Goal: Task Accomplishment & Management: Manage account settings

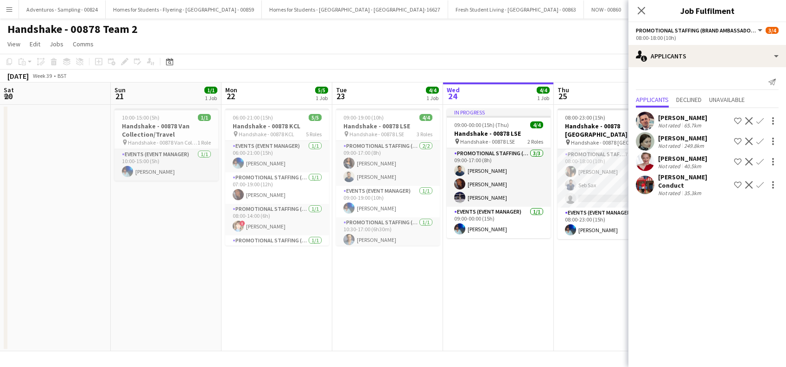
scroll to position [0, 319]
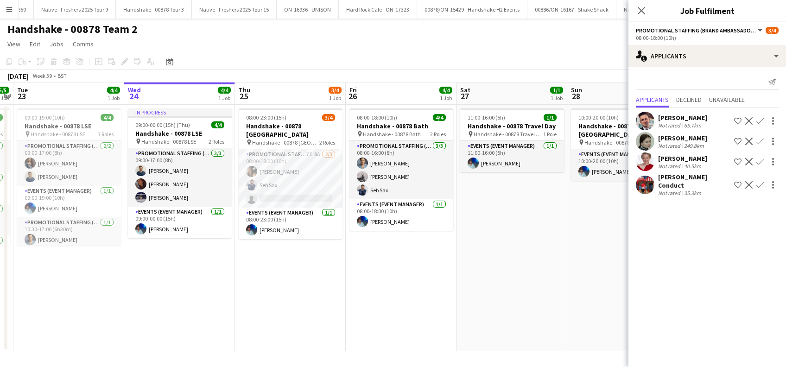
click at [675, 159] on div "Emma Florance" at bounding box center [682, 158] width 49 height 8
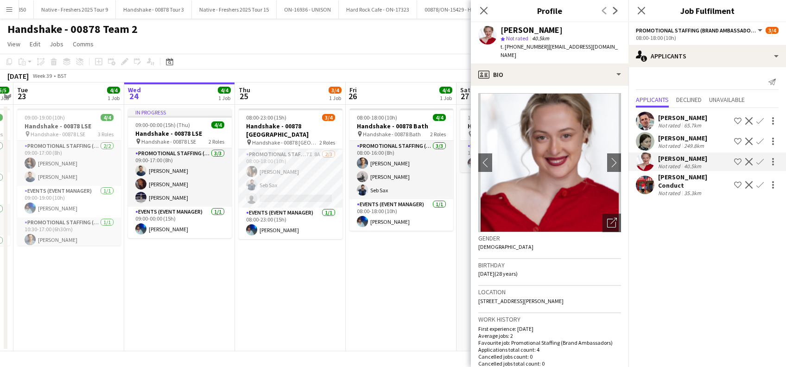
click at [685, 180] on div "[PERSON_NAME] Conduct" at bounding box center [694, 181] width 72 height 17
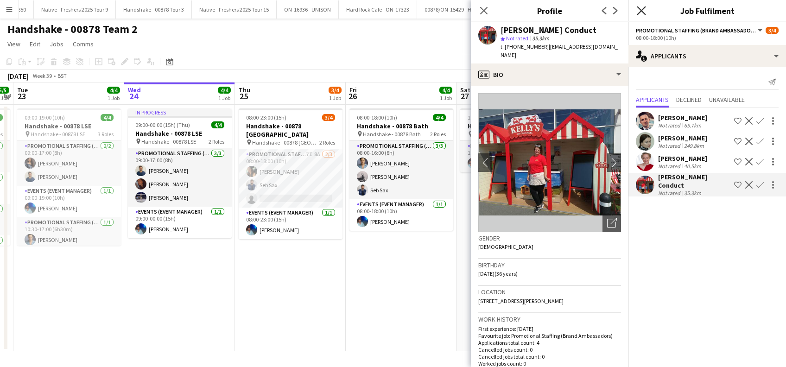
click at [642, 10] on icon at bounding box center [641, 10] width 9 height 9
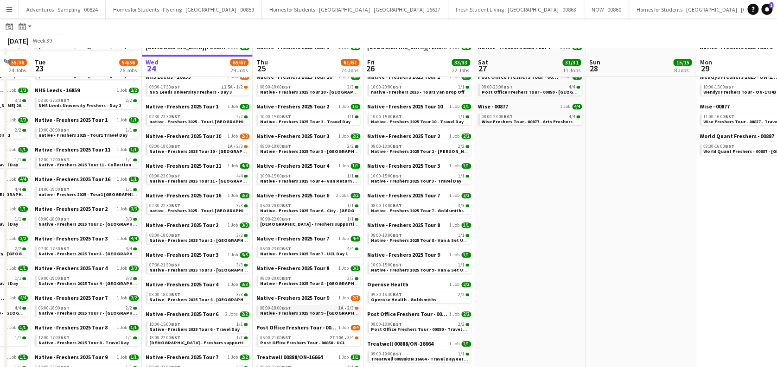
scroll to position [309, 0]
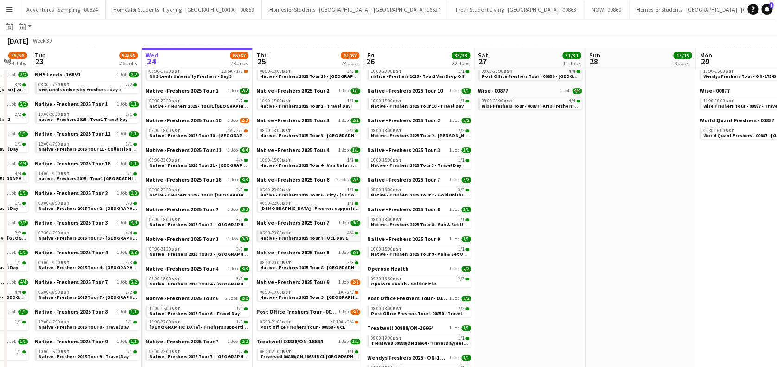
click at [330, 237] on span "Native - Freshers 2025 Tour 7 - UCL Day 1" at bounding box center [304, 238] width 88 height 6
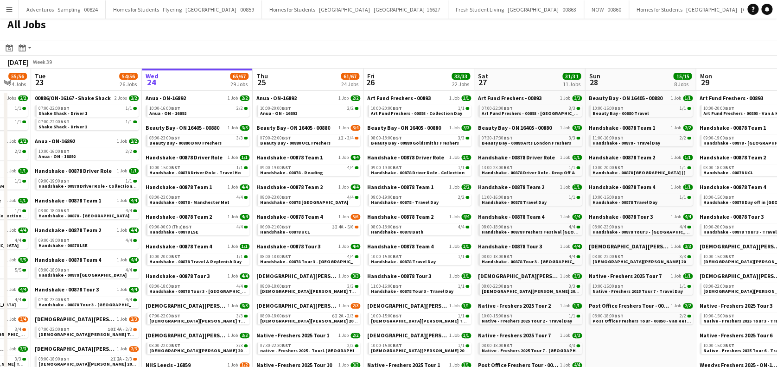
scroll to position [0, 0]
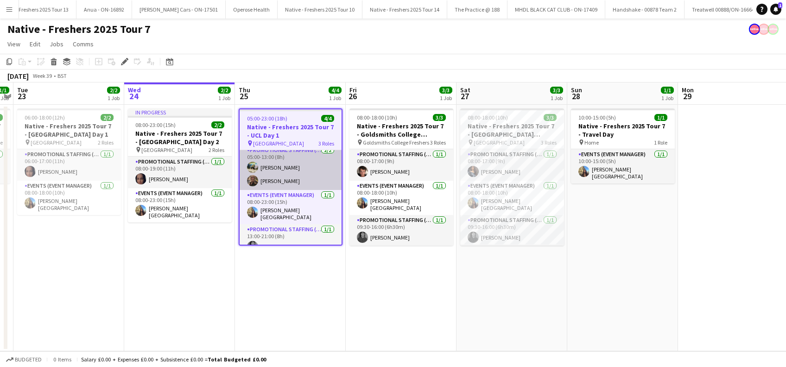
scroll to position [13, 0]
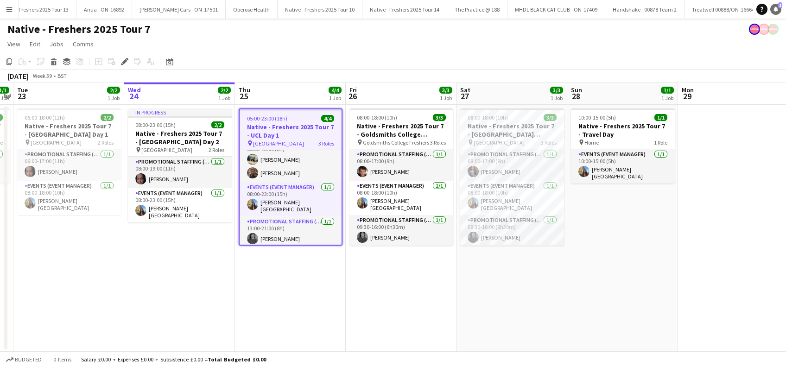
click at [775, 8] on icon at bounding box center [776, 8] width 5 height 5
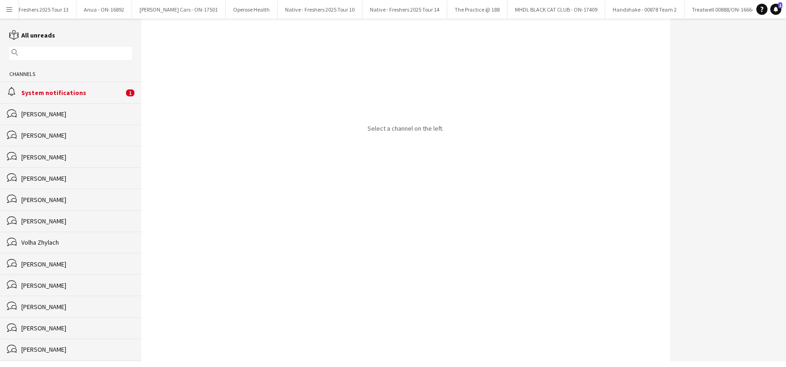
click at [60, 97] on div "System notifications" at bounding box center [72, 93] width 102 height 8
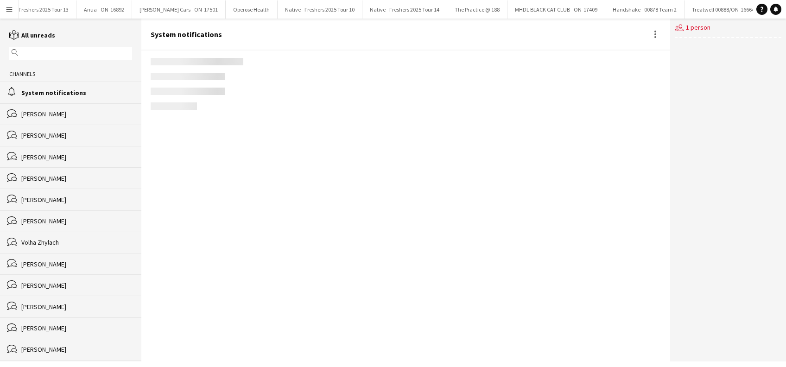
scroll to position [1080, 0]
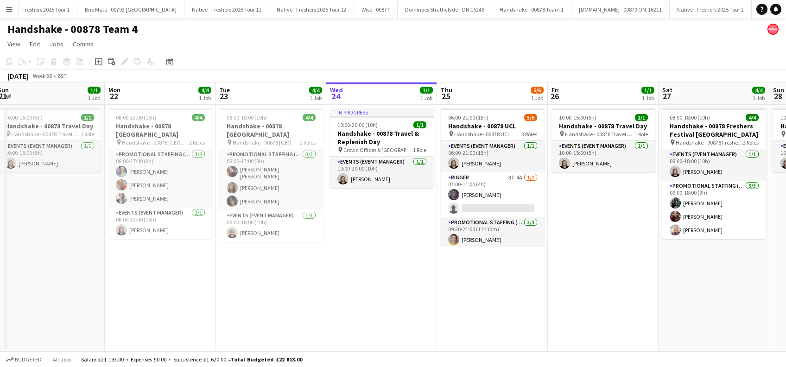
scroll to position [0, 345]
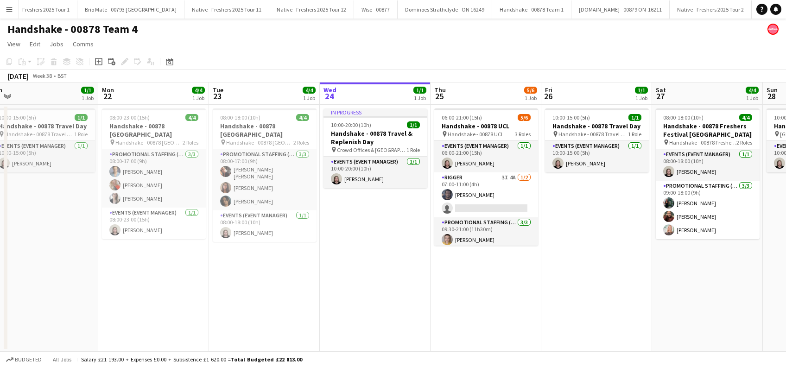
drag, startPoint x: 501, startPoint y: 261, endPoint x: 373, endPoint y: 278, distance: 129.6
click at [373, 278] on app-calendar-viewport "Thu 18 3/4 1 Job Fri 19 1/1 1 Job Sat 20 4/4 1 Job Sun 21 1/1 1 Job Mon 22 4/4 …" at bounding box center [393, 217] width 786 height 269
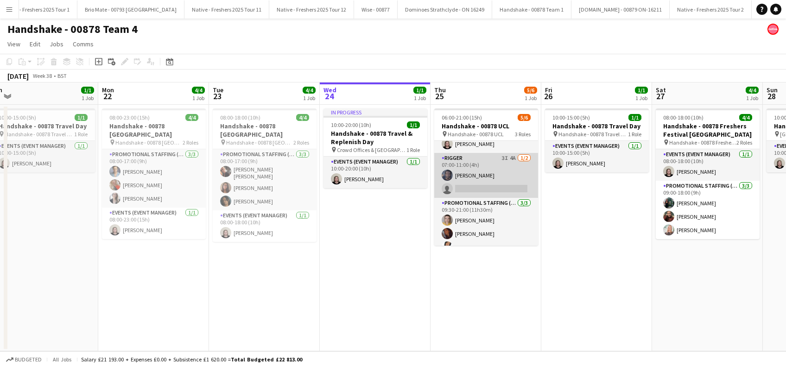
scroll to position [30, 0]
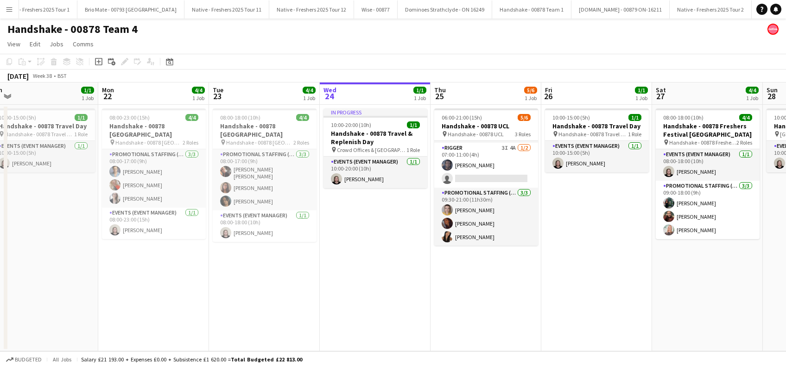
click at [395, 241] on app-date-cell "In progress 10:00-20:00 (10h) 1/1 Handshake - 00878 Travel & Replenish Day pin …" at bounding box center [375, 228] width 111 height 247
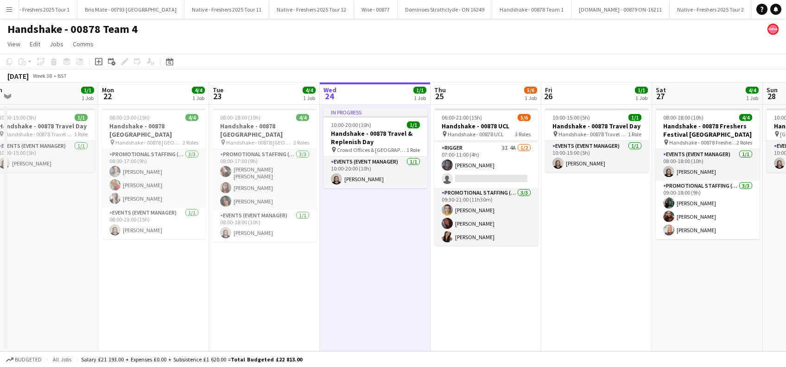
click at [458, 269] on app-date-cell "06:00-21:00 (15h) 5/6 Handshake - 00878 UCL pin Handshake - 00878 UCL 3 Roles E…" at bounding box center [486, 228] width 111 height 247
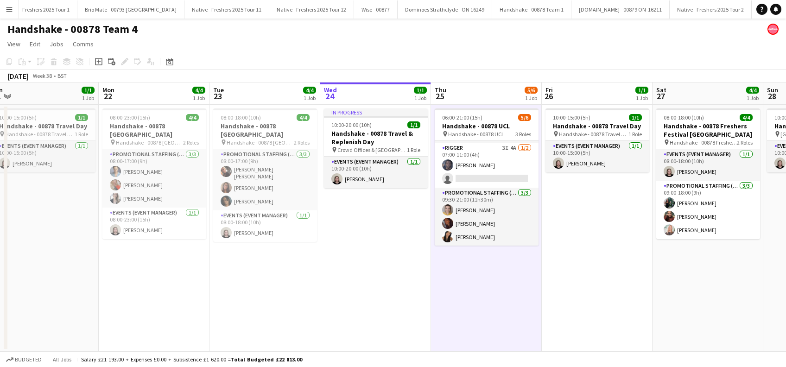
click at [572, 271] on app-date-cell "10:00-15:00 (5h) 1/1 Handshake - 00878 Travel Day pin Handshake - 00878 Travel …" at bounding box center [597, 228] width 111 height 247
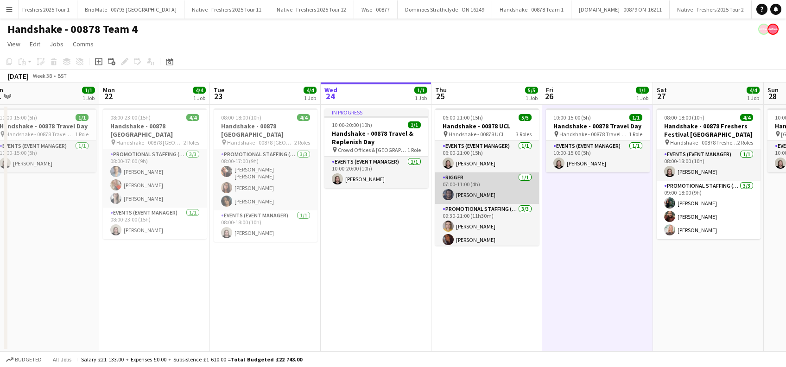
scroll to position [16, 0]
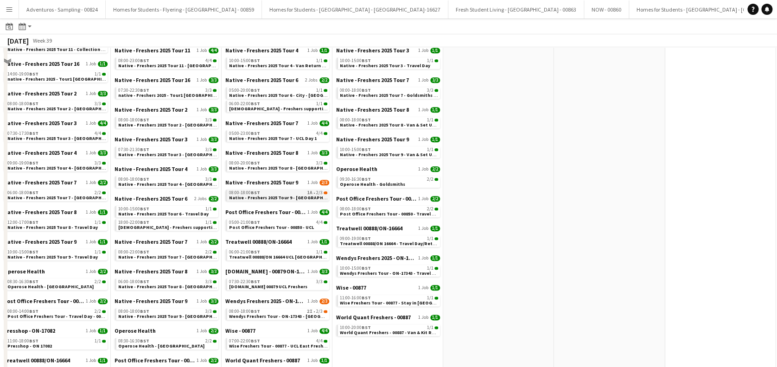
scroll to position [432, 0]
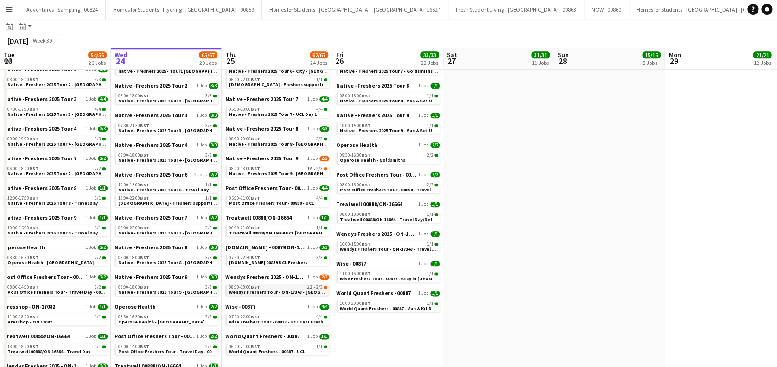
click at [283, 293] on span "Wendys Freshers Tour - ON-17343 - [GEOGRAPHIC_DATA]" at bounding box center [290, 292] width 123 height 6
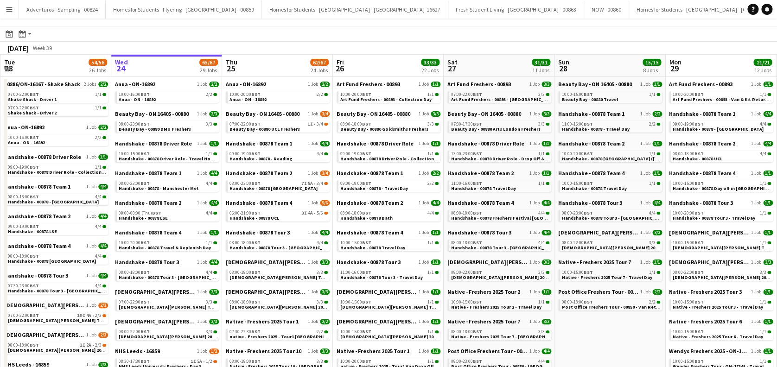
scroll to position [0, 0]
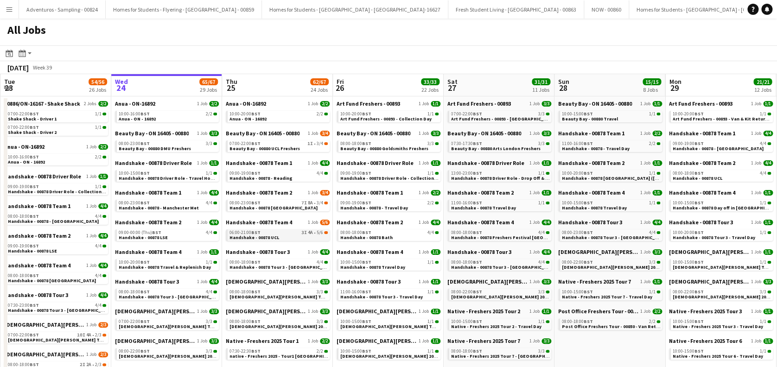
click at [286, 237] on link "06:00-21:00 BST 3I 4A • 5/6 Handshake - 00878 UCL" at bounding box center [278, 234] width 98 height 11
click at [284, 146] on span "Beauty Bay - 00880 UCL Freshers" at bounding box center [264, 149] width 70 height 6
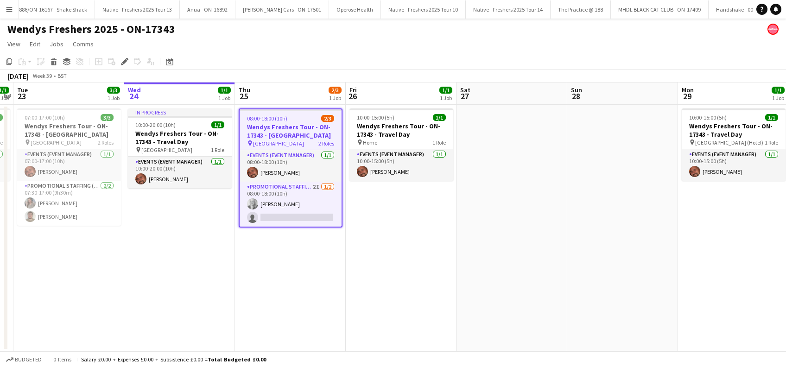
scroll to position [0, 4993]
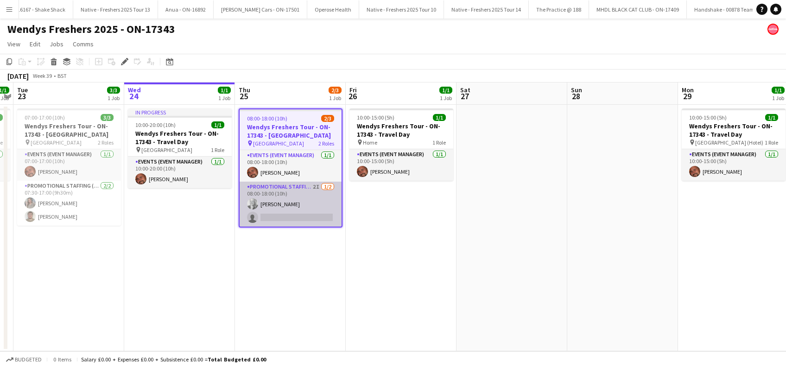
click at [292, 212] on app-card-role "Promotional Staffing (Brand Ambassadors) 2I [DATE] 08:00-18:00 (10h) [PERSON_NA…" at bounding box center [291, 204] width 102 height 45
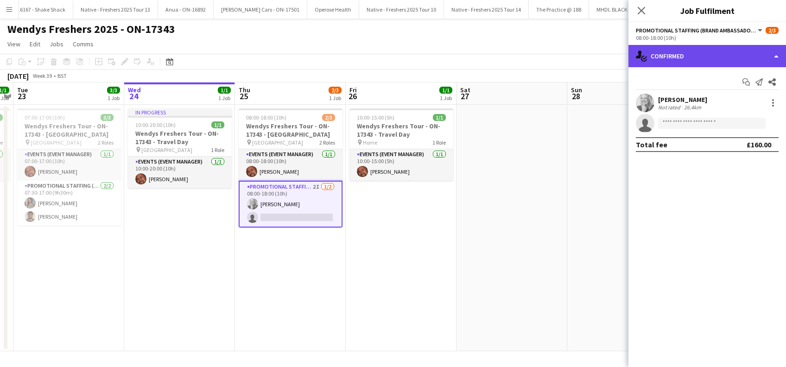
click at [708, 55] on div "single-neutral-actions-check-2 Confirmed" at bounding box center [708, 56] width 158 height 22
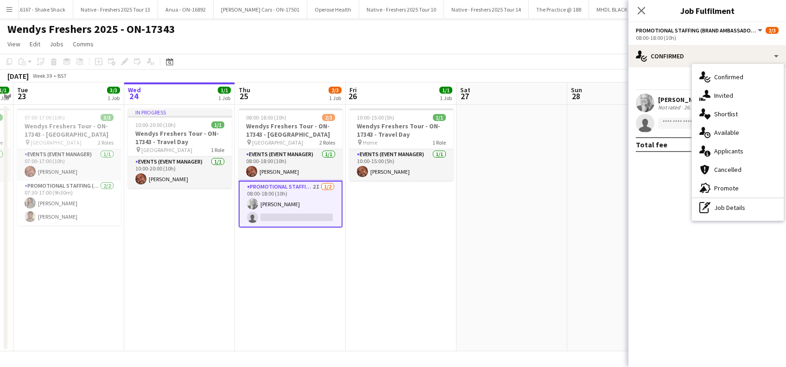
click at [728, 148] on span "Applicants" at bounding box center [728, 151] width 29 height 8
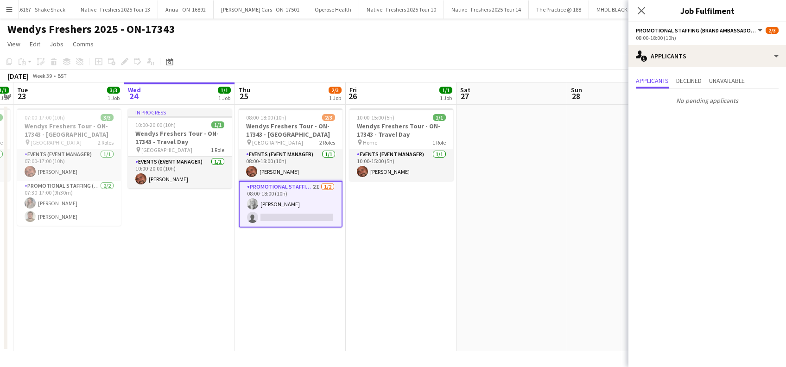
click at [281, 268] on app-date-cell "08:00-18:00 (10h) 2/3 Wendys Freshers Tour - ON-17343 - [GEOGRAPHIC_DATA] pin U…" at bounding box center [290, 228] width 111 height 247
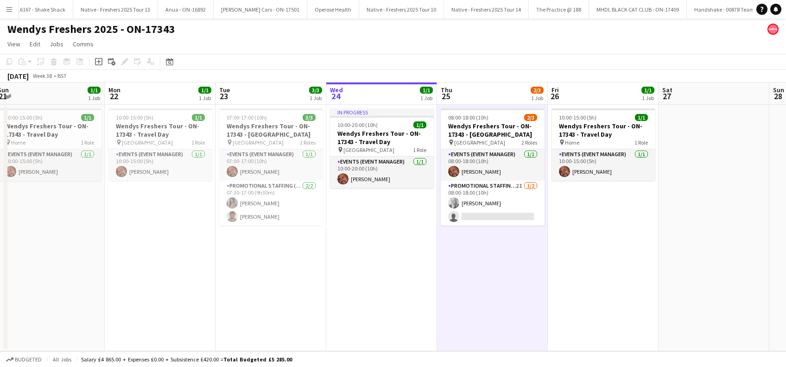
scroll to position [0, 286]
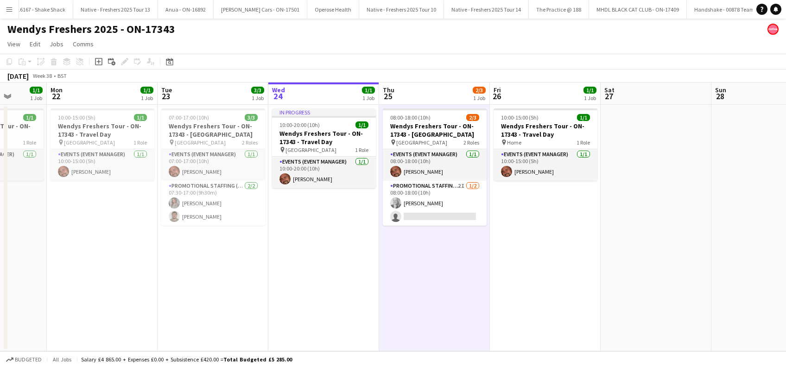
drag, startPoint x: 164, startPoint y: 260, endPoint x: 308, endPoint y: 261, distance: 143.7
click at [308, 261] on app-calendar-viewport "Fri 19 3/3 1 Job Sat 20 3/3 1 Job Sun 21 1/1 1 Job Mon 22 1/1 1 Job Tue 23 3/3 …" at bounding box center [393, 217] width 786 height 269
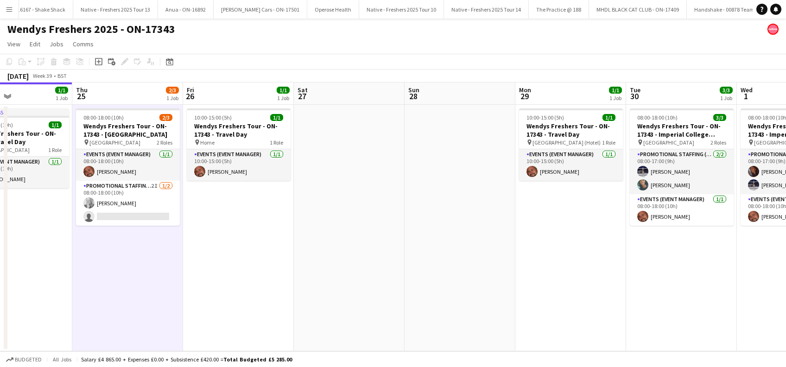
drag, startPoint x: 571, startPoint y: 280, endPoint x: 259, endPoint y: 308, distance: 313.2
click at [259, 308] on app-calendar-viewport "Sun 21 1/1 1 Job Mon 22 1/1 1 Job Tue 23 3/3 1 Job Wed 24 1/1 1 Job Thu 25 2/3 …" at bounding box center [393, 217] width 786 height 269
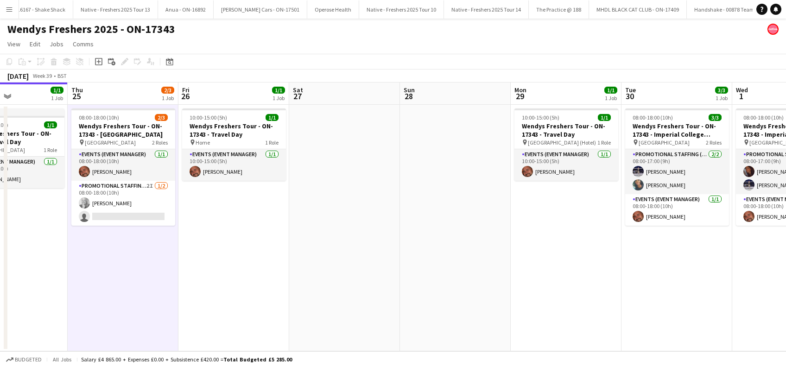
scroll to position [0, 335]
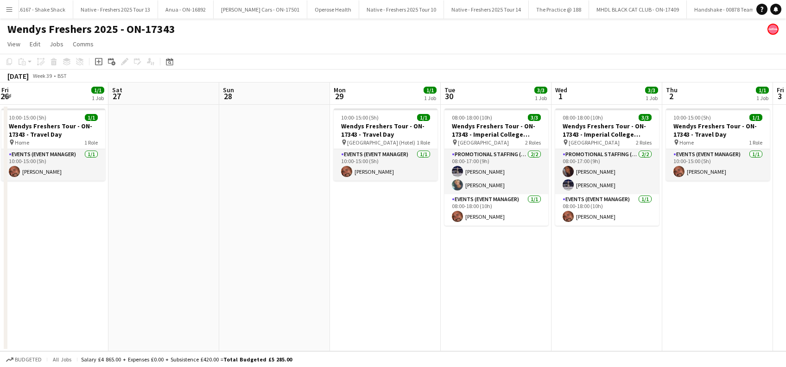
drag, startPoint x: 484, startPoint y: 276, endPoint x: 384, endPoint y: 292, distance: 100.9
click at [384, 292] on app-calendar-viewport "Tue 23 3/3 1 Job Wed 24 1/1 1 Job Thu 25 2/3 1 Job Fri 26 1/1 1 Job Sat 27 Sun …" at bounding box center [393, 217] width 786 height 269
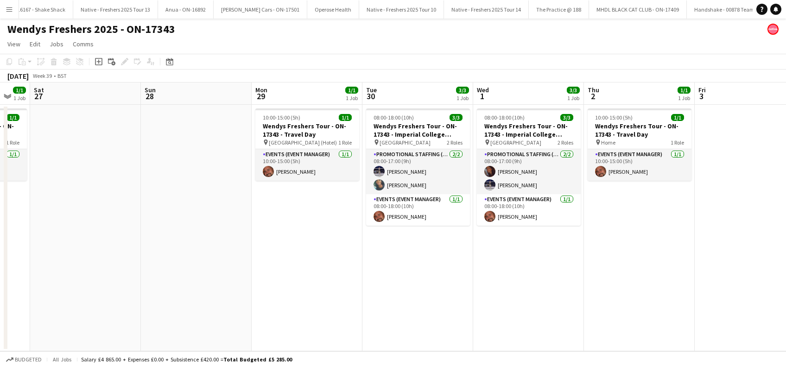
drag, startPoint x: 582, startPoint y: 271, endPoint x: 527, endPoint y: 275, distance: 55.8
click at [527, 275] on app-calendar-viewport "Tue 23 3/3 1 Job Wed 24 1/1 1 Job Thu 25 2/3 1 Job Fri 26 1/1 1 Job Sat 27 Sun …" at bounding box center [393, 217] width 786 height 269
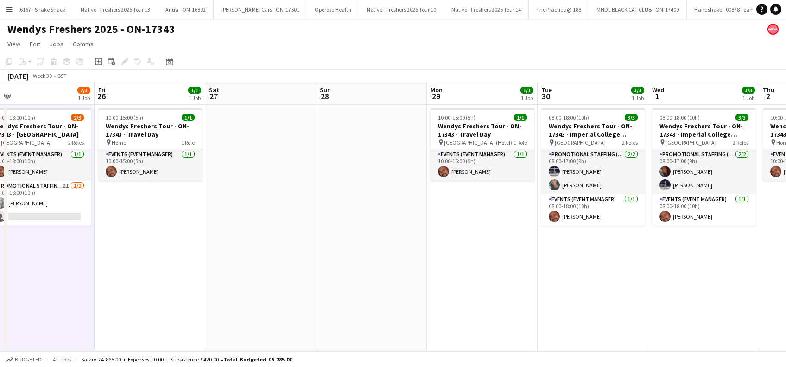
drag, startPoint x: 341, startPoint y: 240, endPoint x: 586, endPoint y: 258, distance: 245.4
click at [586, 258] on app-calendar-viewport "Tue 23 3/3 1 Job Wed 24 1/1 1 Job Thu 25 2/3 1 Job Fri 26 1/1 1 Job Sat 27 Sun …" at bounding box center [393, 217] width 786 height 269
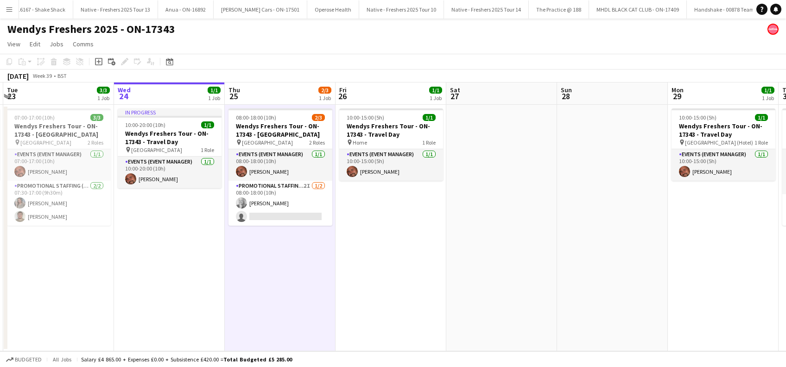
drag, startPoint x: 333, startPoint y: 257, endPoint x: 539, endPoint y: 256, distance: 205.8
click at [538, 256] on app-calendar-viewport "Mon 22 1/1 1 Job Tue 23 3/3 1 Job Wed 24 1/1 1 Job Thu 25 2/3 1 Job Fri 26 1/1 …" at bounding box center [393, 217] width 786 height 269
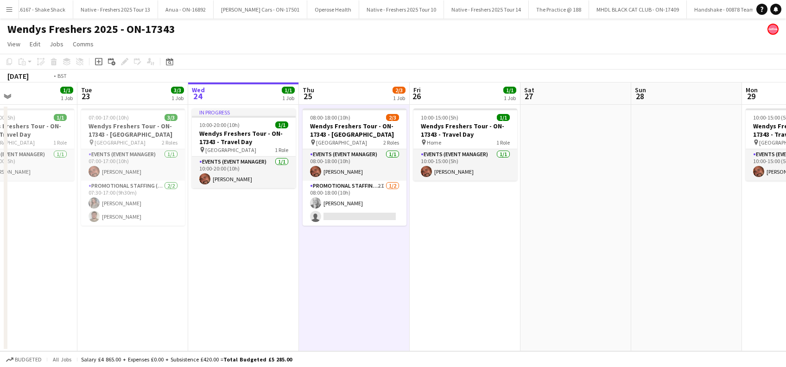
scroll to position [0, 189]
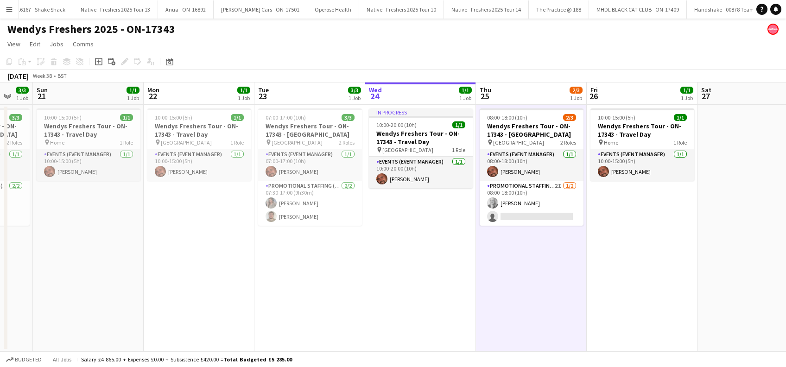
drag, startPoint x: 242, startPoint y: 268, endPoint x: 395, endPoint y: 268, distance: 152.5
click at [395, 268] on app-calendar-viewport "Fri 19 3/3 1 Job Sat 20 3/3 1 Job Sun 21 1/1 1 Job Mon 22 1/1 1 Job Tue 23 3/3 …" at bounding box center [393, 217] width 786 height 269
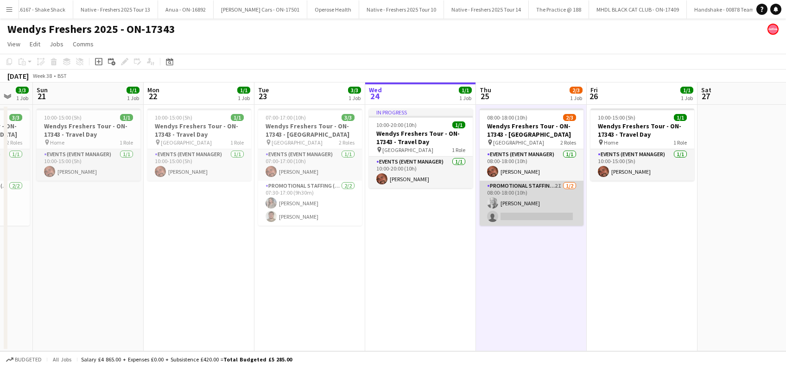
click at [538, 212] on app-card-role "Promotional Staffing (Brand Ambassadors) 2I [DATE] 08:00-18:00 (10h) [PERSON_NA…" at bounding box center [532, 203] width 104 height 45
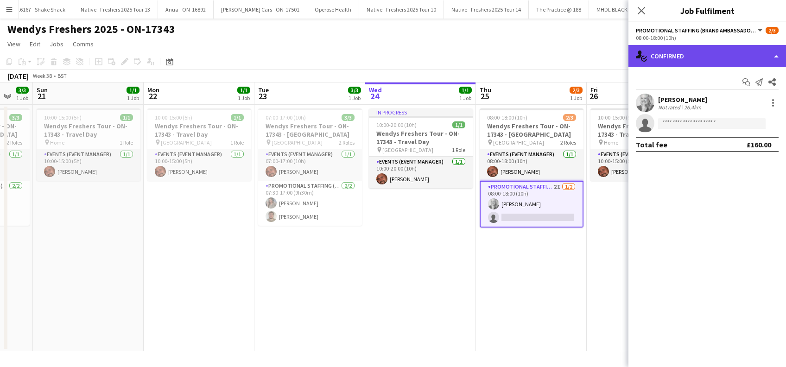
click at [718, 62] on div "single-neutral-actions-check-2 Confirmed" at bounding box center [708, 56] width 158 height 22
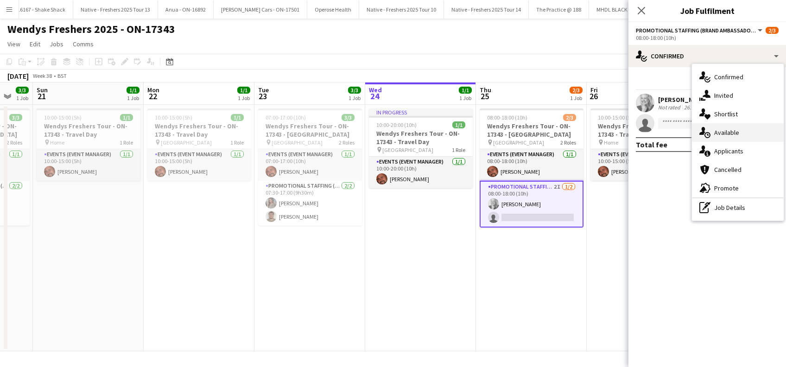
click at [726, 136] on span "Available" at bounding box center [726, 132] width 25 height 8
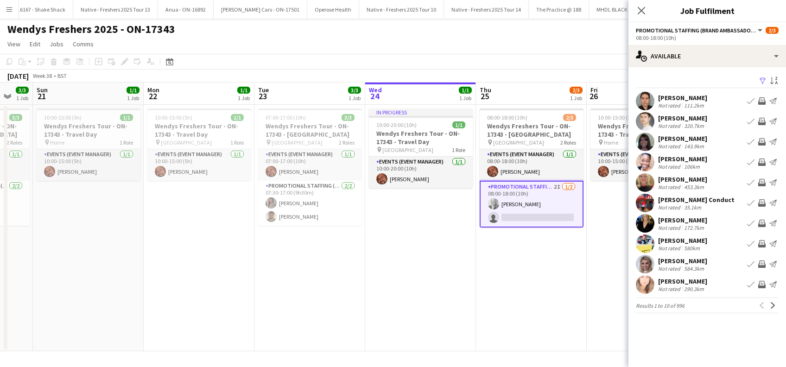
click at [763, 80] on app-icon "Filter" at bounding box center [762, 81] width 7 height 9
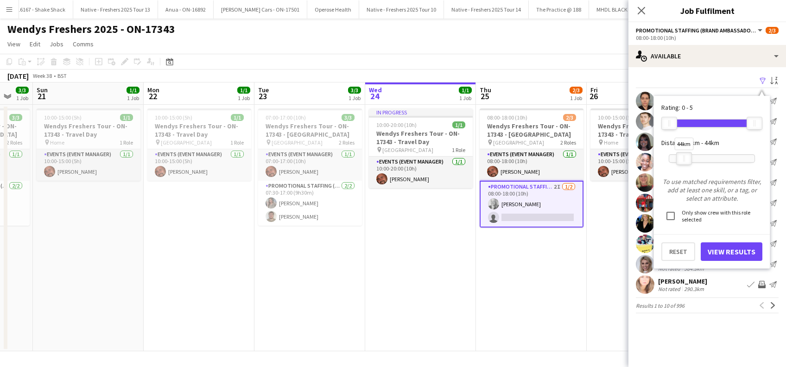
drag, startPoint x: 753, startPoint y: 156, endPoint x: 683, endPoint y: 159, distance: 70.6
click at [683, 159] on div "44km" at bounding box center [684, 158] width 16 height 13
click at [735, 248] on button "View Results" at bounding box center [732, 251] width 62 height 19
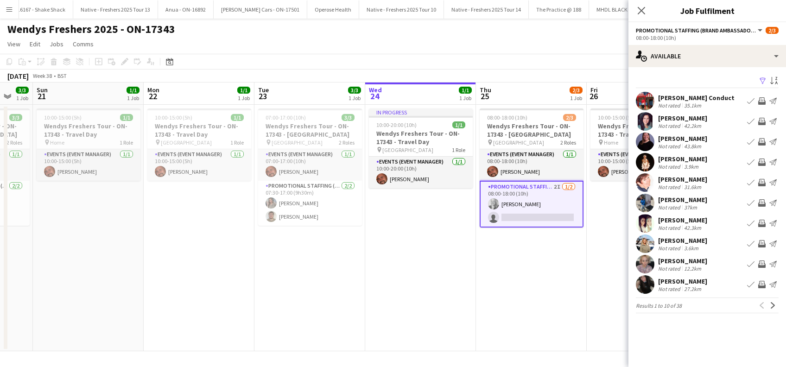
click at [682, 201] on div "Sam Ireton" at bounding box center [682, 200] width 49 height 8
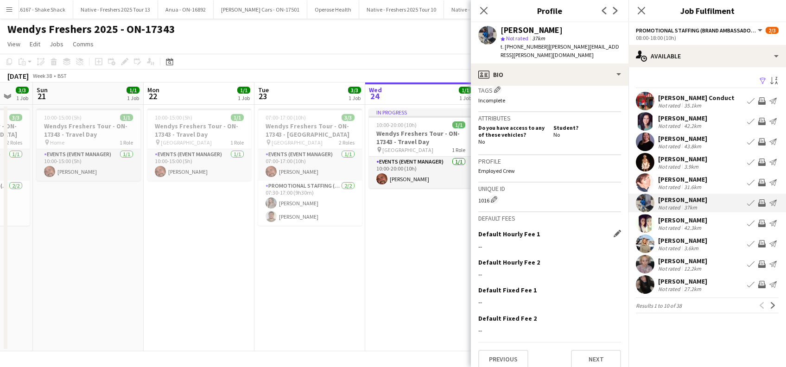
scroll to position [371, 0]
click at [509, 352] on button "Previous" at bounding box center [503, 359] width 50 height 19
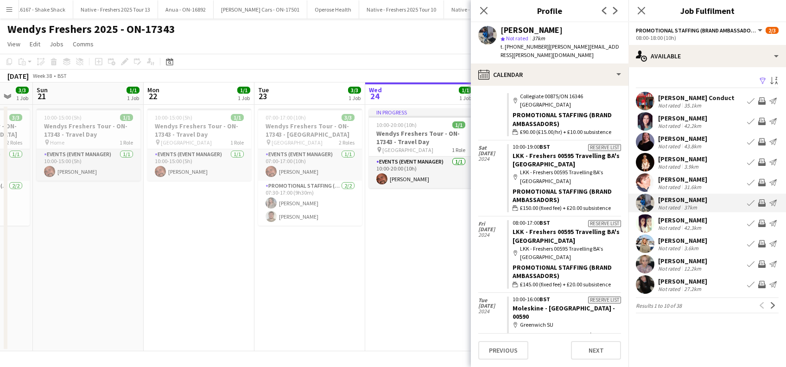
scroll to position [185, 0]
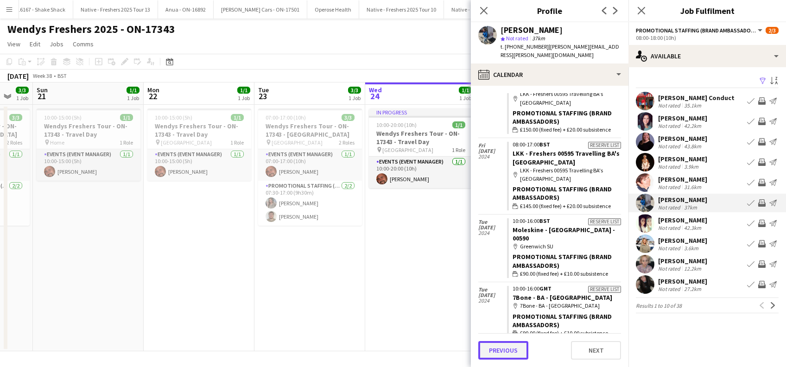
click at [506, 357] on button "Previous" at bounding box center [503, 350] width 50 height 19
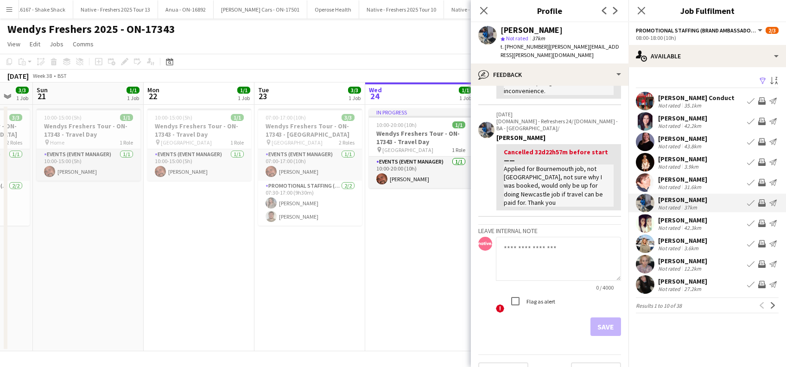
scroll to position [235, 0]
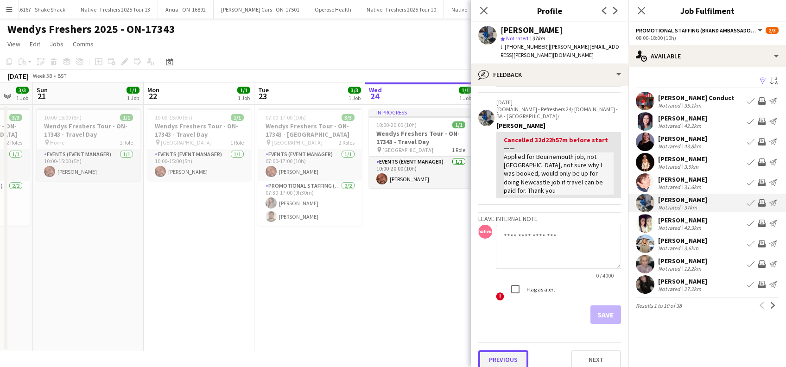
click at [509, 350] on button "Previous" at bounding box center [503, 359] width 50 height 19
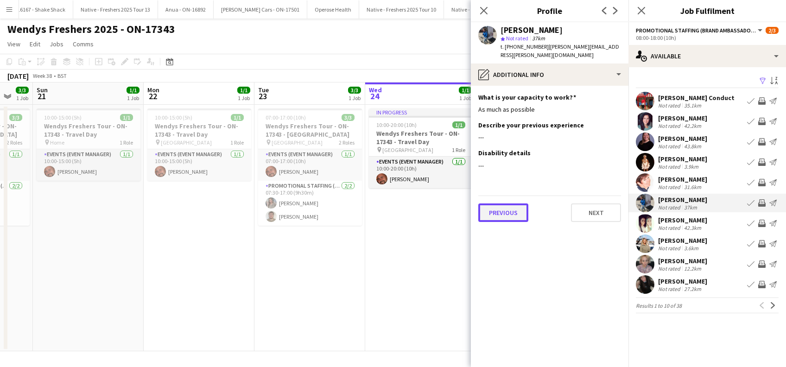
click at [497, 208] on button "Previous" at bounding box center [503, 212] width 50 height 19
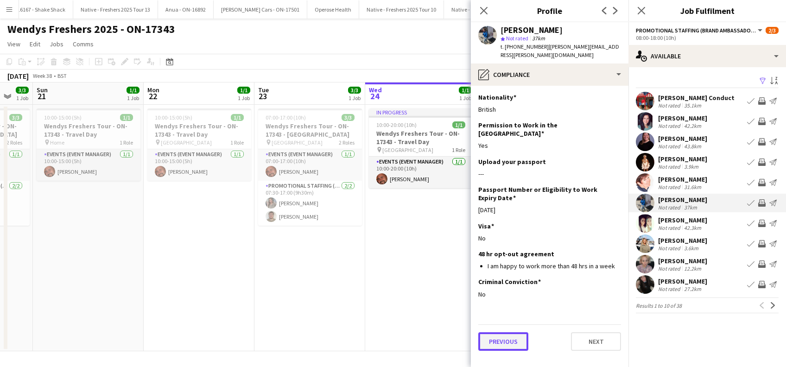
click at [496, 332] on button "Previous" at bounding box center [503, 341] width 50 height 19
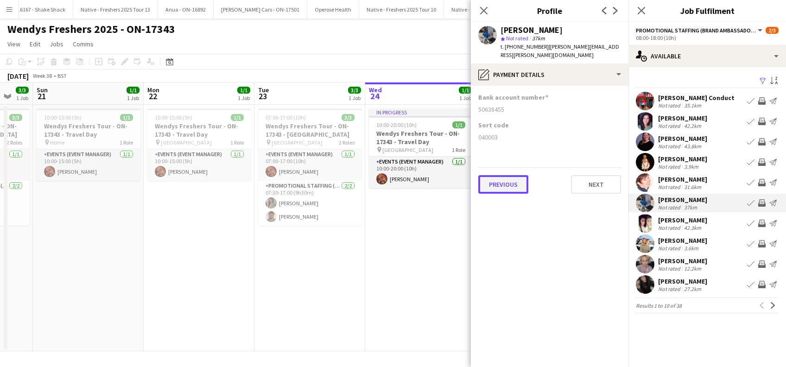
click at [524, 175] on button "Previous" at bounding box center [503, 184] width 50 height 19
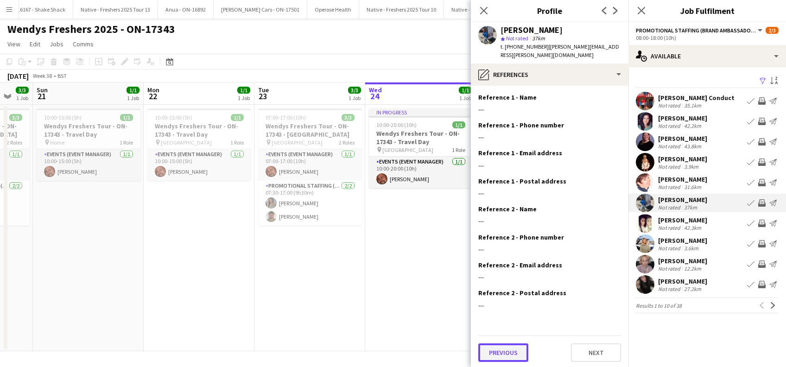
click at [499, 345] on button "Previous" at bounding box center [503, 352] width 50 height 19
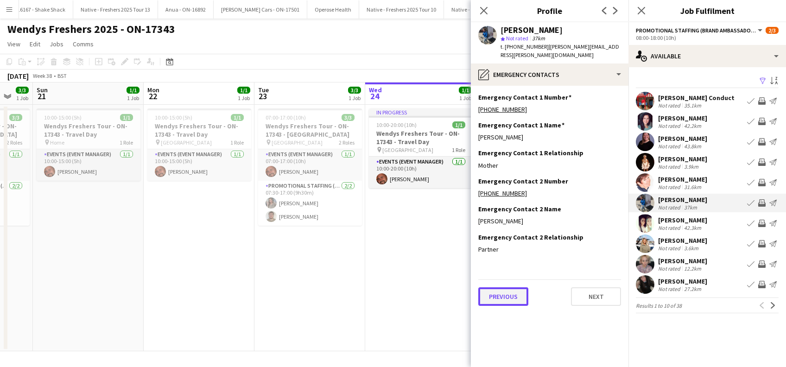
click at [497, 290] on button "Previous" at bounding box center [503, 296] width 50 height 19
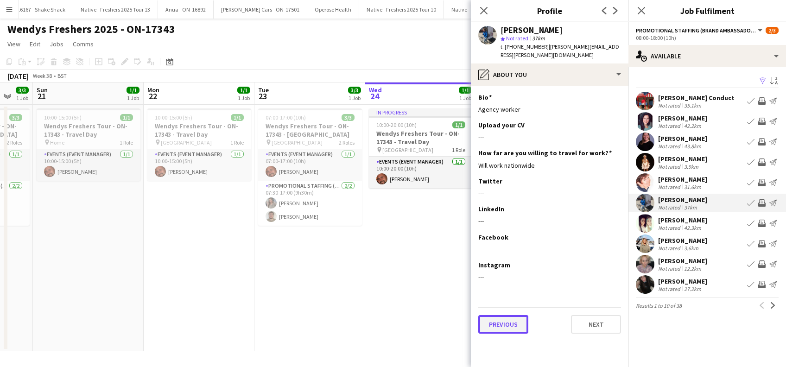
click at [502, 316] on button "Previous" at bounding box center [503, 324] width 50 height 19
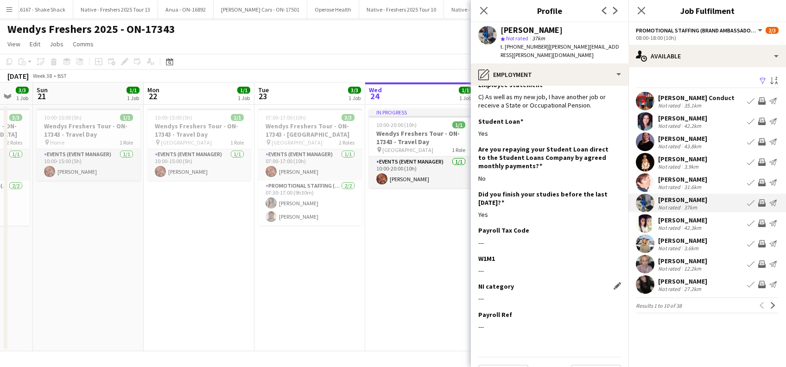
scroll to position [55, 0]
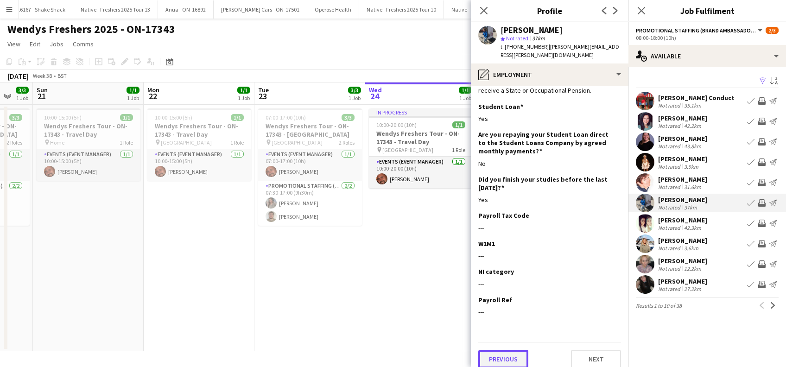
click at [507, 351] on button "Previous" at bounding box center [503, 359] width 50 height 19
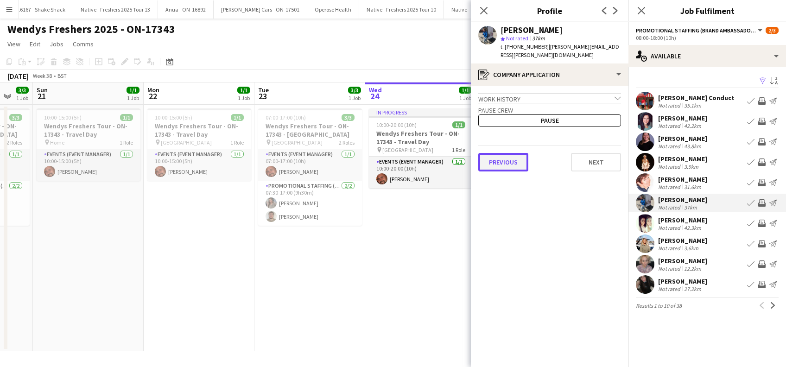
click at [516, 153] on button "Previous" at bounding box center [503, 162] width 50 height 19
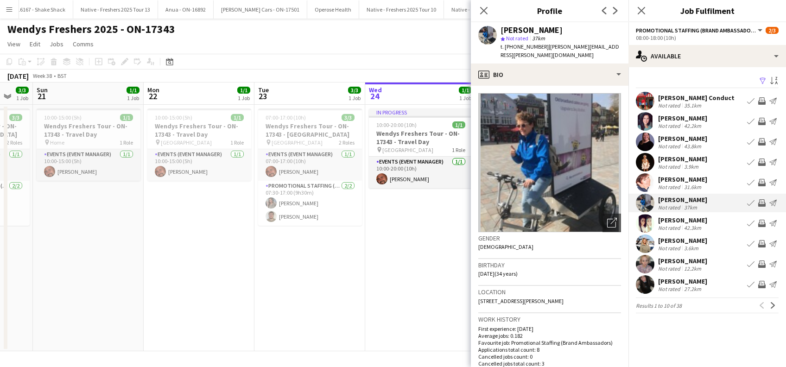
click at [667, 221] on div "Megan Eenkhoorn" at bounding box center [682, 220] width 49 height 8
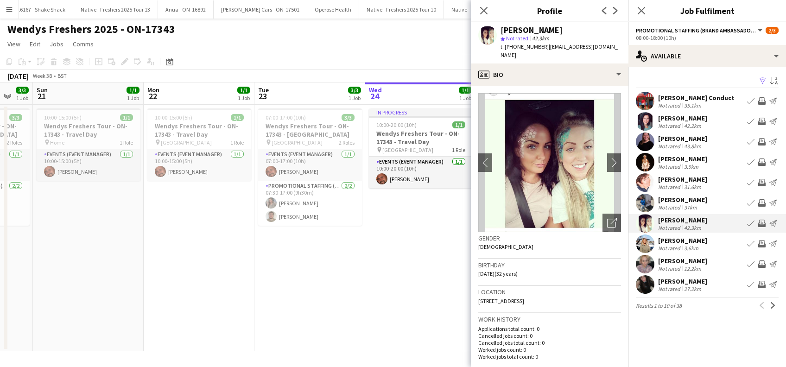
click at [669, 240] on div "Laura Prioletti" at bounding box center [682, 240] width 49 height 8
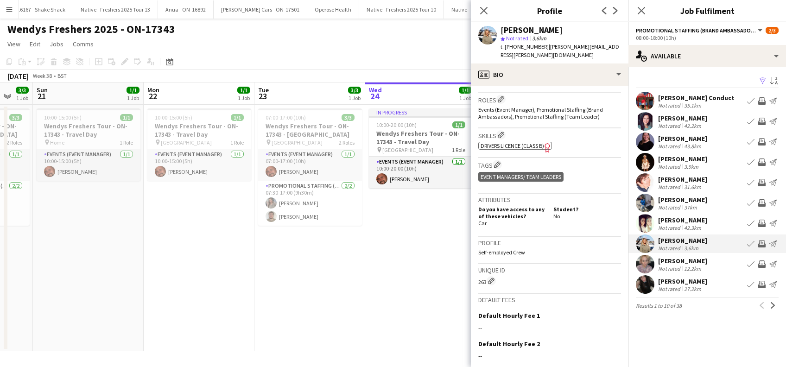
scroll to position [379, 0]
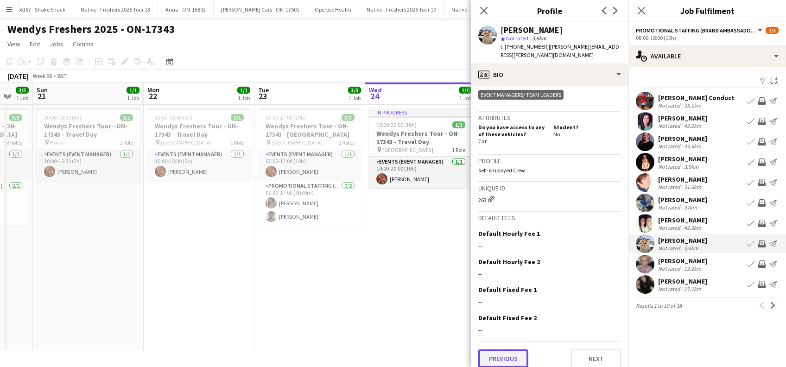
click at [505, 354] on button "Previous" at bounding box center [503, 359] width 50 height 19
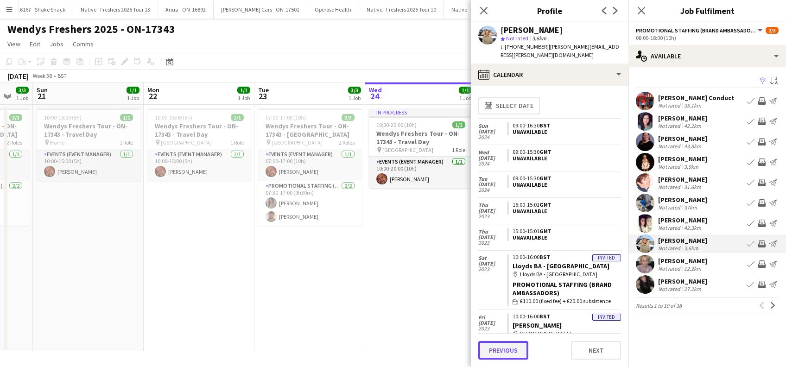
click at [505, 354] on button "Previous" at bounding box center [503, 350] width 50 height 19
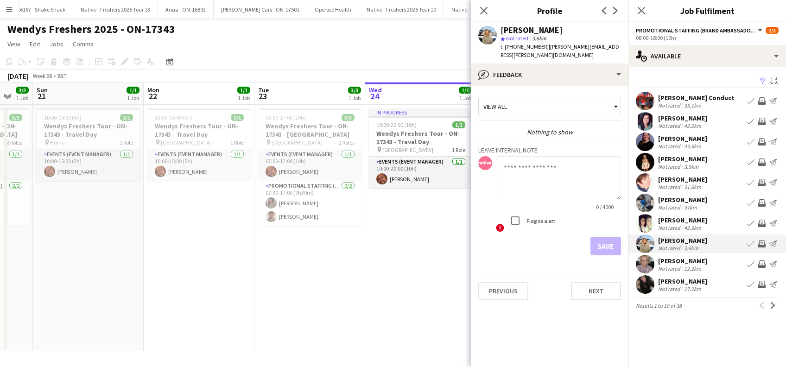
click at [684, 261] on div "Tyrel Clayton" at bounding box center [682, 261] width 49 height 8
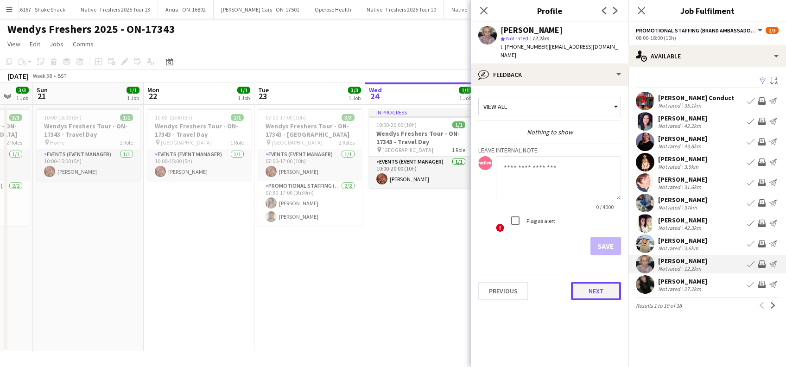
click at [586, 287] on button "Next" at bounding box center [596, 291] width 50 height 19
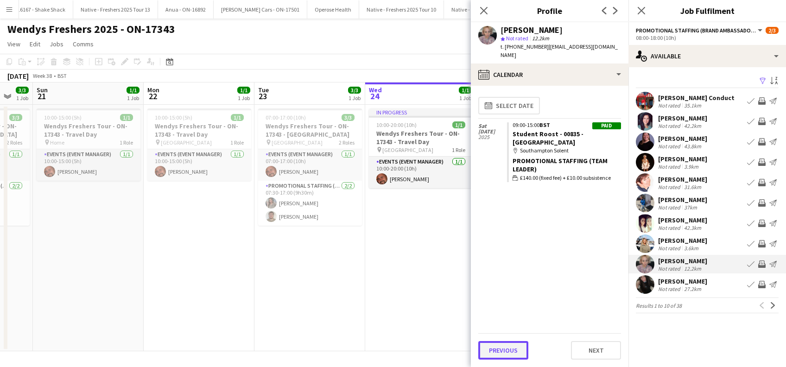
click at [499, 354] on button "Previous" at bounding box center [503, 350] width 50 height 19
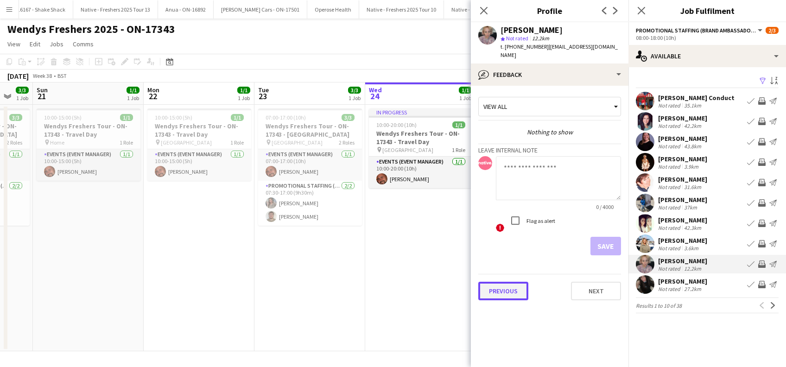
click at [501, 284] on button "Previous" at bounding box center [503, 291] width 50 height 19
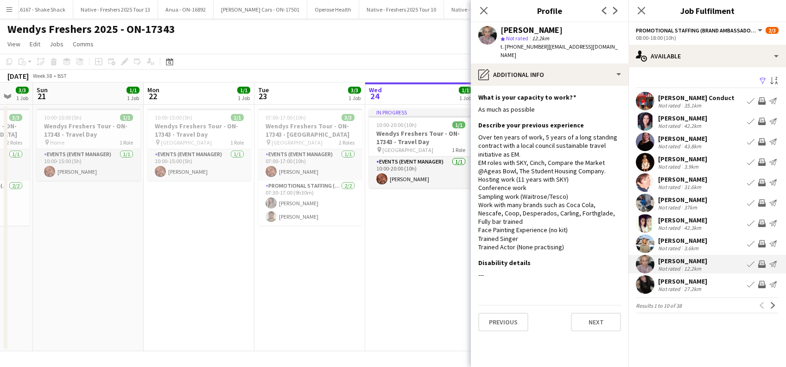
click at [501, 285] on app-section-data-types "What is your capacity to work? Edit this field As much as possible Describe you…" at bounding box center [550, 226] width 158 height 281
click at [501, 313] on button "Previous" at bounding box center [503, 322] width 50 height 19
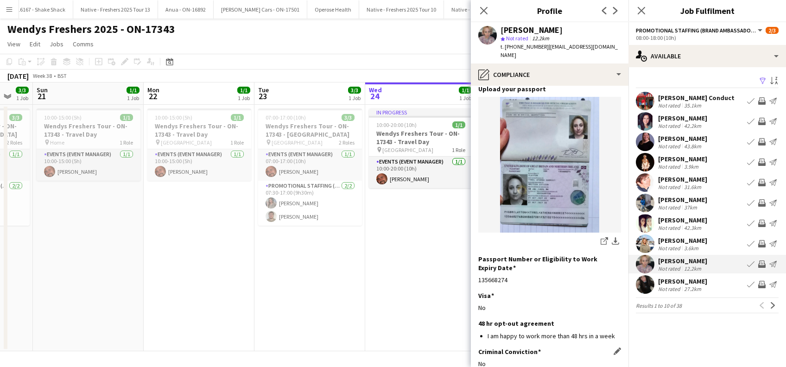
scroll to position [125, 0]
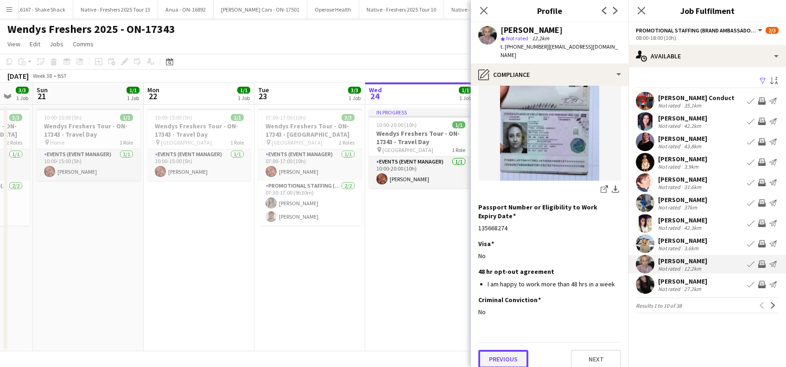
click at [498, 356] on button "Previous" at bounding box center [503, 359] width 50 height 19
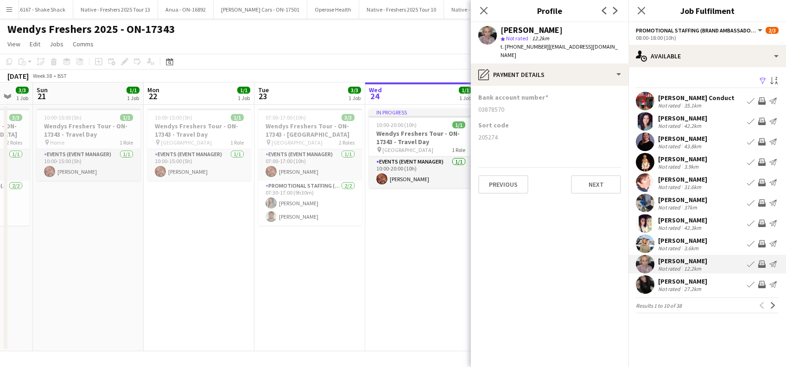
scroll to position [0, 0]
click at [497, 178] on button "Previous" at bounding box center [503, 184] width 50 height 19
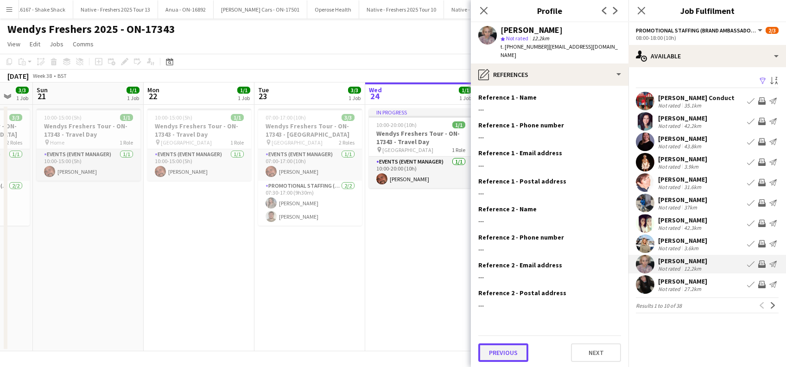
click at [504, 343] on button "Previous" at bounding box center [503, 352] width 50 height 19
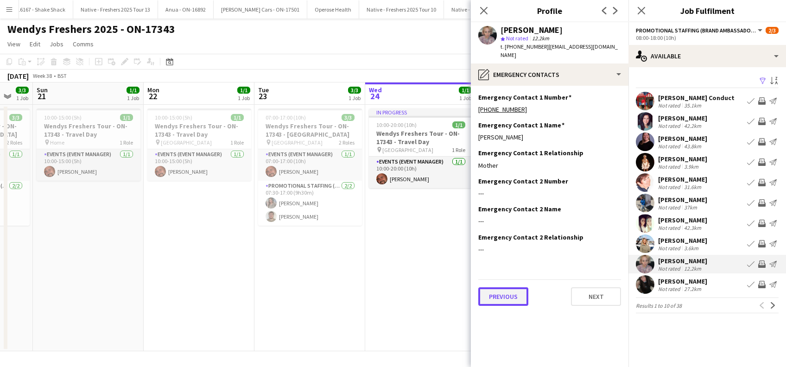
click at [504, 289] on button "Previous" at bounding box center [503, 296] width 50 height 19
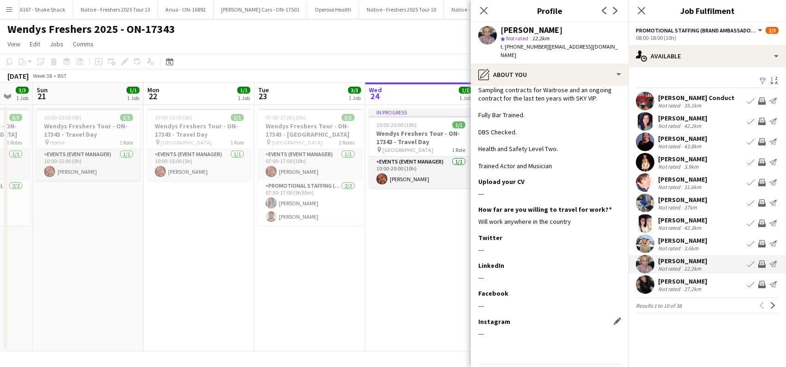
scroll to position [92, 0]
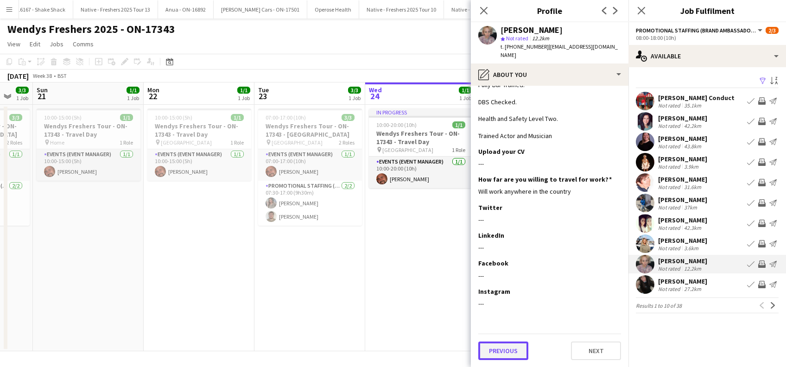
click at [500, 349] on button "Previous" at bounding box center [503, 351] width 50 height 19
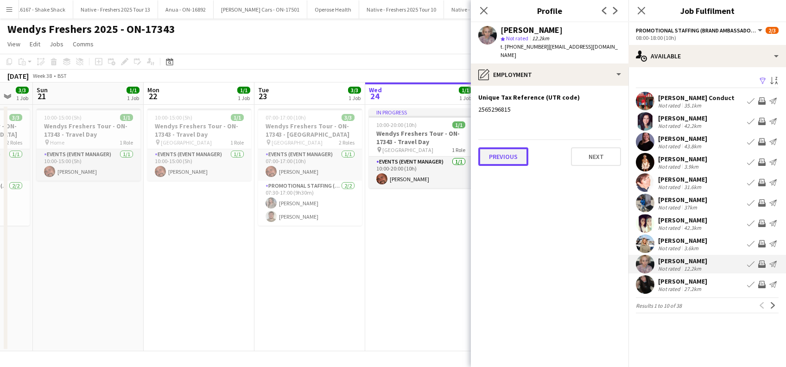
click at [503, 151] on button "Previous" at bounding box center [503, 156] width 50 height 19
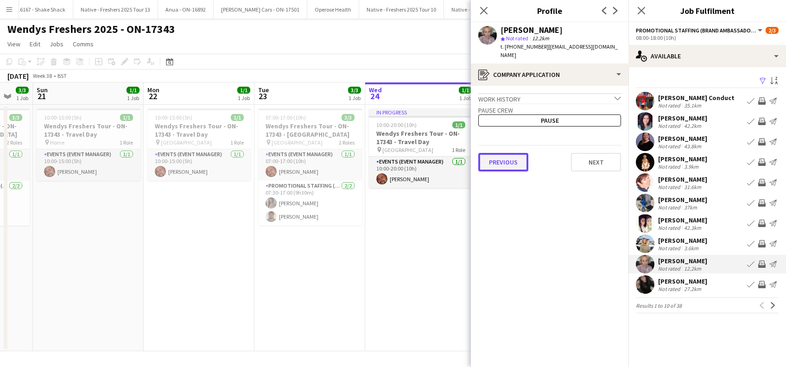
click at [502, 153] on button "Previous" at bounding box center [503, 162] width 50 height 19
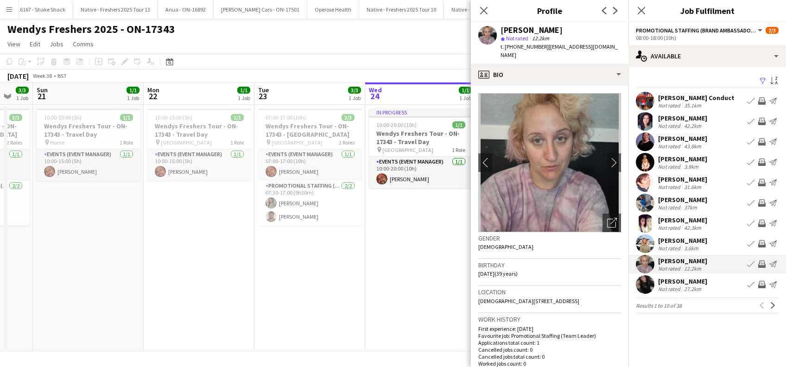
click at [671, 286] on div "Not rated" at bounding box center [670, 289] width 24 height 7
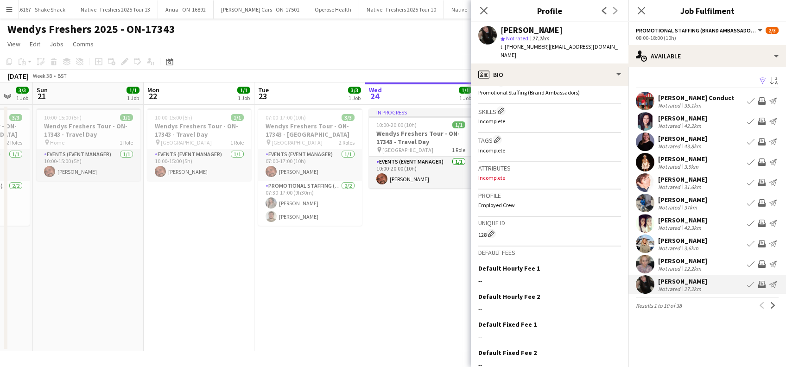
scroll to position [327, 0]
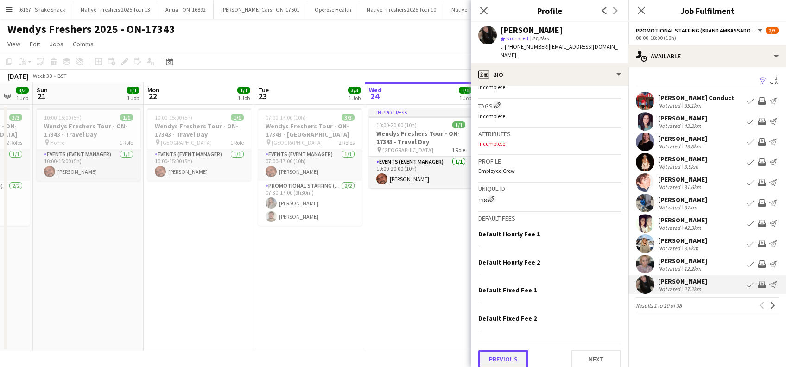
click at [508, 354] on button "Previous" at bounding box center [503, 359] width 50 height 19
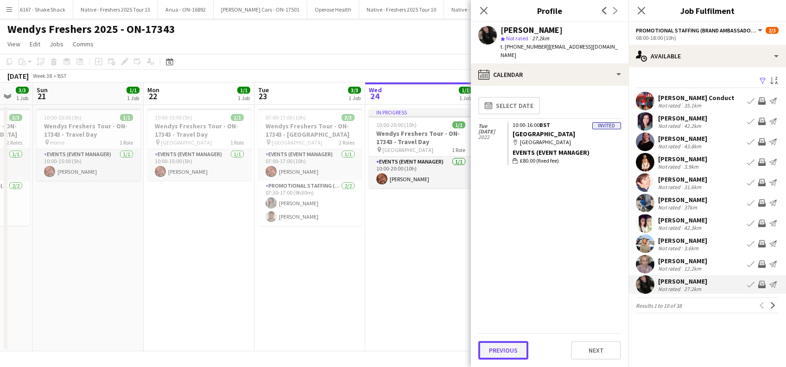
click at [501, 348] on button "Previous" at bounding box center [503, 350] width 50 height 19
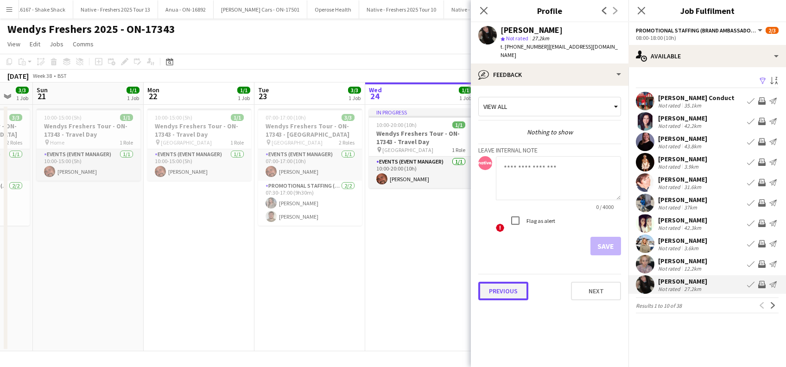
click at [504, 282] on button "Previous" at bounding box center [503, 291] width 50 height 19
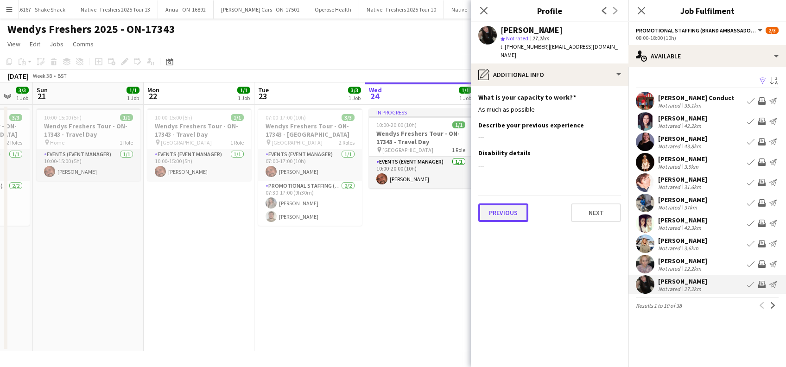
click at [500, 204] on button "Previous" at bounding box center [503, 212] width 50 height 19
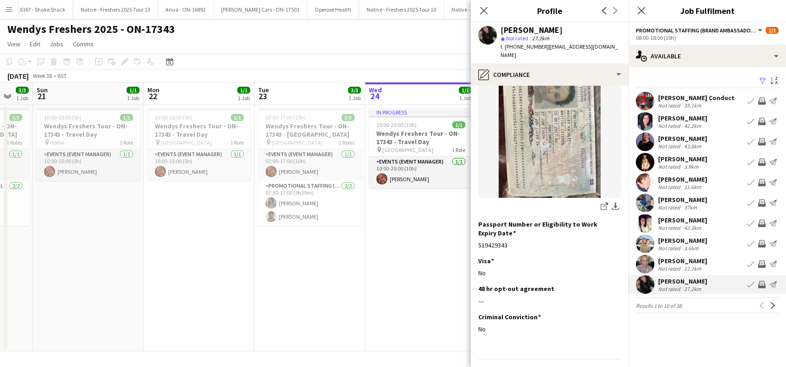
scroll to position [116, 0]
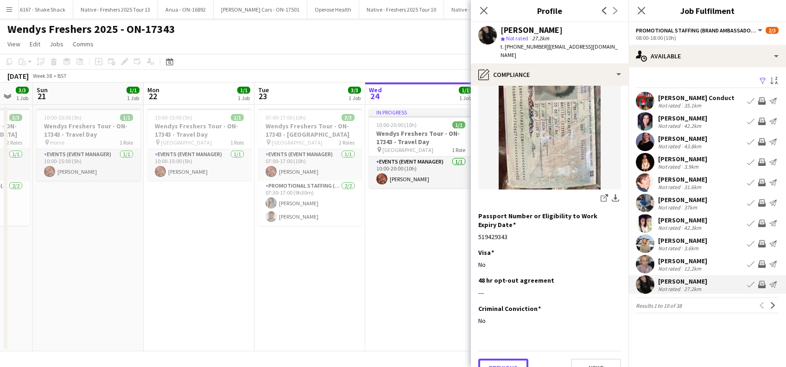
click at [499, 359] on button "Previous" at bounding box center [503, 368] width 50 height 19
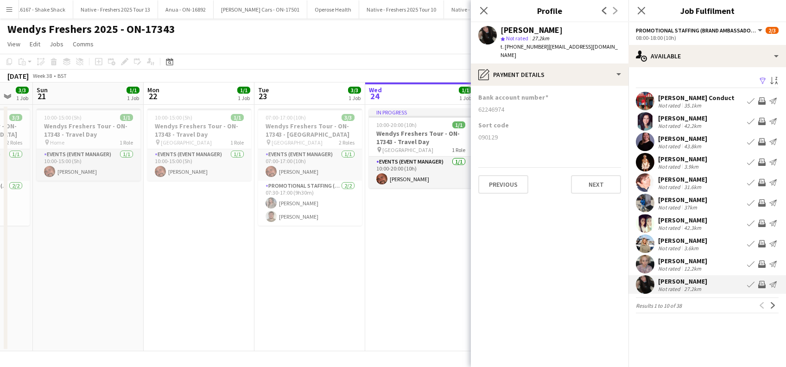
scroll to position [0, 0]
click at [502, 176] on button "Previous" at bounding box center [503, 184] width 50 height 19
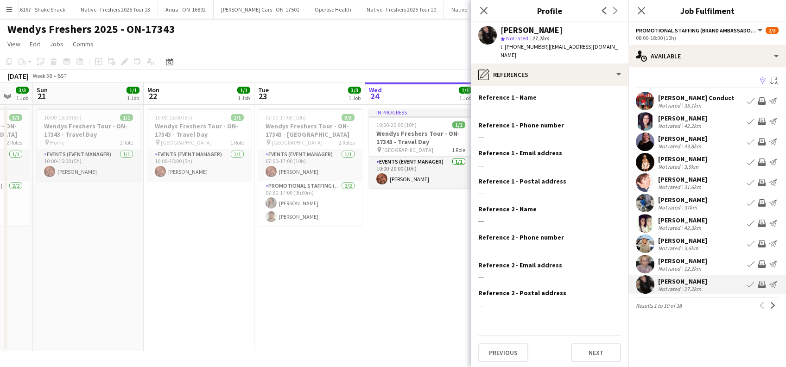
click at [514, 355] on app-section-data-types "Reference 1 - Name Edit this field --- Reference 1 - Phone number Edit this fie…" at bounding box center [550, 226] width 158 height 281
click at [512, 349] on button "Previous" at bounding box center [503, 352] width 50 height 19
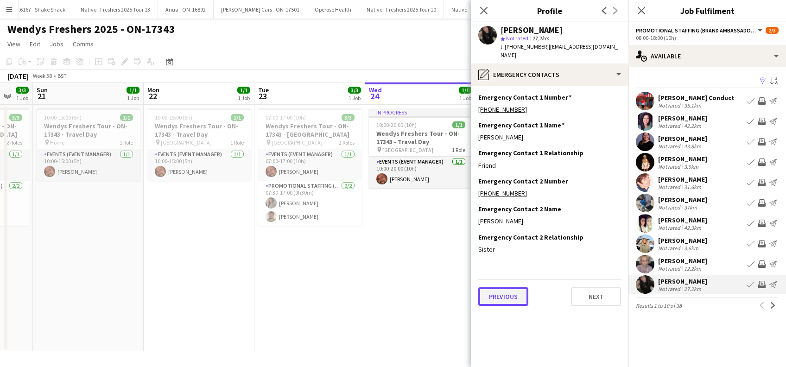
click at [508, 292] on button "Previous" at bounding box center [503, 296] width 50 height 19
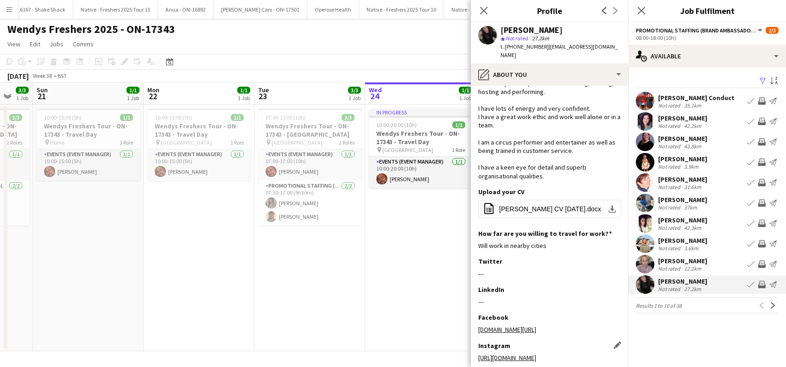
scroll to position [114, 0]
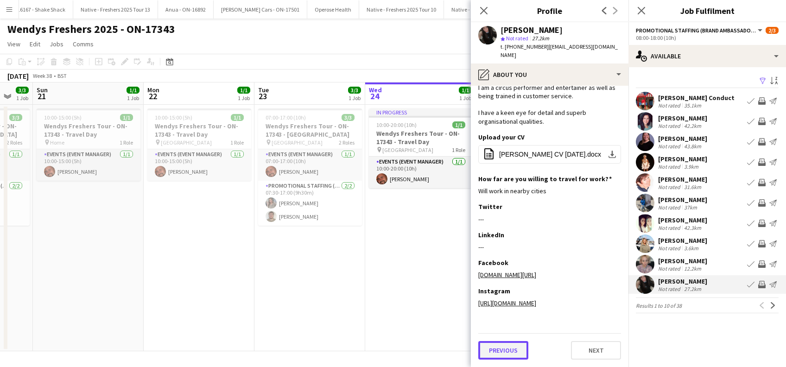
click at [500, 349] on button "Previous" at bounding box center [503, 350] width 50 height 19
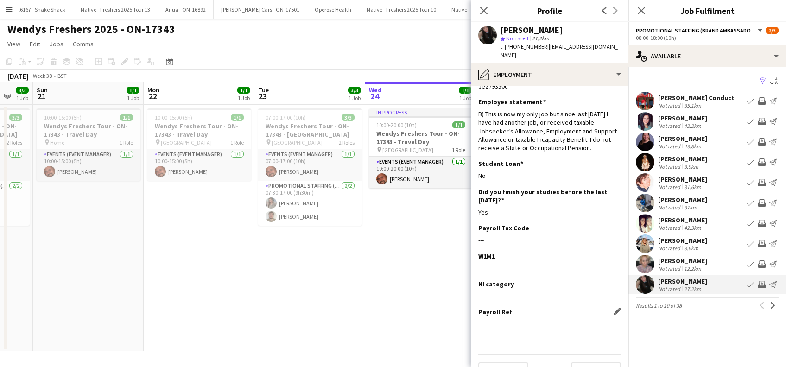
scroll to position [35, 0]
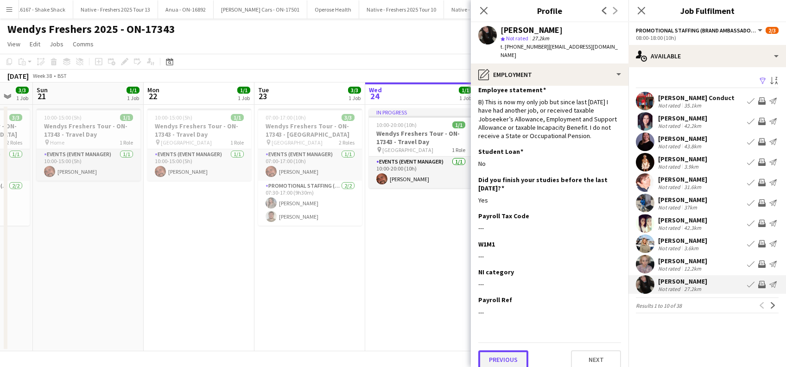
click at [508, 350] on button "Previous" at bounding box center [503, 359] width 50 height 19
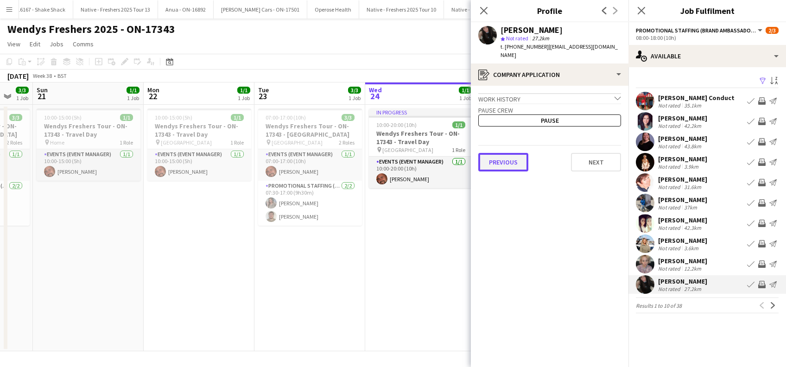
click at [504, 153] on button "Previous" at bounding box center [503, 162] width 50 height 19
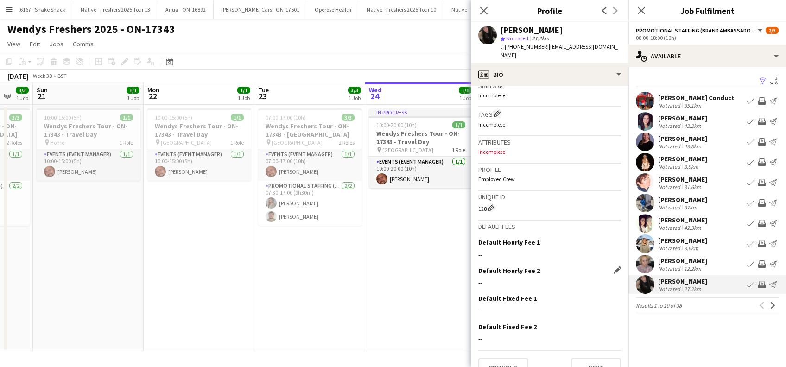
scroll to position [327, 0]
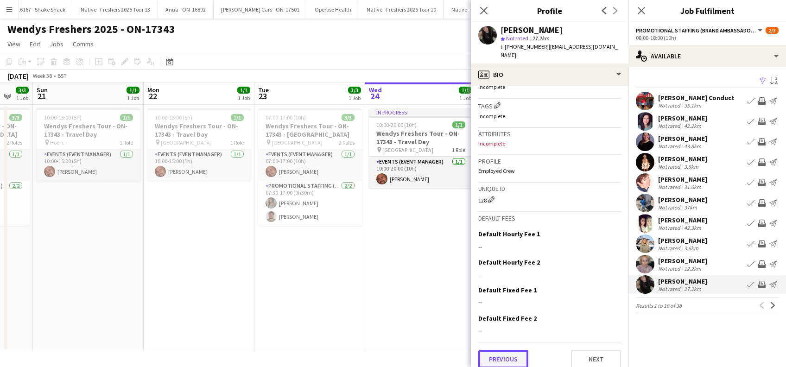
click at [508, 350] on button "Previous" at bounding box center [503, 359] width 50 height 19
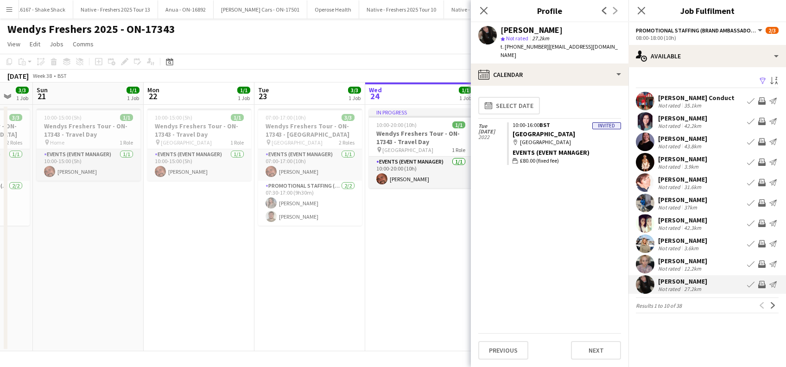
click at [679, 219] on div "Megan Eenkhoorn" at bounding box center [682, 220] width 49 height 8
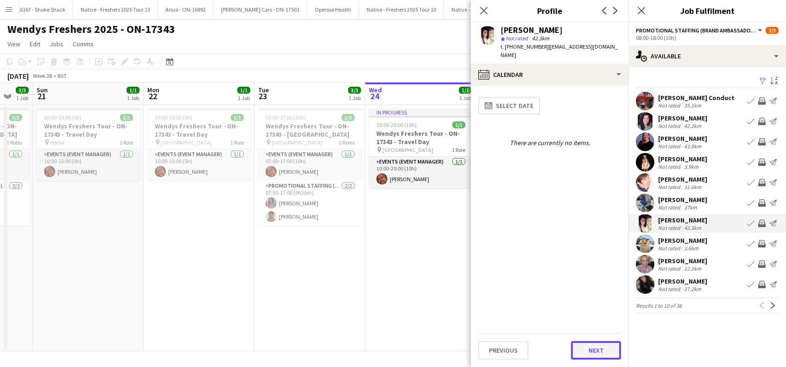
click at [597, 354] on button "Next" at bounding box center [596, 350] width 50 height 19
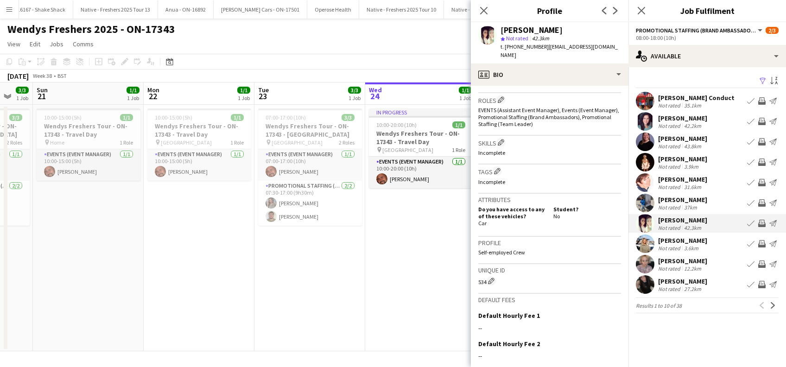
scroll to position [366, 0]
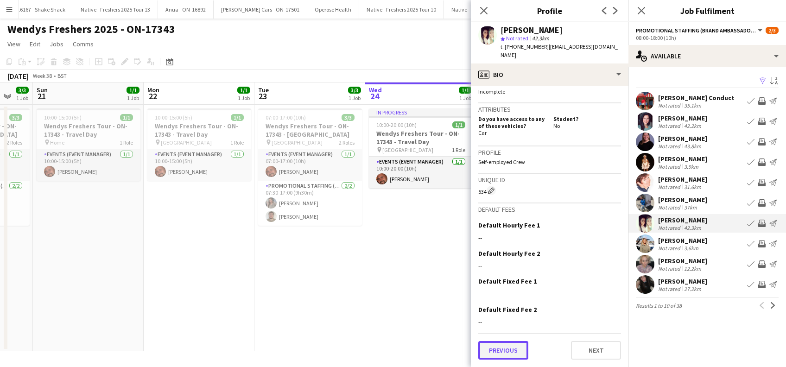
click at [500, 345] on button "Previous" at bounding box center [503, 350] width 50 height 19
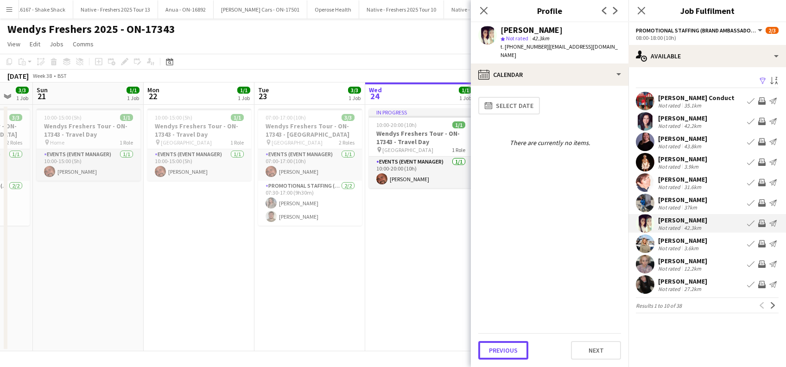
click at [500, 345] on button "Previous" at bounding box center [503, 350] width 50 height 19
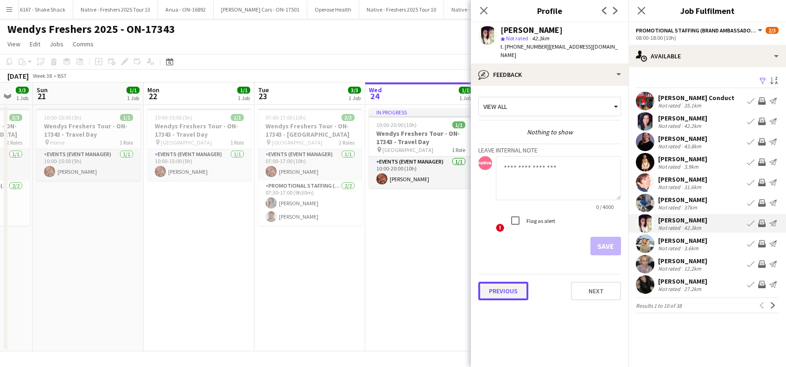
click at [504, 284] on button "Previous" at bounding box center [503, 291] width 50 height 19
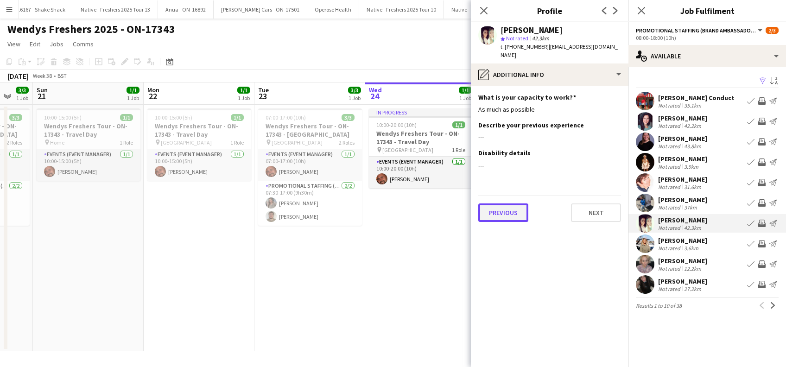
click at [509, 212] on button "Previous" at bounding box center [503, 212] width 50 height 19
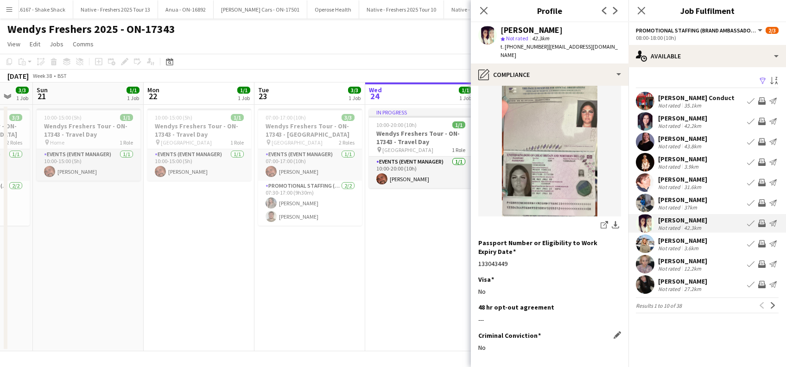
scroll to position [125, 0]
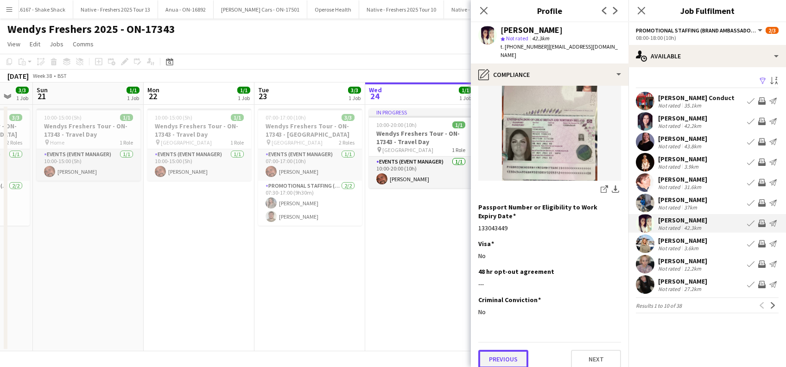
click at [501, 350] on button "Previous" at bounding box center [503, 359] width 50 height 19
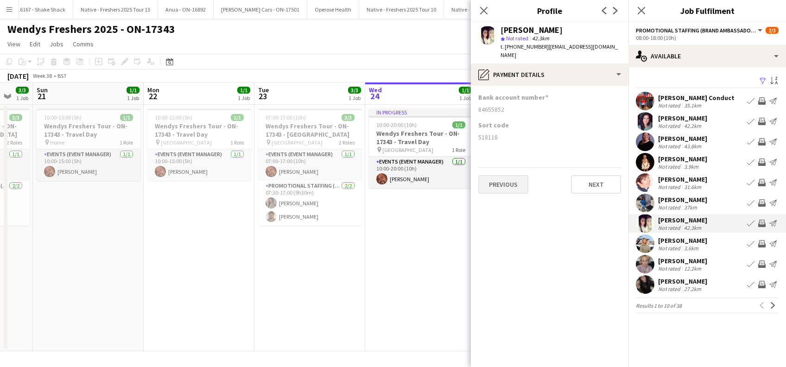
scroll to position [0, 0]
click at [508, 185] on button "Previous" at bounding box center [503, 184] width 50 height 19
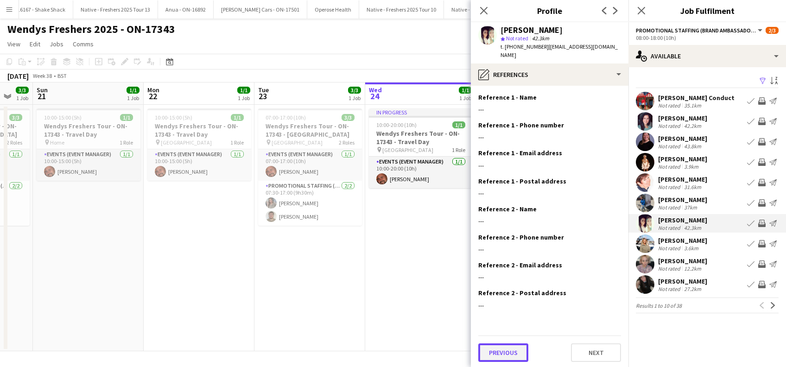
click at [511, 355] on button "Previous" at bounding box center [503, 352] width 50 height 19
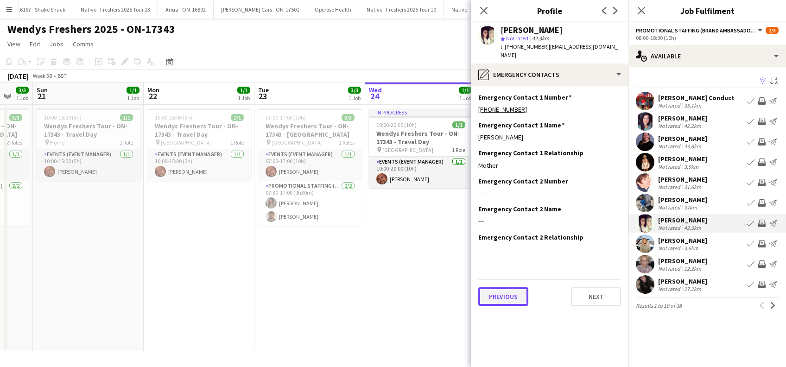
click at [495, 300] on button "Previous" at bounding box center [503, 296] width 50 height 19
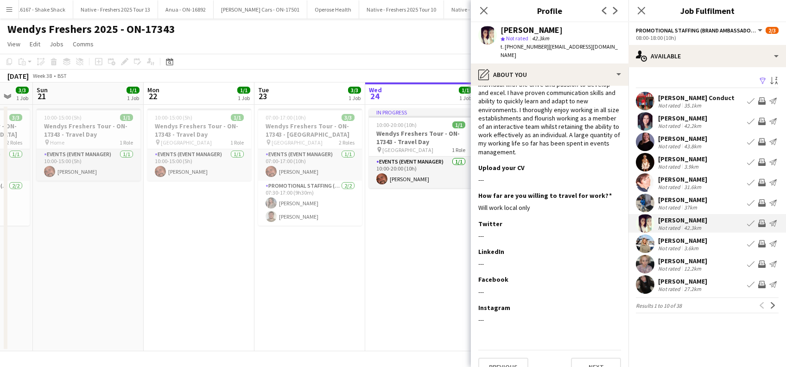
scroll to position [50, 0]
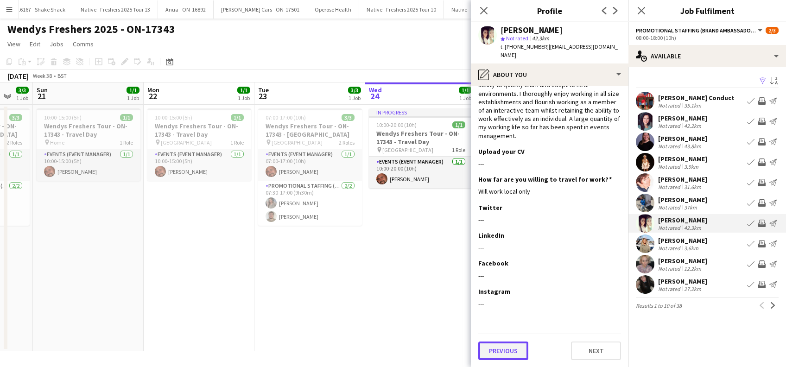
click at [507, 356] on button "Previous" at bounding box center [503, 351] width 50 height 19
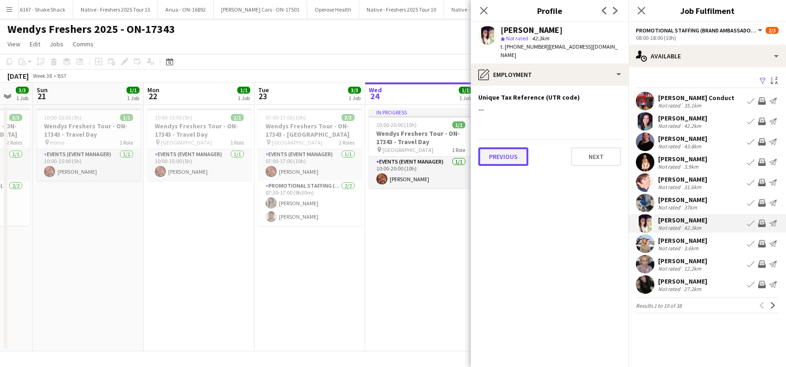
click at [508, 161] on button "Previous" at bounding box center [503, 156] width 50 height 19
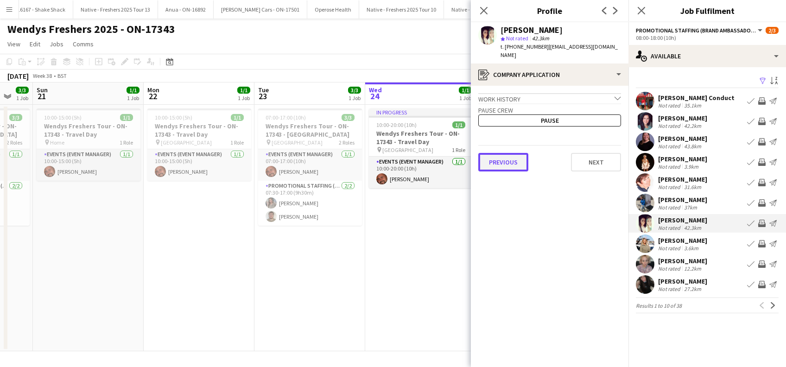
click at [509, 165] on button "Previous" at bounding box center [503, 162] width 50 height 19
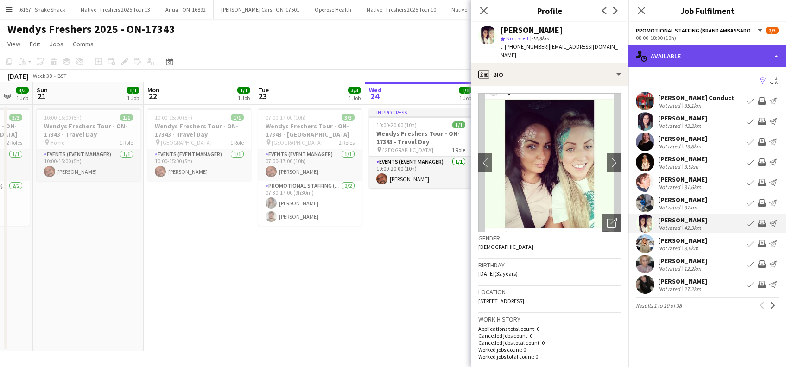
click at [698, 52] on div "single-neutral-actions-upload Available" at bounding box center [708, 56] width 158 height 22
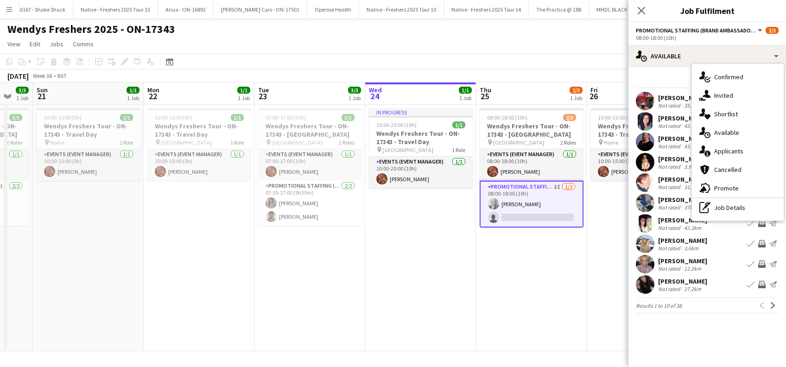
click at [724, 95] on span "Invited" at bounding box center [723, 95] width 19 height 8
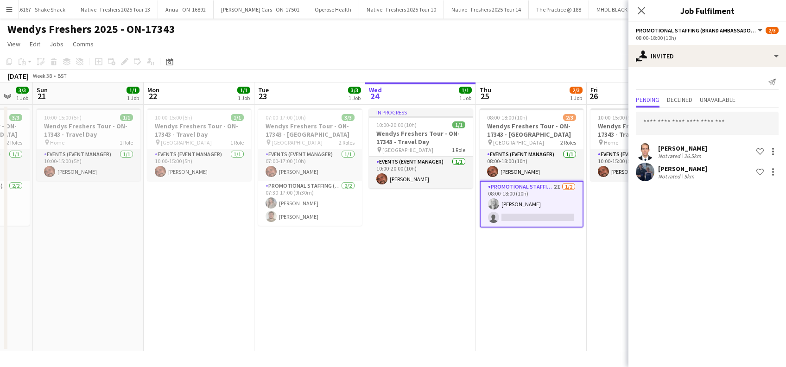
click at [667, 170] on div "Callum Todd" at bounding box center [682, 169] width 49 height 8
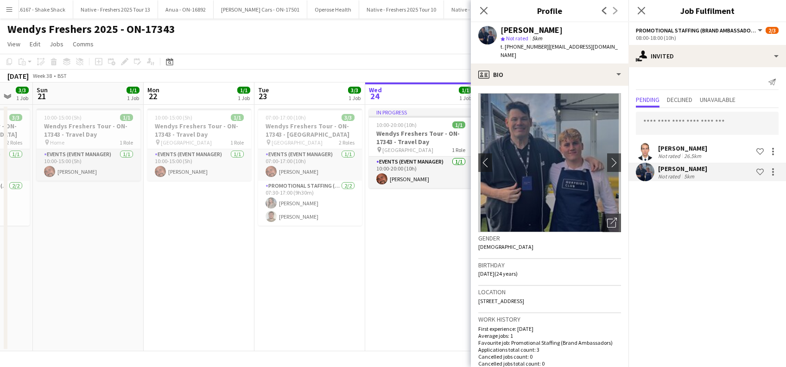
click at [667, 168] on div "Callum Todd" at bounding box center [682, 169] width 49 height 8
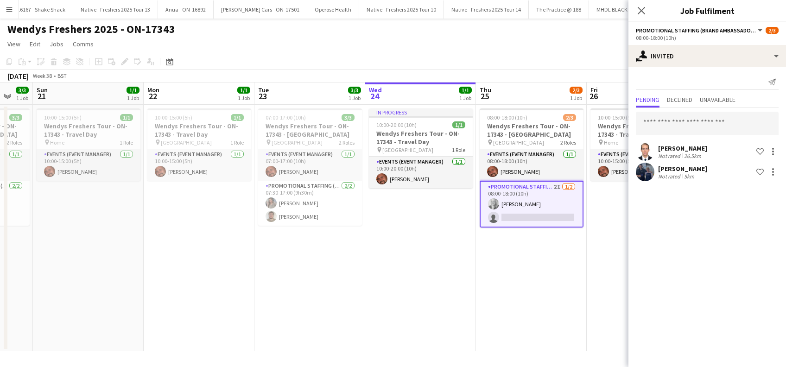
click at [667, 168] on div "Callum Todd" at bounding box center [682, 169] width 49 height 8
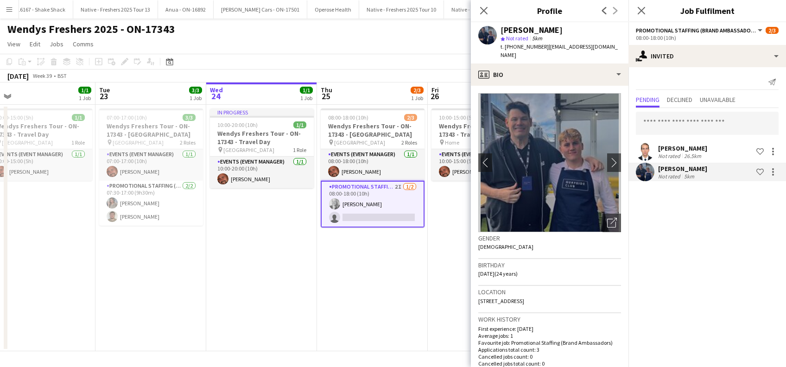
scroll to position [0, 356]
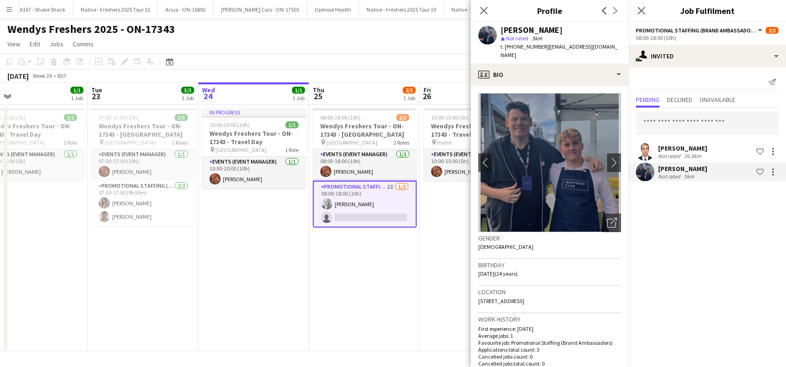
drag, startPoint x: 394, startPoint y: 261, endPoint x: 244, endPoint y: 269, distance: 150.0
click at [245, 269] on app-calendar-viewport "Fri 19 3/3 1 Job Sat 20 3/3 1 Job Sun 21 1/1 1 Job Mon 22 1/1 1 Job Tue 23 3/3 …" at bounding box center [393, 217] width 786 height 269
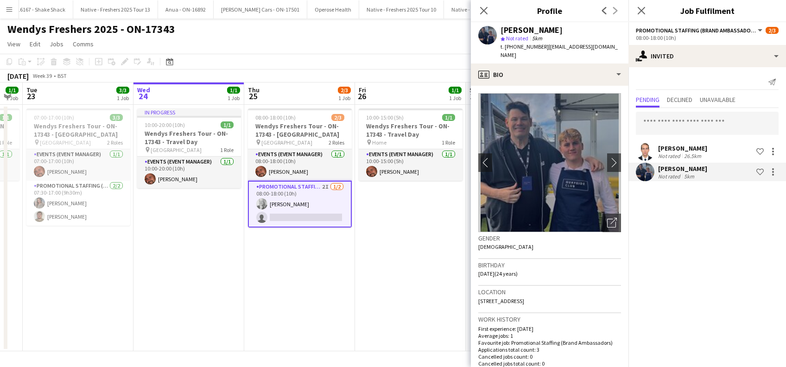
scroll to position [0, 430]
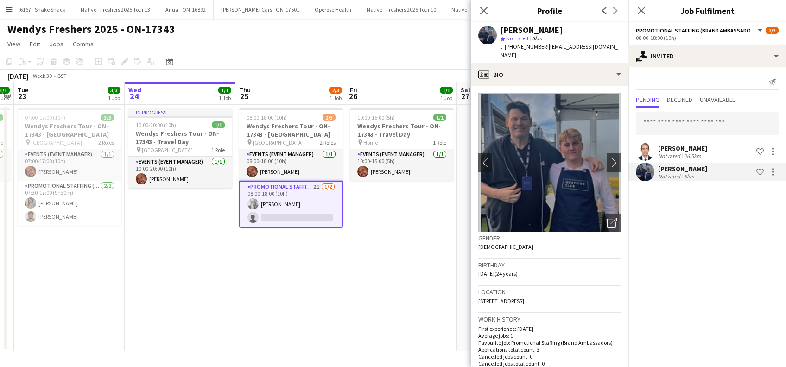
drag, startPoint x: 368, startPoint y: 282, endPoint x: 293, endPoint y: 293, distance: 75.9
click at [293, 293] on app-calendar-viewport "Fri 19 3/3 1 Job Sat 20 3/3 1 Job Sun 21 1/1 1 Job Mon 22 1/1 1 Job Tue 23 3/3 …" at bounding box center [393, 217] width 786 height 269
click at [641, 3] on div "Close pop-in" at bounding box center [642, 10] width 26 height 21
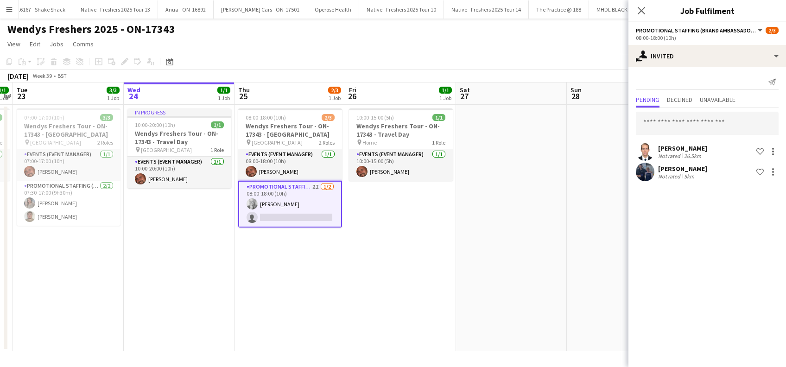
click at [280, 276] on app-date-cell "08:00-18:00 (10h) 2/3 Wendys Freshers Tour - ON-17343 - University of Southampt…" at bounding box center [290, 228] width 111 height 247
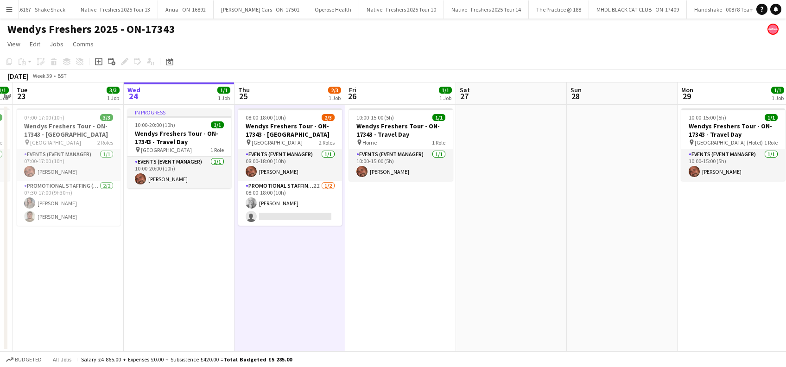
click at [401, 267] on app-date-cell "10:00-15:00 (5h) 1/1 Wendys Freshers Tour - ON-17343 - Travel Day pin Home 1 Ro…" at bounding box center [400, 228] width 111 height 247
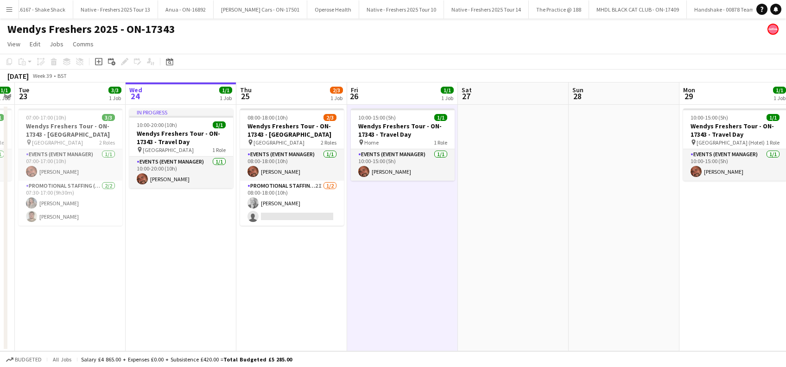
click at [306, 276] on app-date-cell "08:00-18:00 (10h) 2/3 Wendys Freshers Tour - ON-17343 - University of Southampt…" at bounding box center [291, 228] width 111 height 247
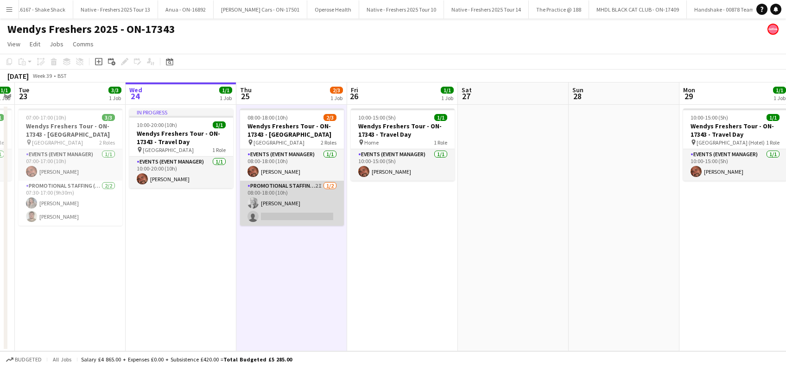
click at [295, 218] on app-card-role "Promotional Staffing (Brand Ambassadors) 2I 1/2 08:00-18:00 (10h) Elizabeth Nor…" at bounding box center [292, 203] width 104 height 45
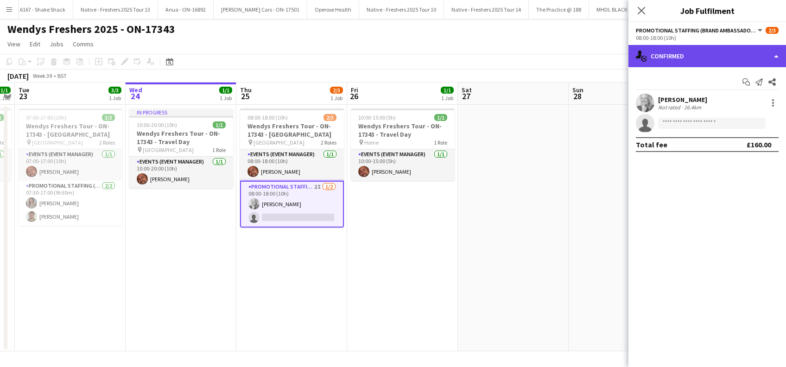
click at [699, 56] on div "single-neutral-actions-check-2 Confirmed" at bounding box center [708, 56] width 158 height 22
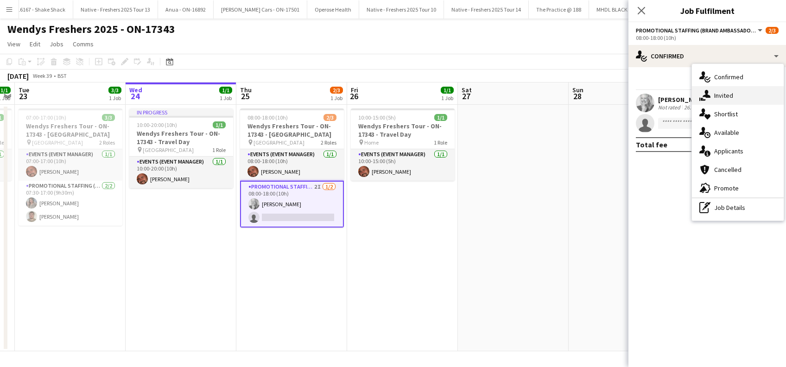
click at [731, 100] on span "Invited" at bounding box center [723, 95] width 19 height 8
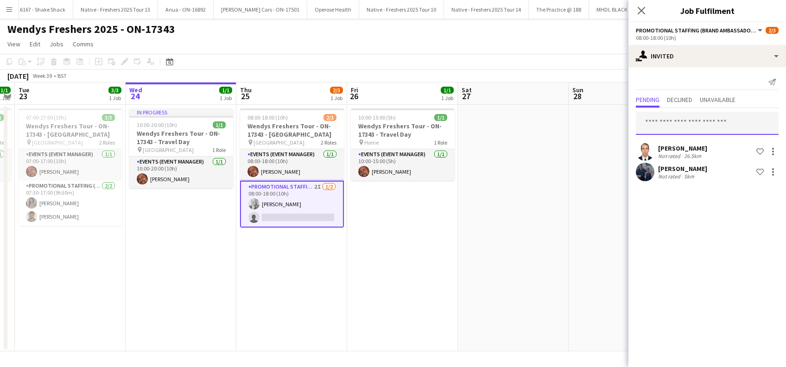
click at [683, 122] on input "text" at bounding box center [707, 123] width 143 height 23
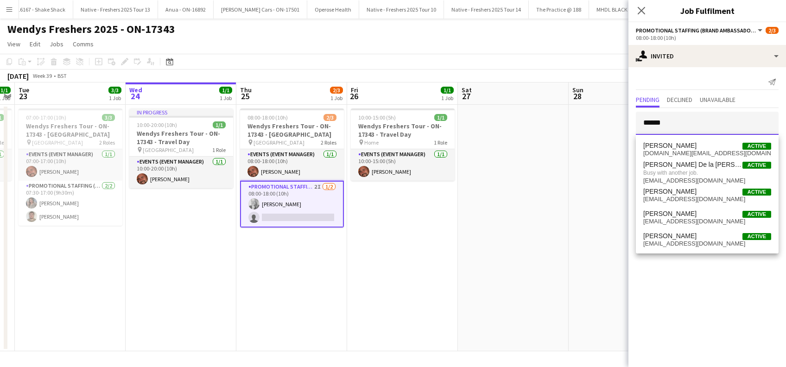
type input "******"
click at [603, 245] on app-date-cell at bounding box center [624, 228] width 111 height 247
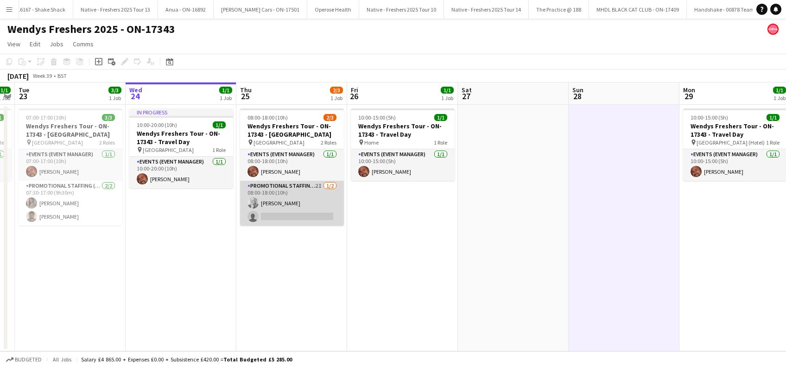
click at [299, 214] on app-card-role "Promotional Staffing (Brand Ambassadors) 2I 1/2 08:00-18:00 (10h) Elizabeth Nor…" at bounding box center [292, 203] width 104 height 45
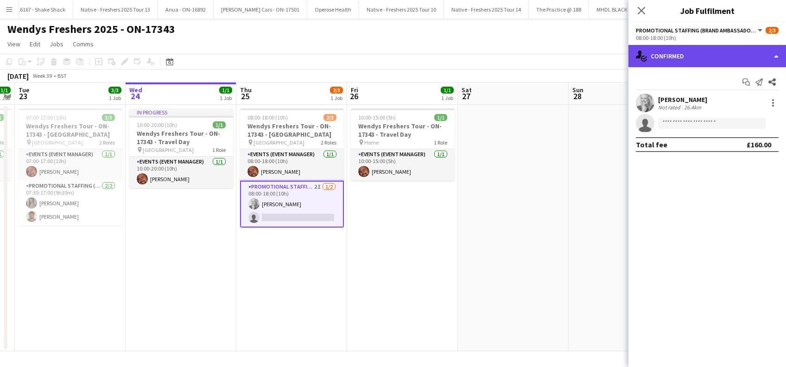
click at [687, 64] on div "single-neutral-actions-check-2 Confirmed" at bounding box center [708, 56] width 158 height 22
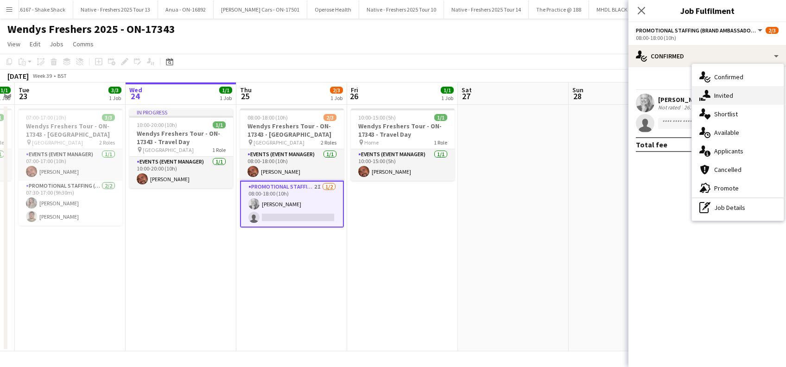
click at [726, 102] on div "single-neutral-actions-share-1 Invited" at bounding box center [738, 95] width 92 height 19
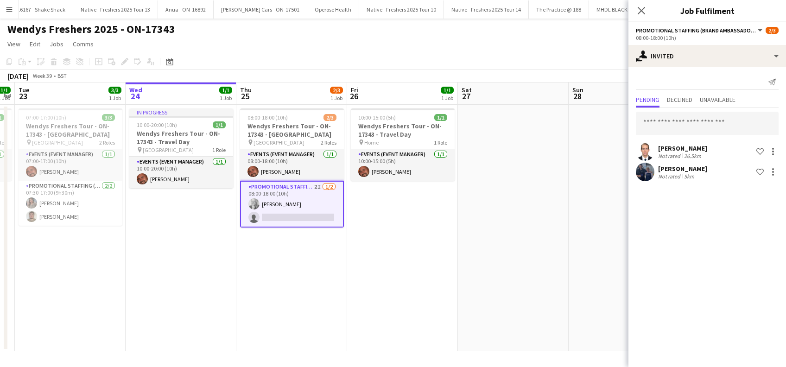
click at [679, 149] on div "Angel Gervacio Bido" at bounding box center [682, 148] width 49 height 8
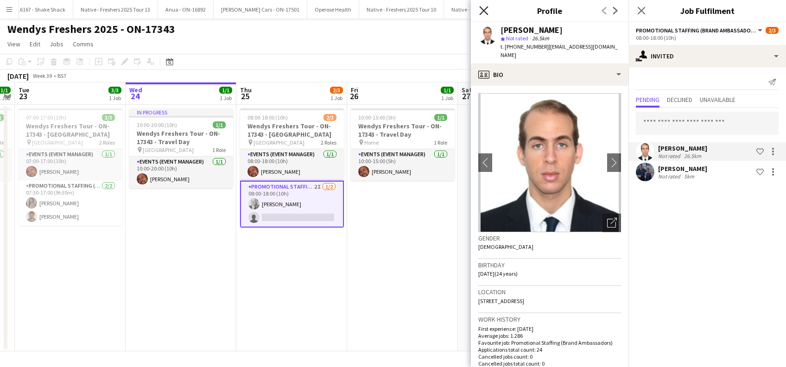
click at [485, 11] on icon "Close pop-in" at bounding box center [483, 10] width 9 height 9
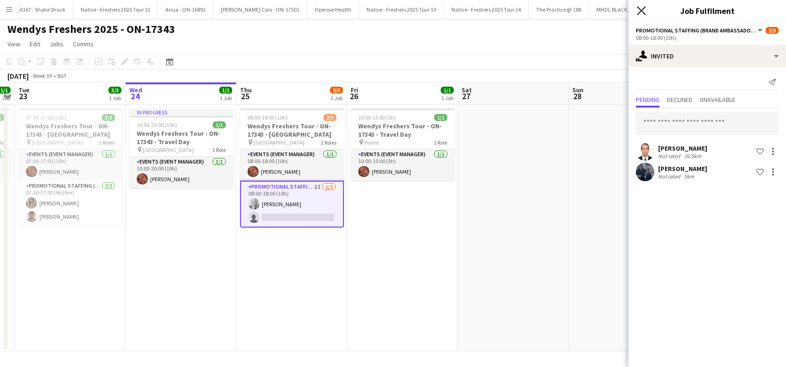
click at [645, 11] on icon "Close pop-in" at bounding box center [641, 10] width 9 height 9
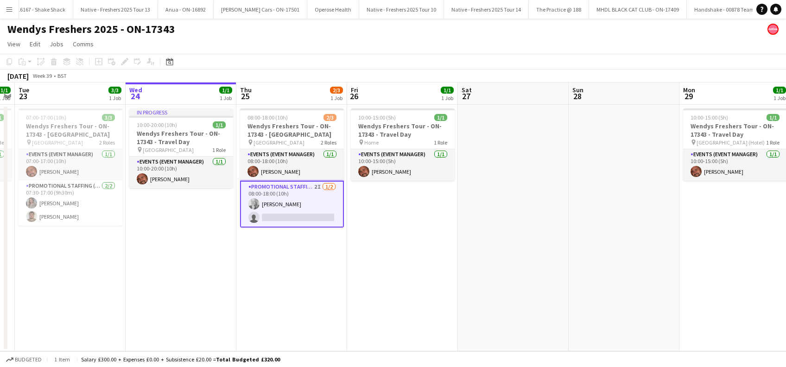
click at [381, 299] on app-date-cell "10:00-15:00 (5h) 1/1 Wendys Freshers Tour - ON-17343 - Travel Day pin Home 1 Ro…" at bounding box center [402, 228] width 111 height 247
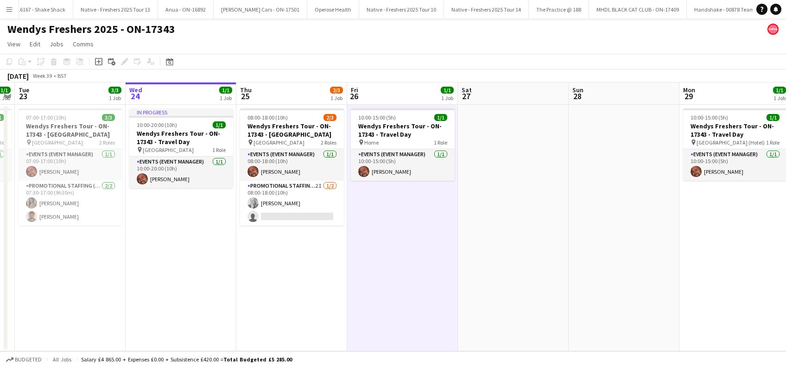
click at [516, 274] on app-date-cell at bounding box center [513, 228] width 111 height 247
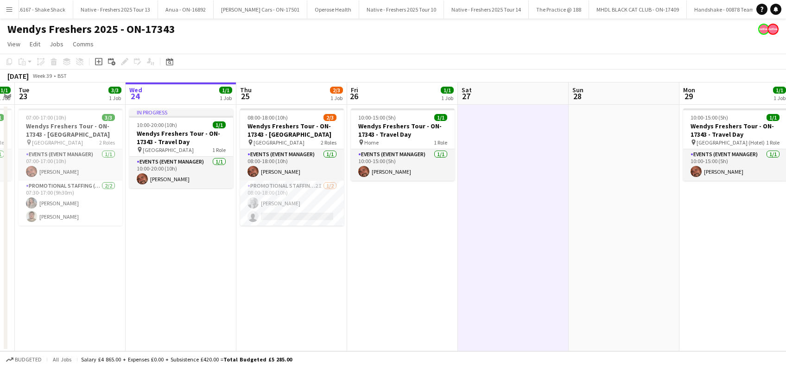
click at [294, 253] on app-date-cell "08:00-18:00 (10h) 2/3 Wendys Freshers Tour - ON-17343 - University of Southampt…" at bounding box center [291, 228] width 111 height 247
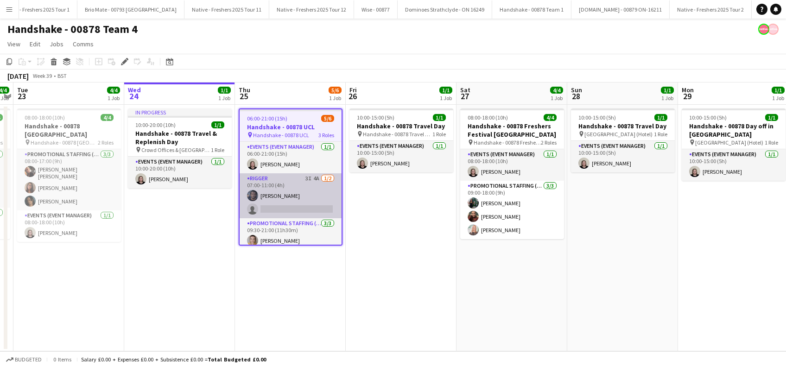
scroll to position [32, 0]
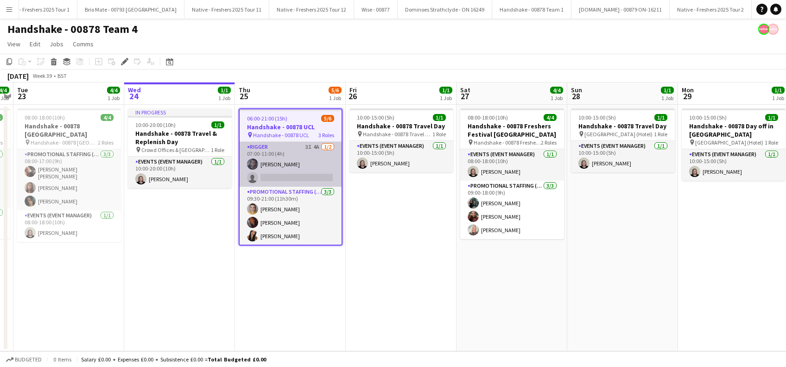
click at [294, 178] on app-card-role "Rigger 3I 4A [DATE] 07:00-11:00 (4h) [PERSON_NAME] single-neutral-actions" at bounding box center [291, 164] width 102 height 45
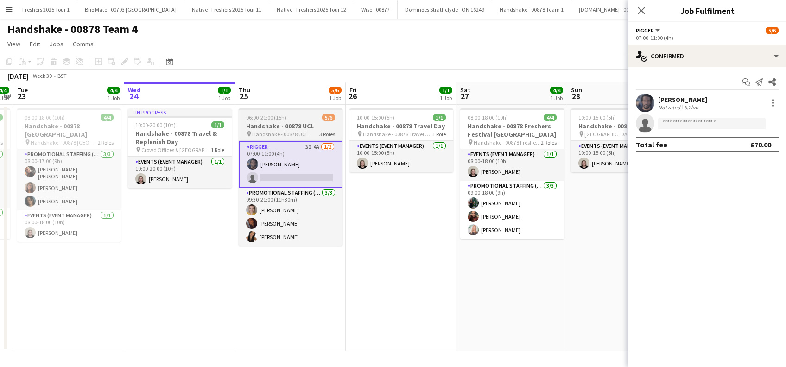
click at [292, 116] on div "06:00-21:00 (15h) 5/6" at bounding box center [291, 117] width 104 height 7
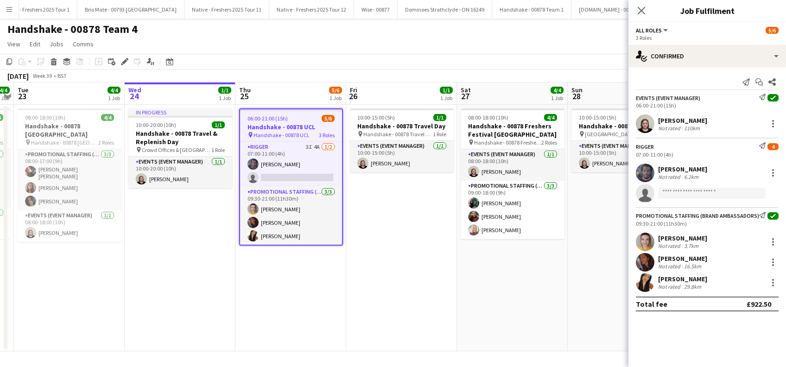
scroll to position [31, 0]
click at [125, 60] on icon "Edit" at bounding box center [124, 61] width 7 height 7
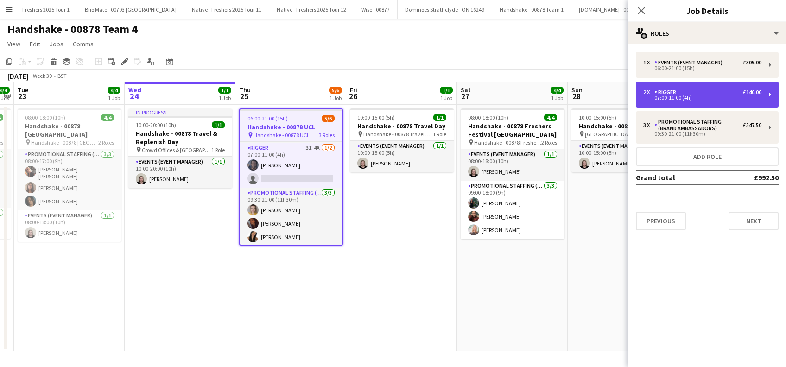
click at [712, 94] on div "2 x Rigger £140.00" at bounding box center [702, 92] width 118 height 6
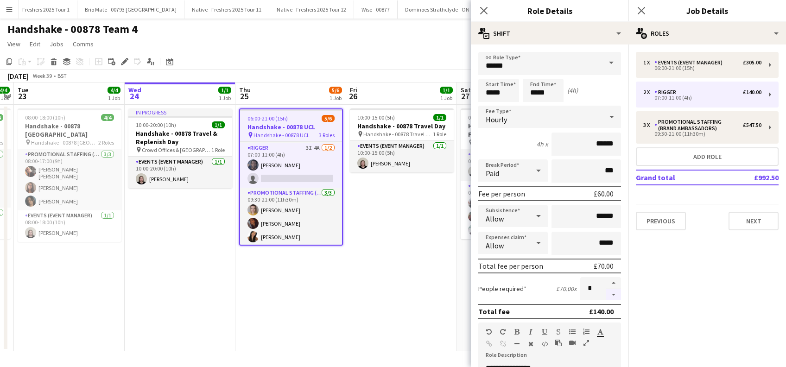
click at [606, 296] on button "button" at bounding box center [613, 295] width 15 height 12
type input "*"
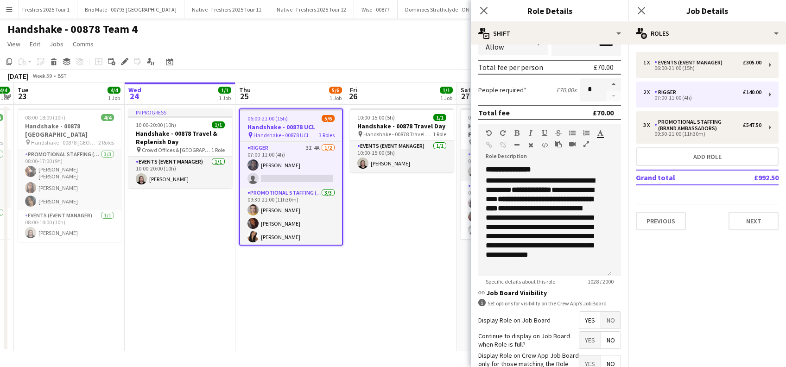
scroll to position [268, 0]
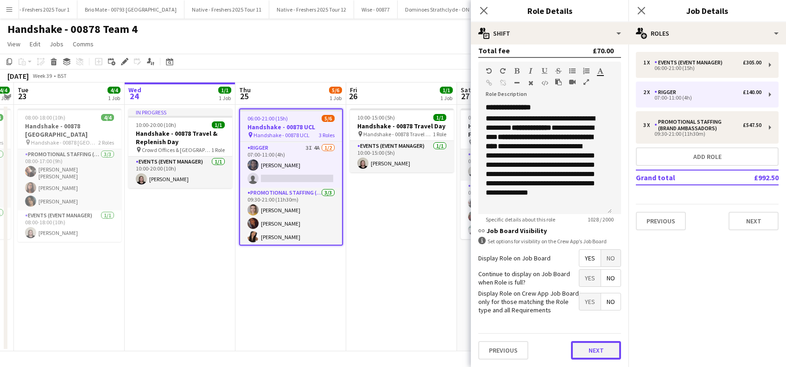
click at [593, 350] on button "Next" at bounding box center [596, 350] width 50 height 19
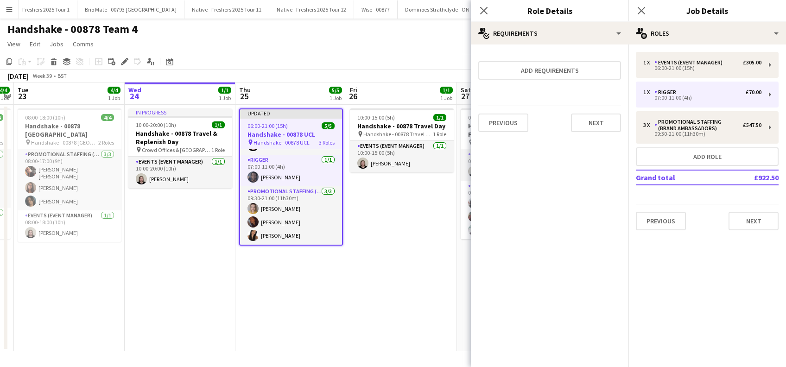
scroll to position [26, 0]
click at [598, 120] on button "Next" at bounding box center [596, 123] width 50 height 19
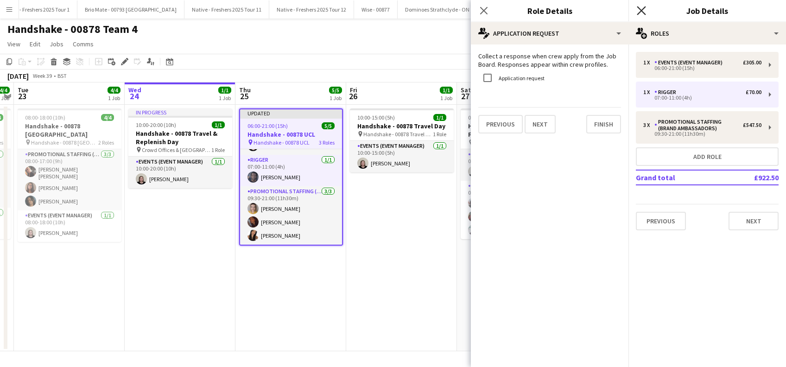
click at [642, 11] on icon "Close pop-in" at bounding box center [641, 10] width 9 height 9
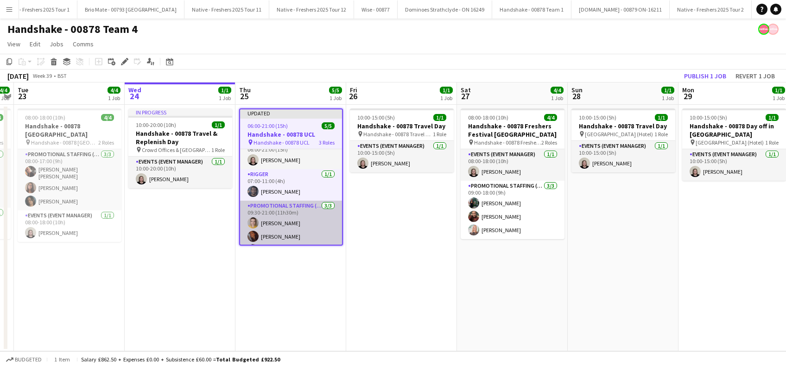
scroll to position [0, 0]
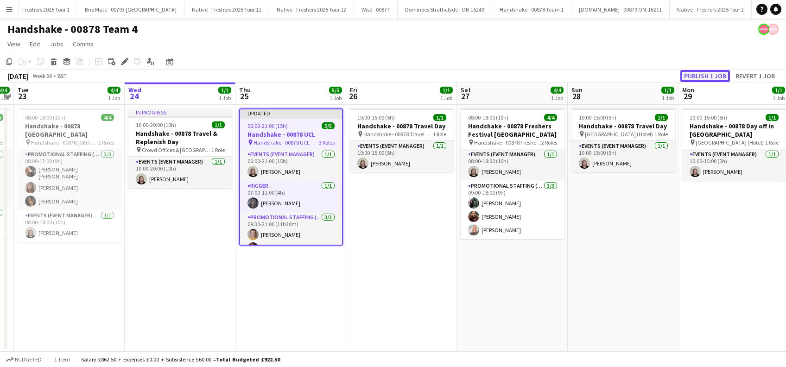
click at [696, 76] on button "Publish 1 job" at bounding box center [705, 76] width 50 height 12
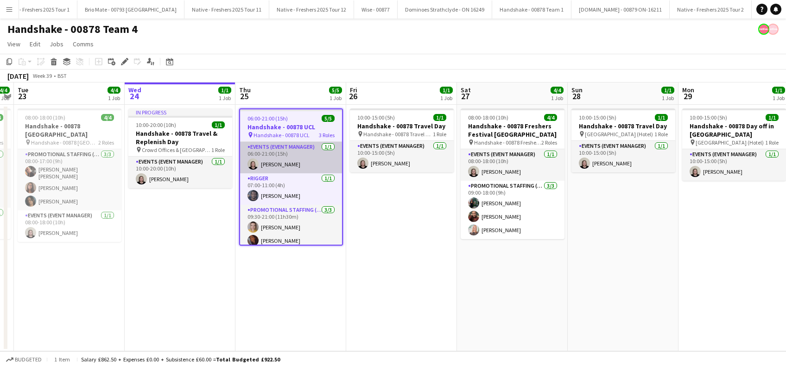
click at [274, 166] on app-card-role "Events (Event Manager) 1/1 06:00-21:00 (15h) Natasha Fountain" at bounding box center [291, 158] width 102 height 32
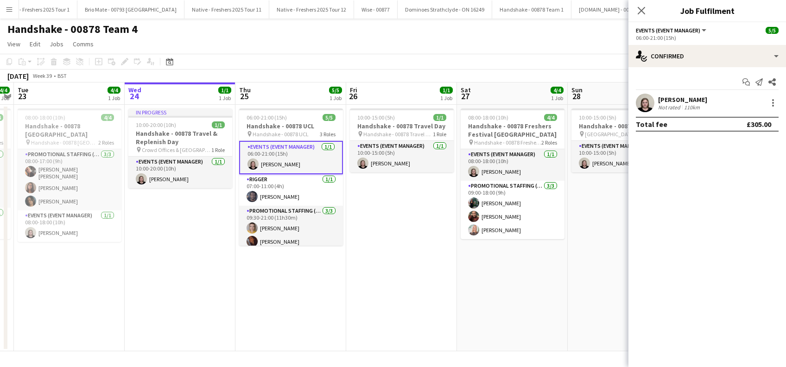
click at [698, 96] on div "Natasha Fountain" at bounding box center [682, 99] width 49 height 8
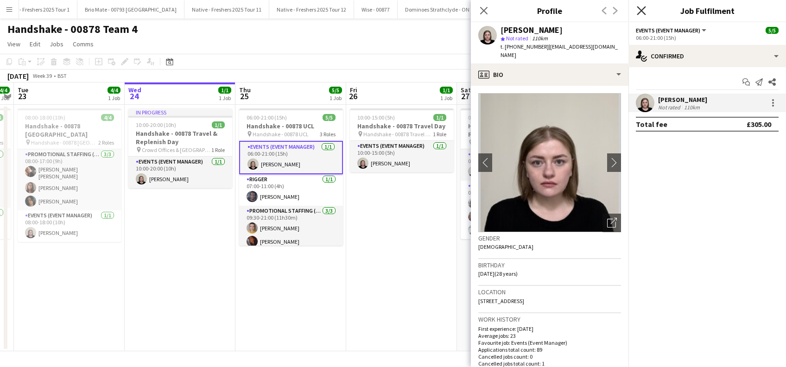
click at [641, 9] on icon "Close pop-in" at bounding box center [641, 10] width 9 height 9
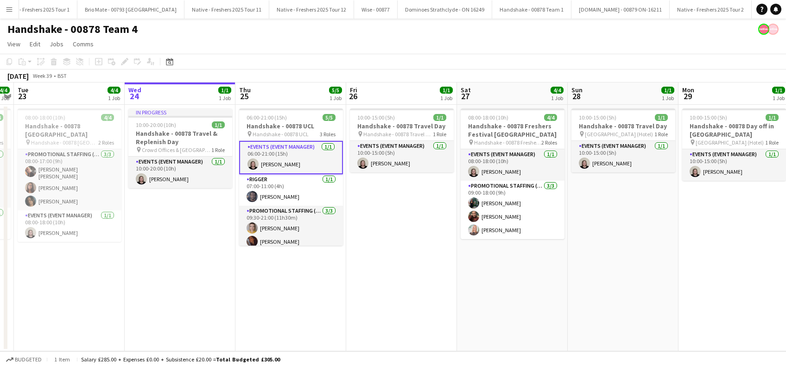
click at [394, 240] on app-date-cell "10:00-15:00 (5h) 1/1 Handshake - 00878 Travel Day pin Handshake - 00878 Travel …" at bounding box center [401, 228] width 111 height 247
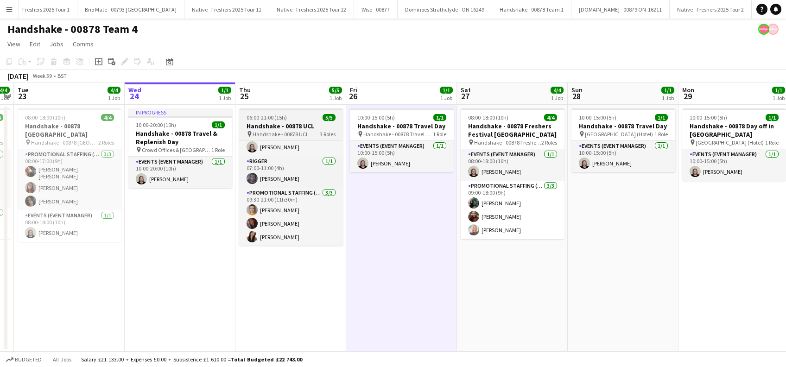
scroll to position [16, 0]
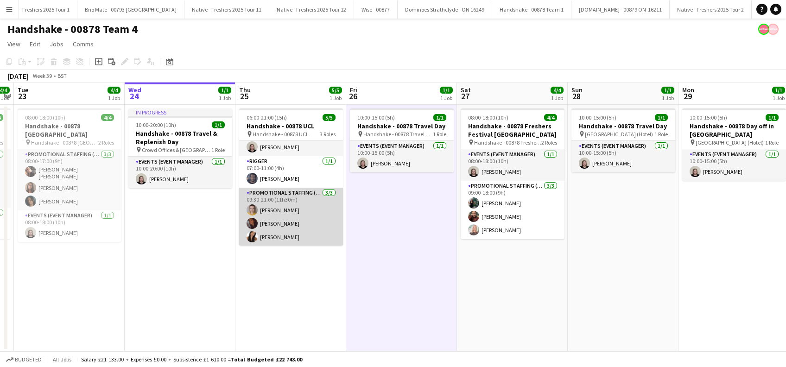
click at [282, 219] on app-card-role "Promotional Staffing (Brand Ambassadors) 3/3 09:30-21:00 (11h30m) Larissa Berna…" at bounding box center [291, 217] width 104 height 58
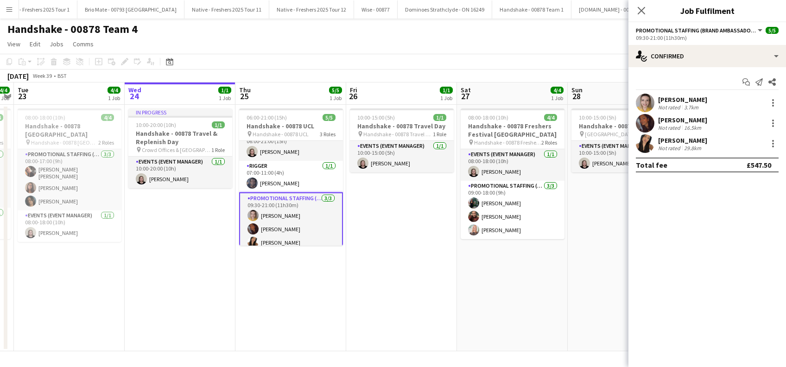
scroll to position [18, 0]
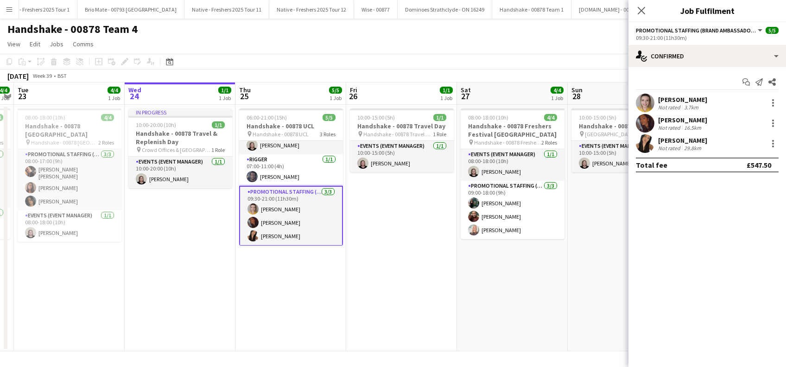
click at [693, 139] on div "Angela Fernandez" at bounding box center [682, 140] width 49 height 8
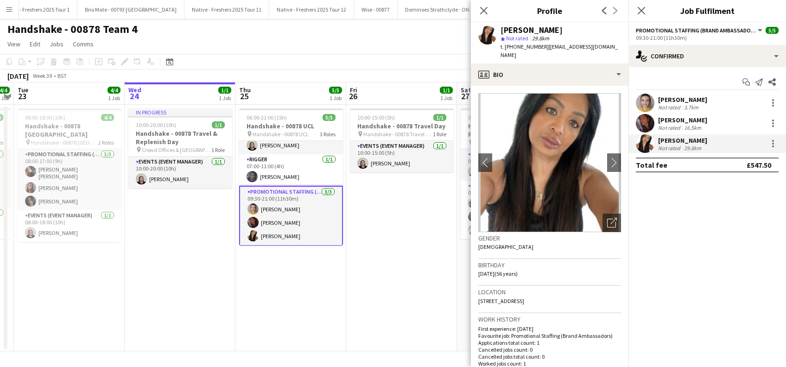
click at [694, 118] on div "Sanjana Ramlall" at bounding box center [682, 120] width 49 height 8
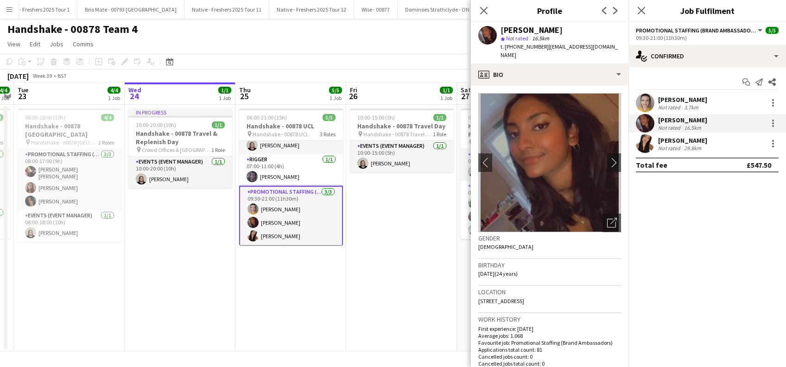
click at [686, 99] on div "Larissa Bernardo" at bounding box center [682, 99] width 49 height 8
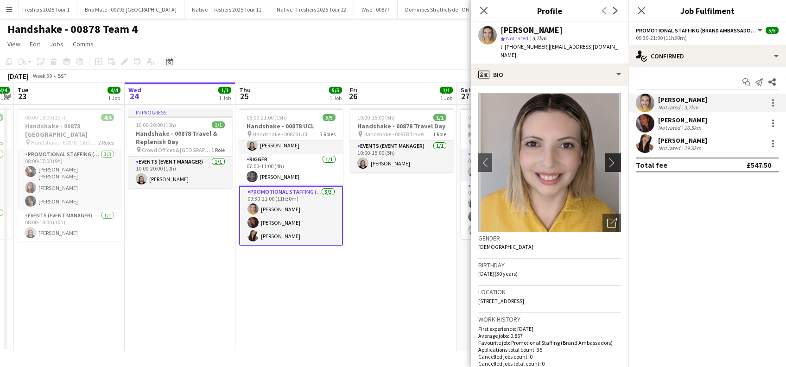
click at [607, 158] on app-icon "chevron-right" at bounding box center [614, 163] width 14 height 10
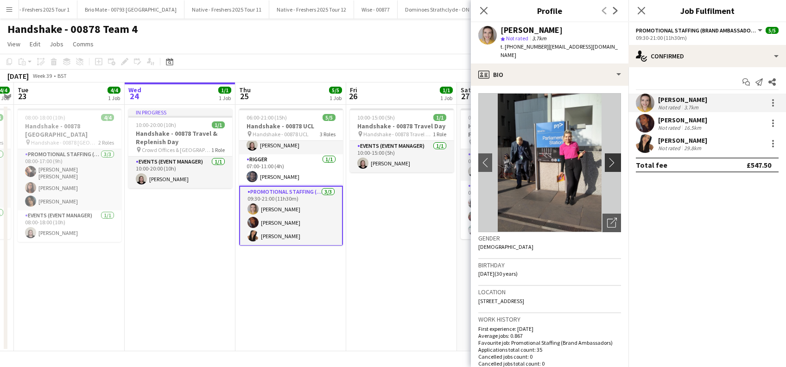
click at [607, 159] on app-icon "chevron-right" at bounding box center [614, 163] width 14 height 10
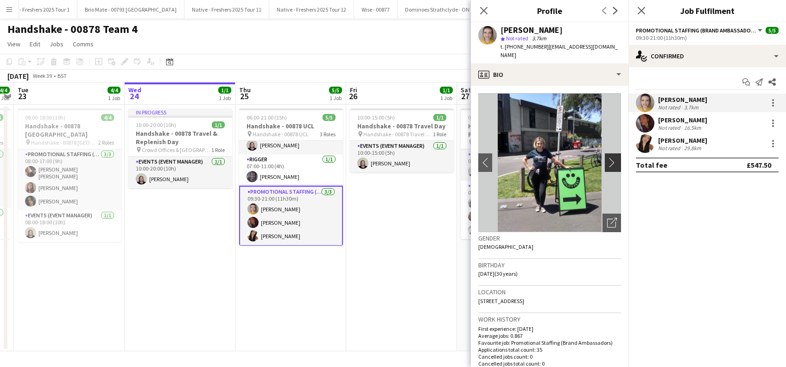
click at [607, 158] on app-icon "chevron-right" at bounding box center [614, 163] width 14 height 10
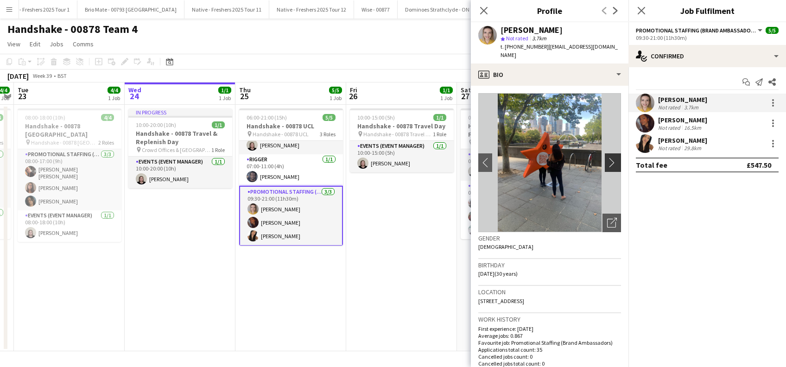
click at [607, 158] on app-icon "chevron-right" at bounding box center [614, 163] width 14 height 10
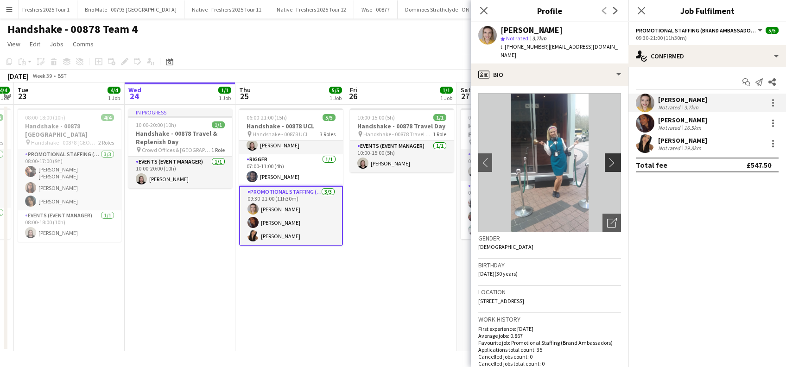
click at [607, 158] on app-icon "chevron-right" at bounding box center [614, 163] width 14 height 10
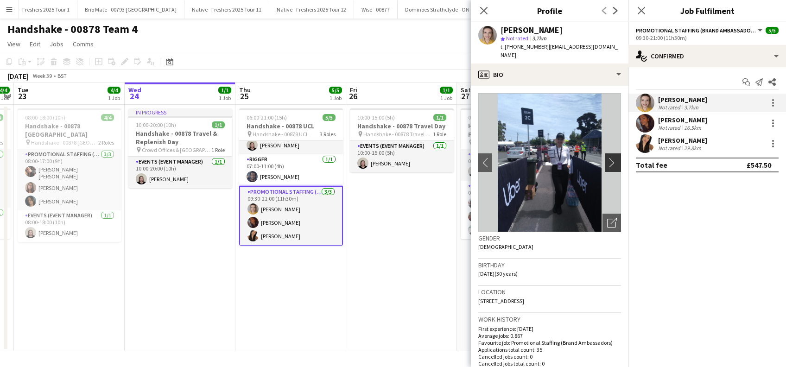
click at [607, 158] on app-icon "chevron-right" at bounding box center [614, 163] width 14 height 10
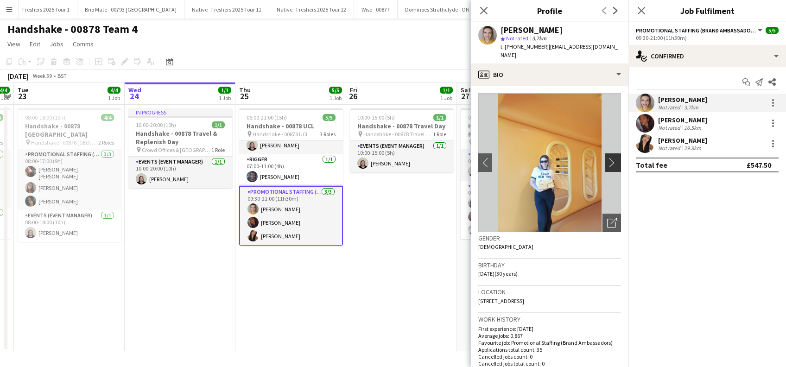
click at [607, 158] on app-icon "chevron-right" at bounding box center [614, 163] width 14 height 10
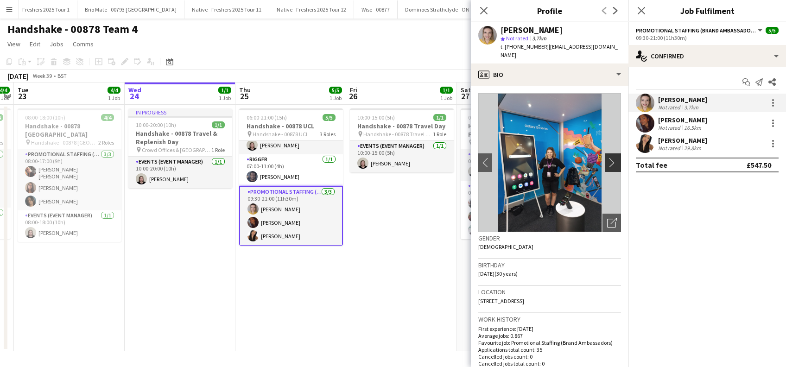
click at [607, 158] on app-icon "chevron-right" at bounding box center [614, 163] width 14 height 10
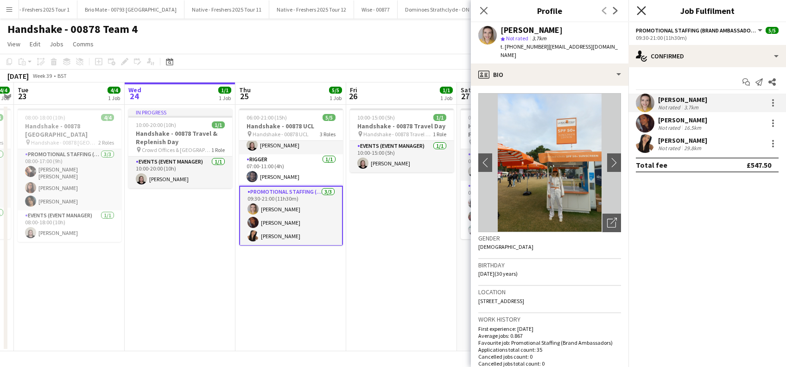
click at [644, 9] on icon "Close pop-in" at bounding box center [641, 10] width 9 height 9
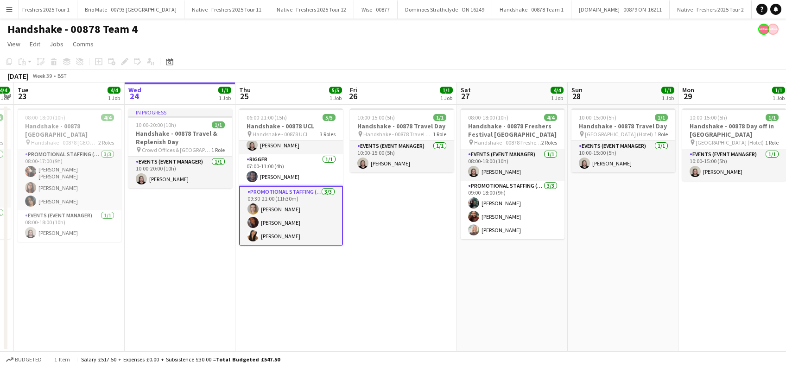
click at [429, 257] on app-date-cell "10:00-15:00 (5h) 1/1 Handshake - 00878 Travel Day pin Handshake - 00878 Travel …" at bounding box center [401, 228] width 111 height 247
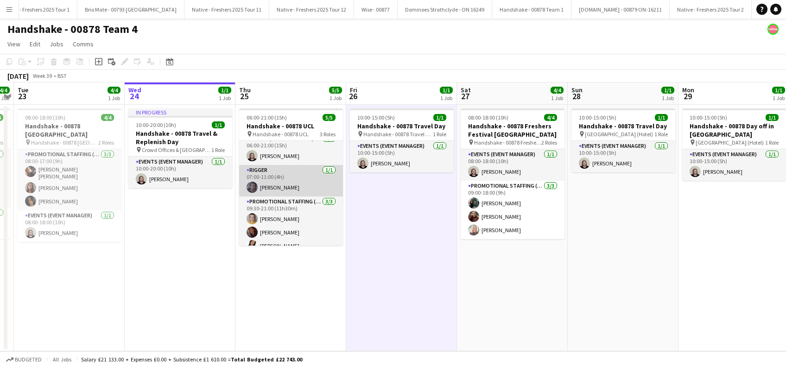
scroll to position [0, 0]
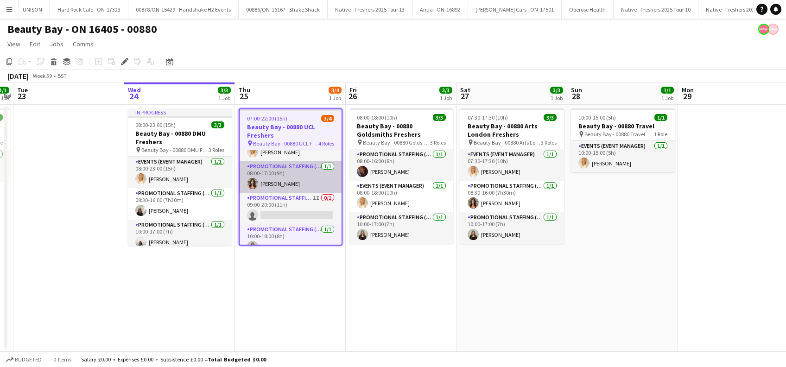
scroll to position [31, 0]
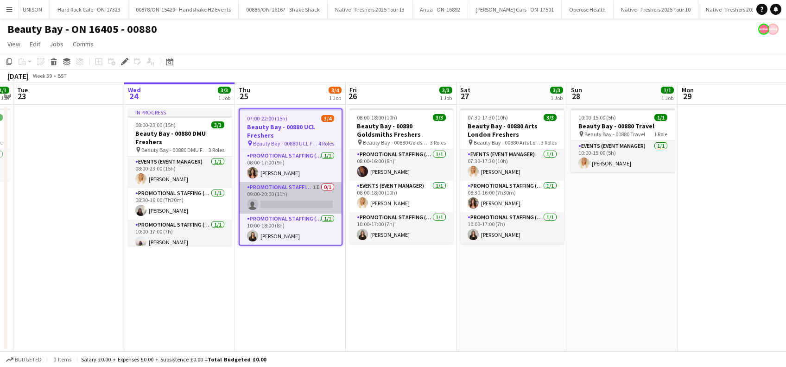
click at [282, 197] on app-card-role "Promotional Staffing (Brand Ambassadors) 1I 0/1 09:00-20:00 (11h) single-neutra…" at bounding box center [291, 198] width 102 height 32
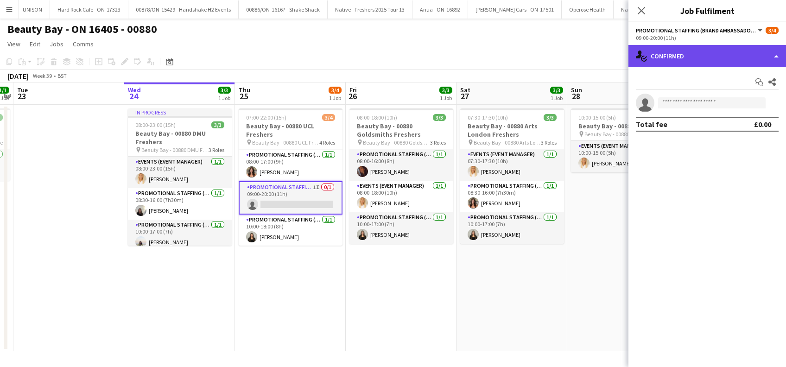
click at [700, 60] on div "single-neutral-actions-check-2 Confirmed" at bounding box center [708, 56] width 158 height 22
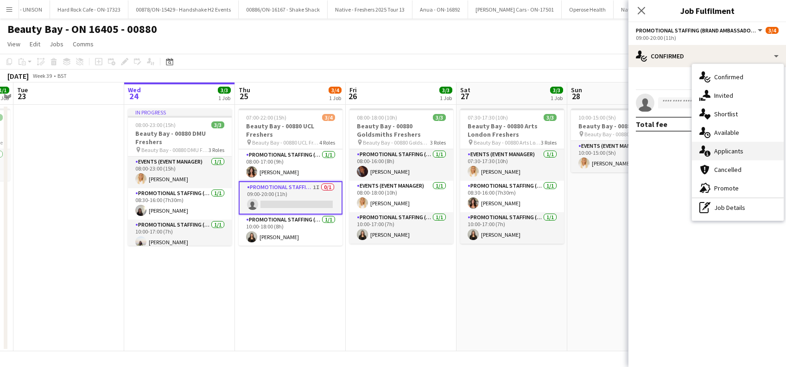
click at [737, 154] on span "Applicants" at bounding box center [728, 151] width 29 height 8
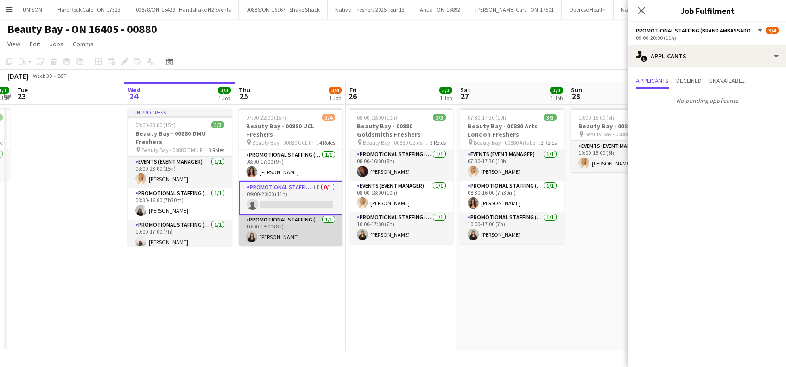
click at [289, 229] on app-card-role "Promotional Staffing (Brand Ambassadors) [DATE] 10:00-18:00 (8h) [PERSON_NAME]" at bounding box center [291, 231] width 104 height 32
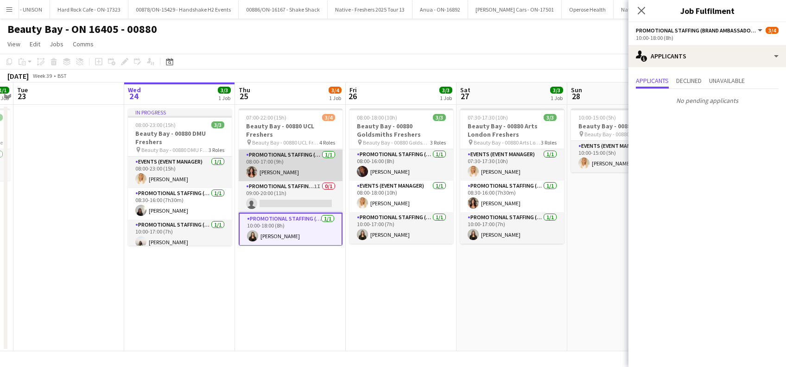
click at [287, 166] on app-card-role "Promotional Staffing (Brand Ambassadors) [DATE] 08:00-17:00 (9h) [PERSON_NAME]" at bounding box center [291, 166] width 104 height 32
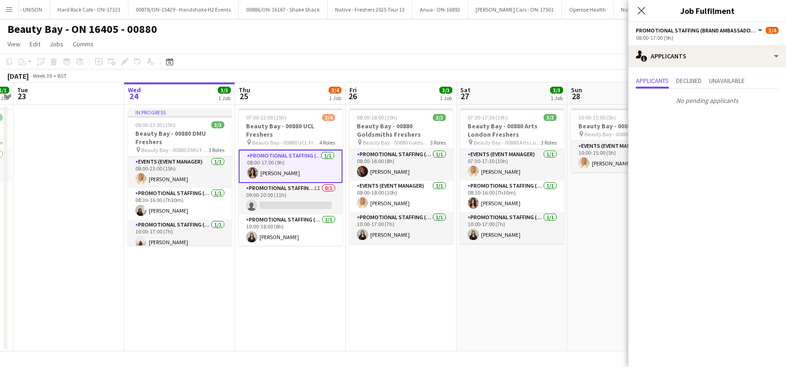
click at [507, 278] on app-date-cell "07:30-17:30 (10h) 3/3 Beauty Bay - 00880 Arts London Freshers pin Beauty Bay - …" at bounding box center [512, 228] width 111 height 247
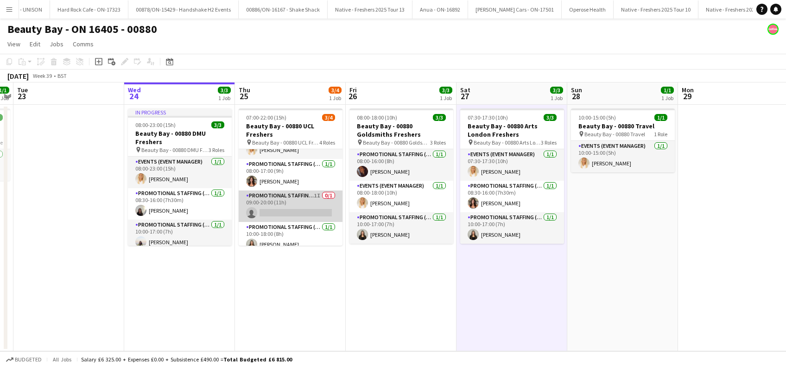
scroll to position [30, 0]
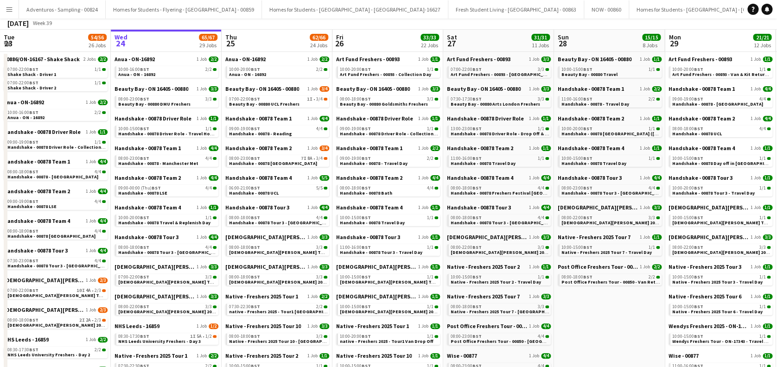
scroll to position [62, 0]
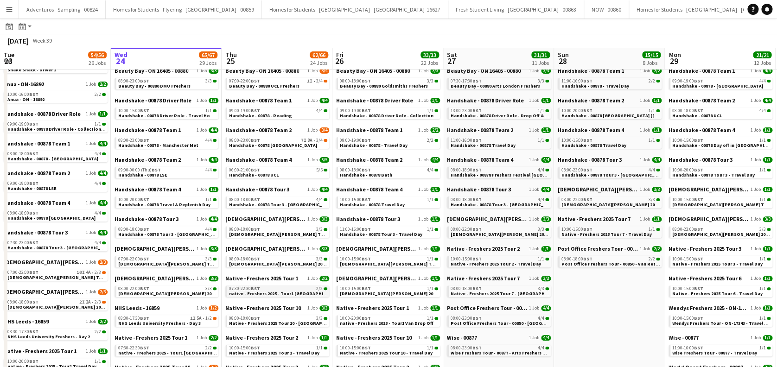
click at [295, 293] on span "native - Freshers 2025 - Tour1 [GEOGRAPHIC_DATA]" at bounding box center [285, 294] width 112 height 6
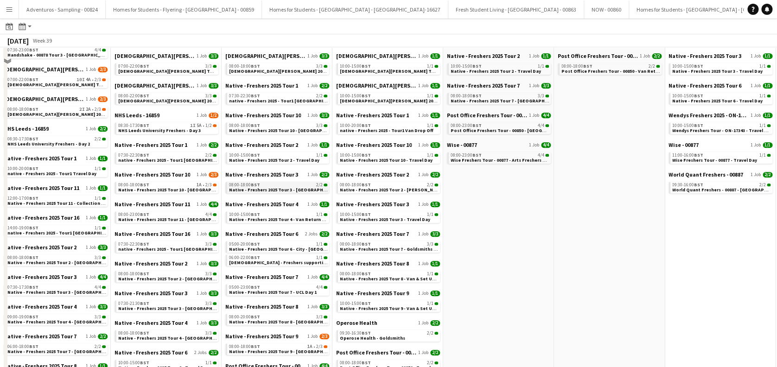
scroll to position [309, 0]
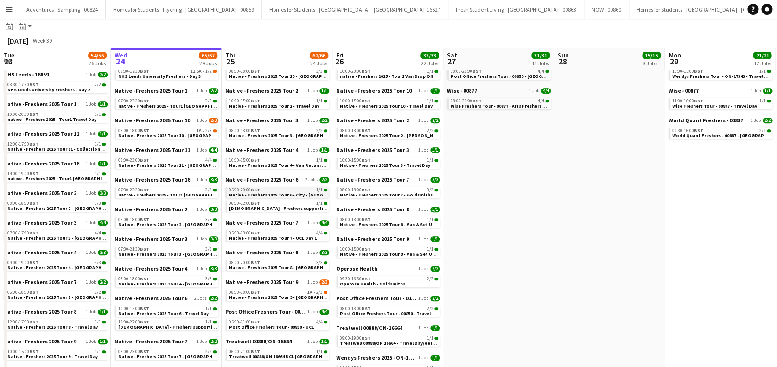
click at [285, 193] on span "Native - Freshers 2025 Tour 6 - City - [GEOGRAPHIC_DATA]" at bounding box center [292, 195] width 126 height 6
click at [282, 194] on span "Native - Freshers 2025 Tour 6 - City - [GEOGRAPHIC_DATA]" at bounding box center [292, 195] width 126 height 6
click at [273, 236] on span "Native - Freshers 2025 Tour 7 - UCL Day 1" at bounding box center [273, 238] width 88 height 6
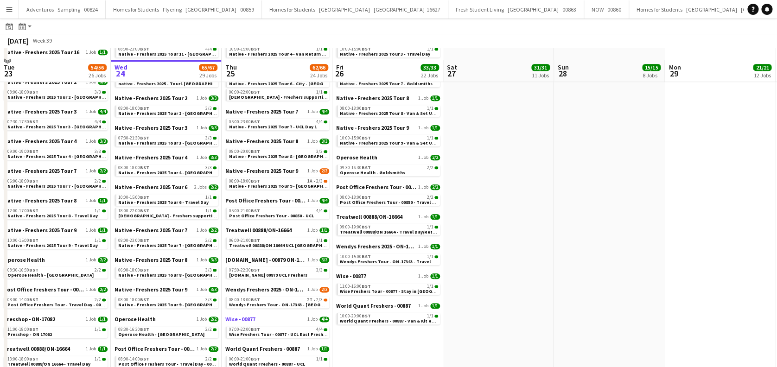
scroll to position [432, 0]
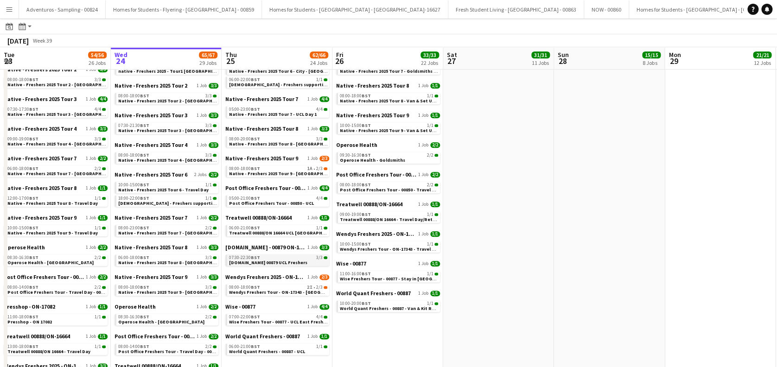
click at [262, 262] on span "Trip.com 00879 UCL Freshers" at bounding box center [268, 263] width 78 height 6
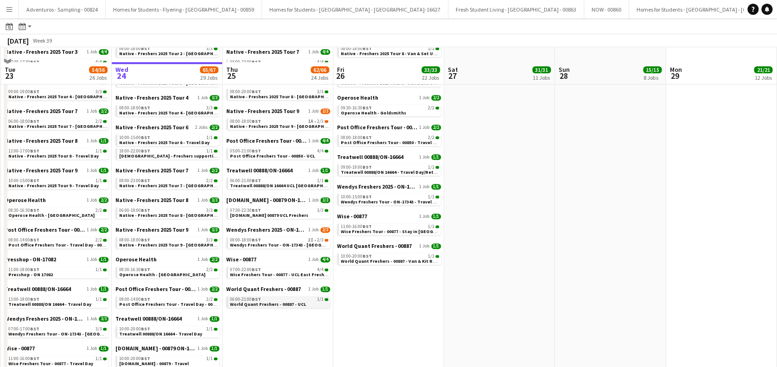
scroll to position [494, 0]
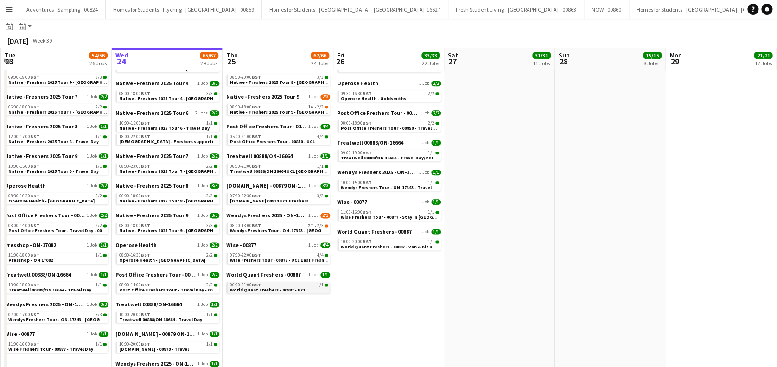
click at [274, 291] on span "World Quant Freshers - 00887 - UCL" at bounding box center [268, 290] width 76 height 6
click at [261, 259] on span "Wise Freshers Tour - 00877 - UCL East Freshers" at bounding box center [280, 260] width 101 height 6
click at [265, 230] on span "Wendys Freshers Tour - ON-17343 - University of Southampton" at bounding box center [292, 231] width 123 height 6
click at [270, 168] on span "Treatwell 00888/ON 16664 UCL London" at bounding box center [287, 171] width 113 height 6
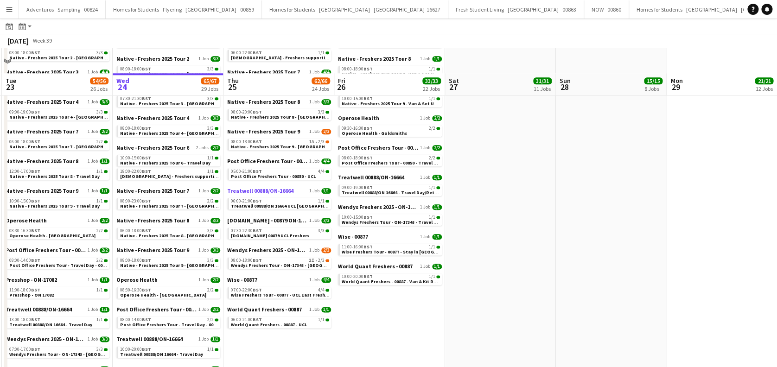
scroll to position [432, 0]
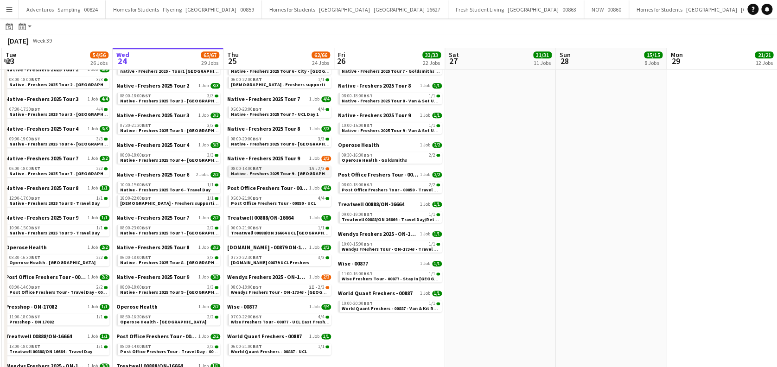
click at [289, 171] on span "Native - Freshers 2025 Tour 9 - University of Northampton Day 2" at bounding box center [294, 174] width 126 height 6
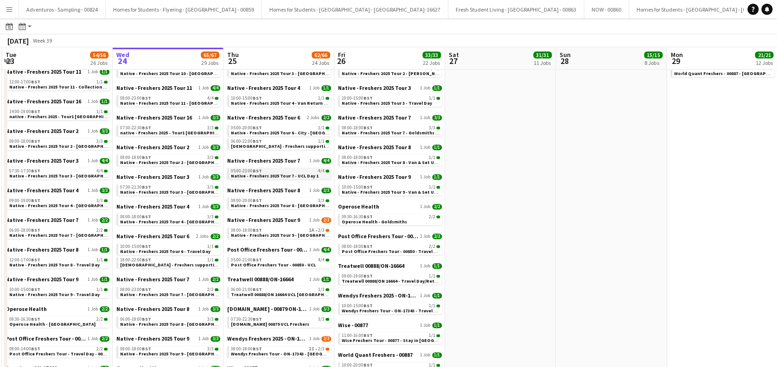
scroll to position [0, 219]
click at [281, 174] on span "Native - Freshers 2025 Tour 7 - UCL Day 1" at bounding box center [275, 176] width 88 height 6
click at [288, 134] on span "Native - Freshers 2025 Tour 6 - City - University of London" at bounding box center [294, 133] width 126 height 6
click at [278, 131] on span "Native - Freshers 2025 Tour 6 - City - University of London" at bounding box center [295, 133] width 126 height 6
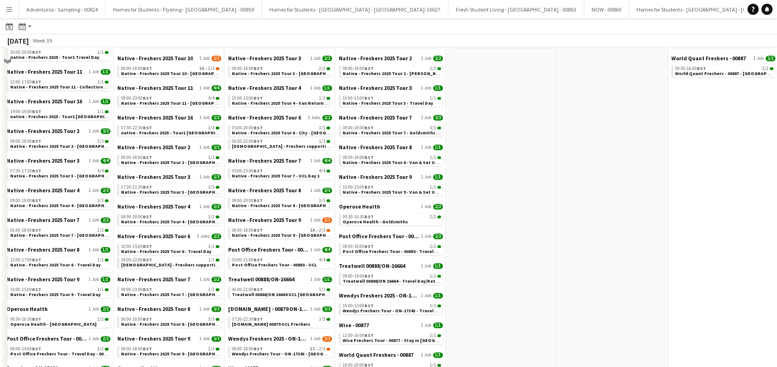
scroll to position [309, 0]
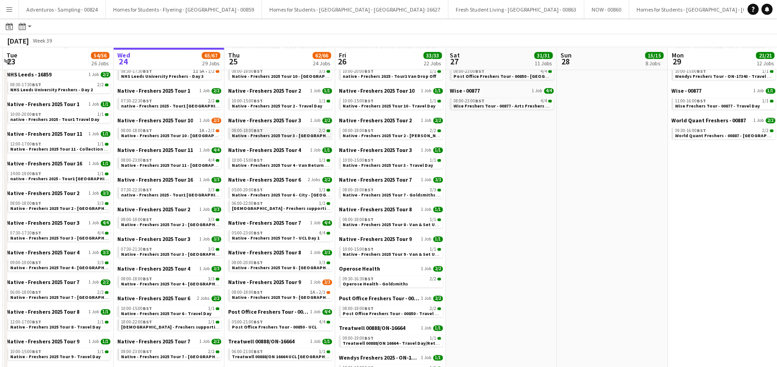
click at [276, 135] on span "Native - Freshers 2025 Tour 3 - University of Central Lancashire" at bounding box center [289, 136] width 114 height 6
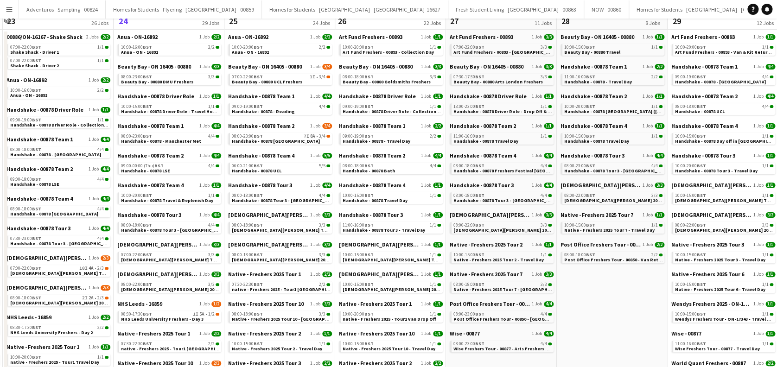
scroll to position [0, 0]
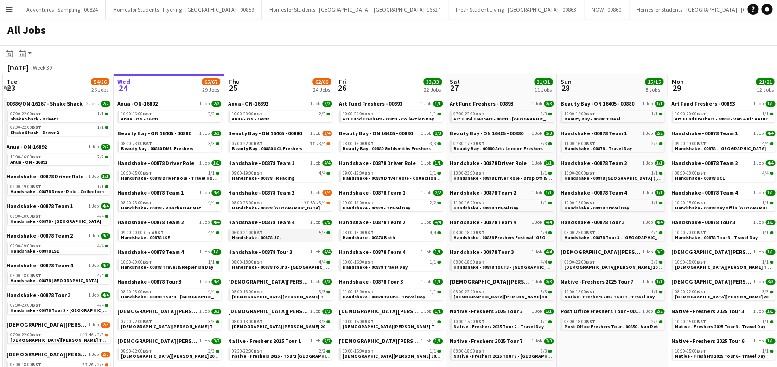
click at [276, 236] on span "Handshake - 00878 UCL" at bounding box center [257, 238] width 50 height 6
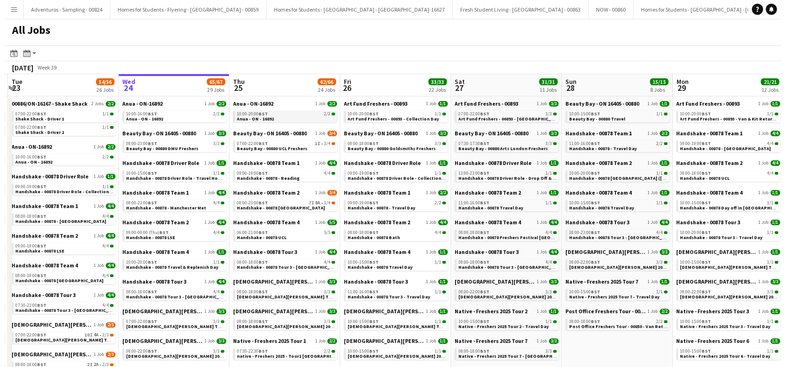
scroll to position [0, 217]
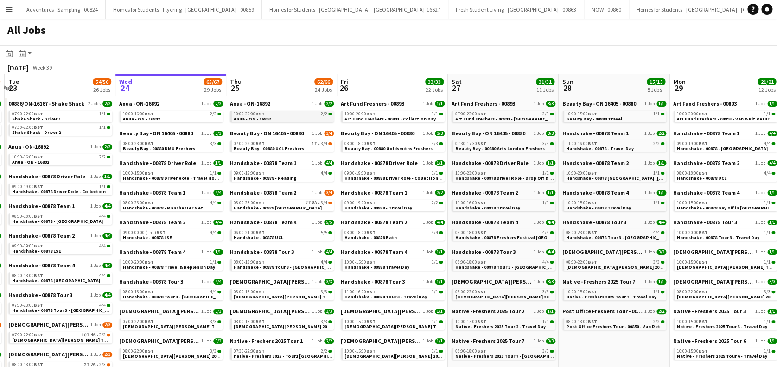
click at [277, 119] on link "10:00-20:00 BST 2/2 Anua - ON - 16892" at bounding box center [283, 116] width 98 height 11
click at [13, 9] on button "Menu" at bounding box center [9, 9] width 19 height 19
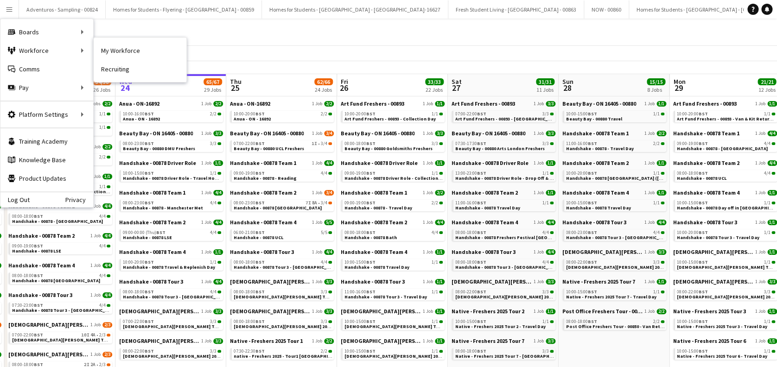
drag, startPoint x: 140, startPoint y: 51, endPoint x: 159, endPoint y: 77, distance: 33.1
click at [141, 51] on link "My Workforce" at bounding box center [140, 50] width 93 height 19
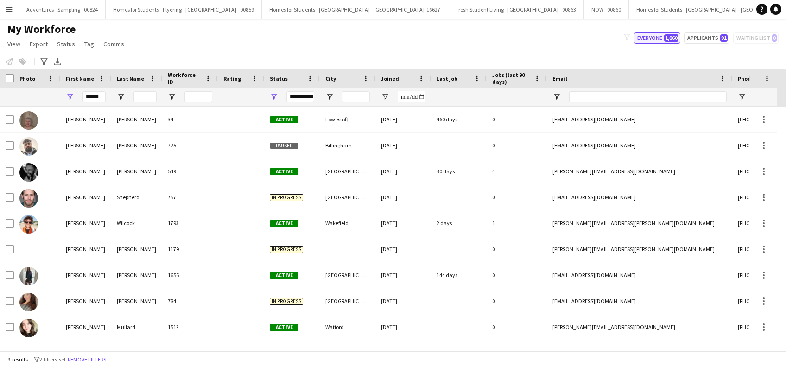
click at [658, 38] on button "Everyone 1,860" at bounding box center [657, 37] width 46 height 11
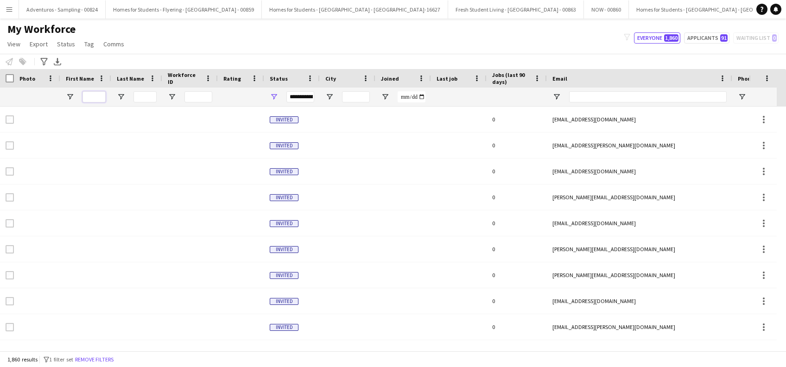
drag, startPoint x: 96, startPoint y: 100, endPoint x: 95, endPoint y: 93, distance: 7.5
click at [96, 100] on input "First Name Filter Input" at bounding box center [94, 96] width 23 height 11
click at [145, 95] on input "Last Name Filter Input" at bounding box center [144, 96] width 23 height 11
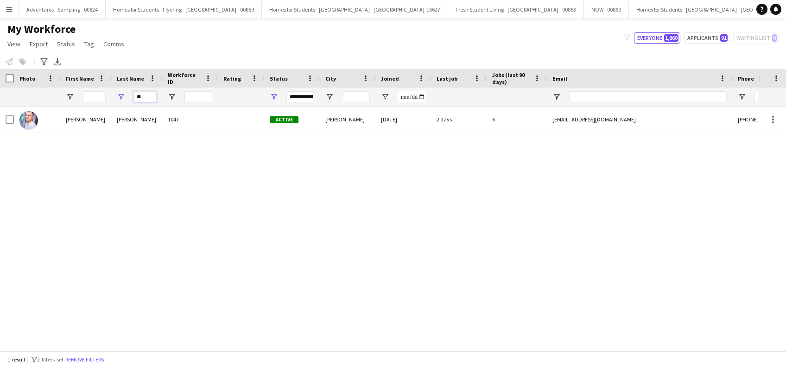
type input "*"
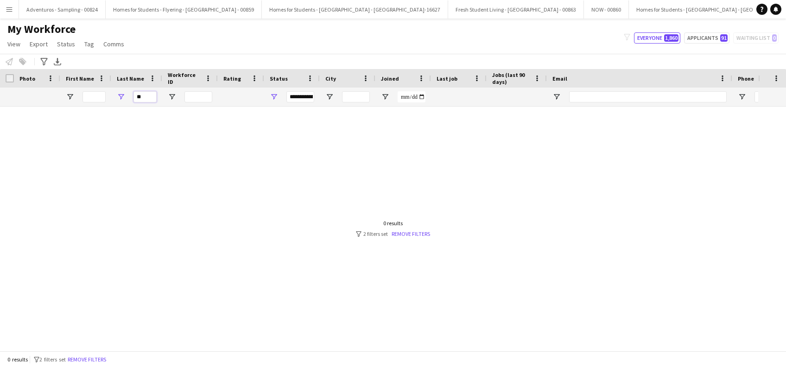
type input "*"
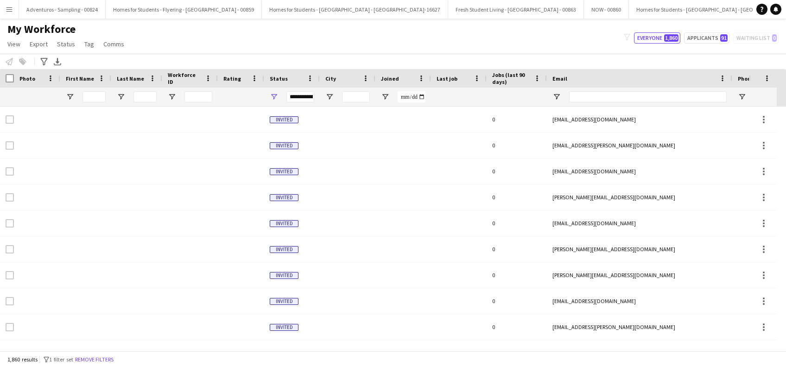
click at [10, 11] on app-icon "Menu" at bounding box center [9, 9] width 7 height 7
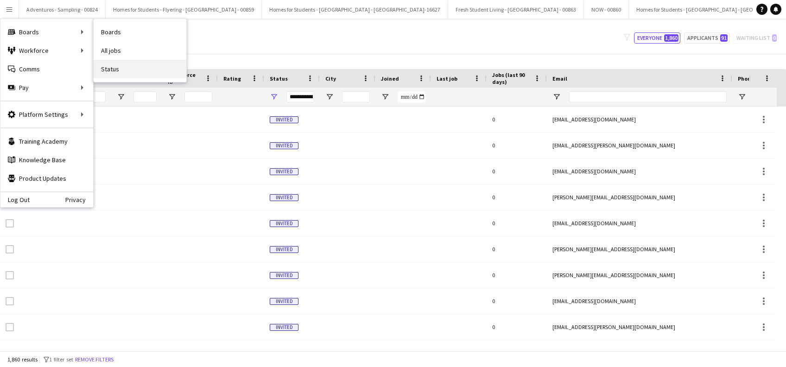
click at [137, 60] on link "Status" at bounding box center [140, 69] width 93 height 19
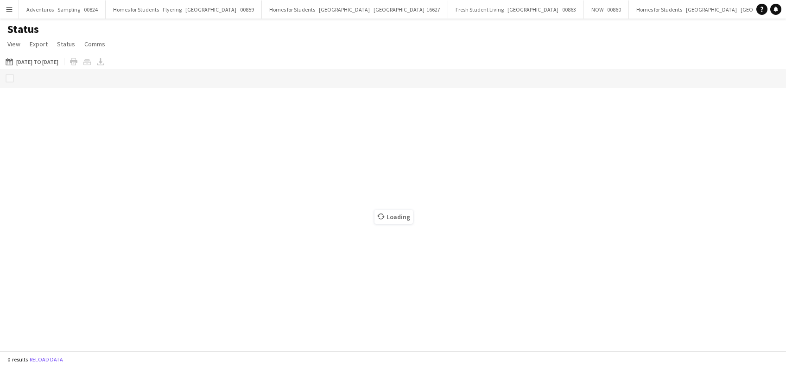
click at [15, 8] on button "Menu" at bounding box center [9, 9] width 19 height 19
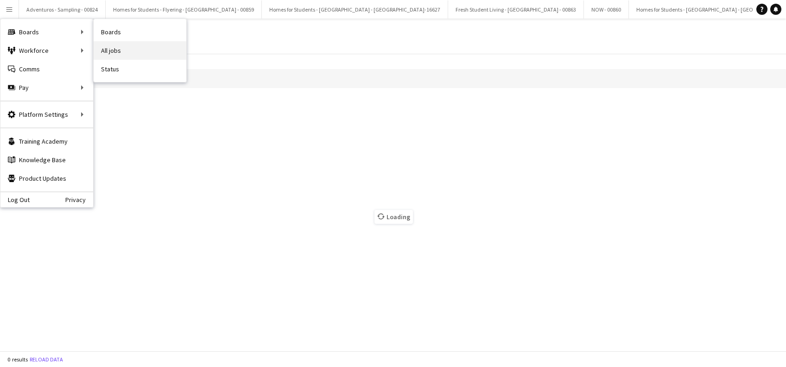
click at [131, 51] on link "All jobs" at bounding box center [140, 50] width 93 height 19
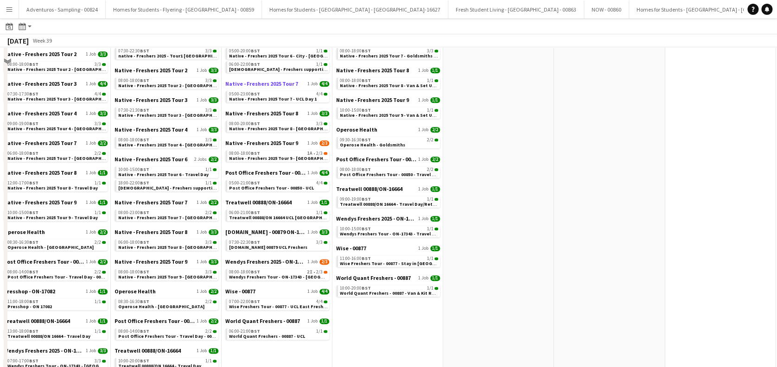
scroll to position [494, 0]
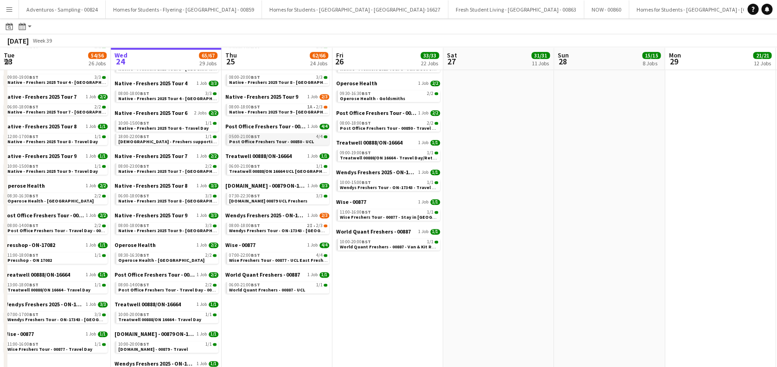
click at [260, 137] on div "05:00-21:00 BST 4/4" at bounding box center [278, 136] width 98 height 5
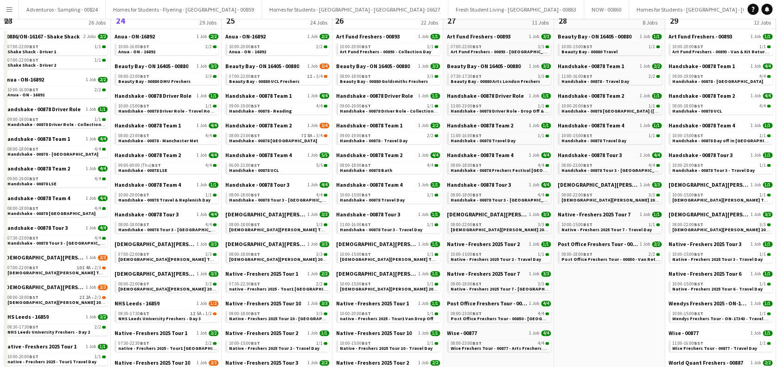
scroll to position [0, 0]
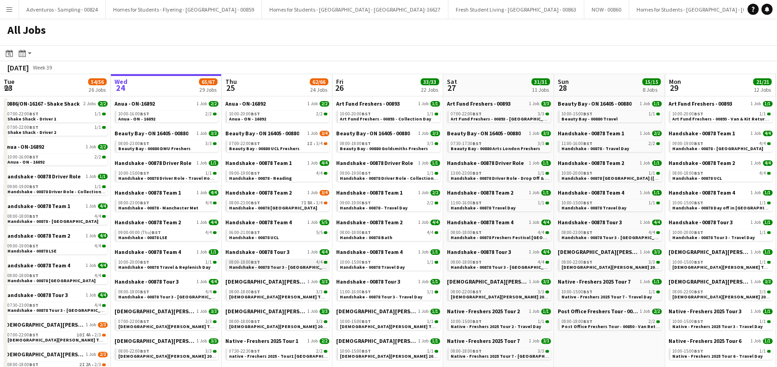
click at [299, 267] on span "Handshake - 00878 Tour 3 - [GEOGRAPHIC_DATA] Day 2" at bounding box center [288, 267] width 118 height 6
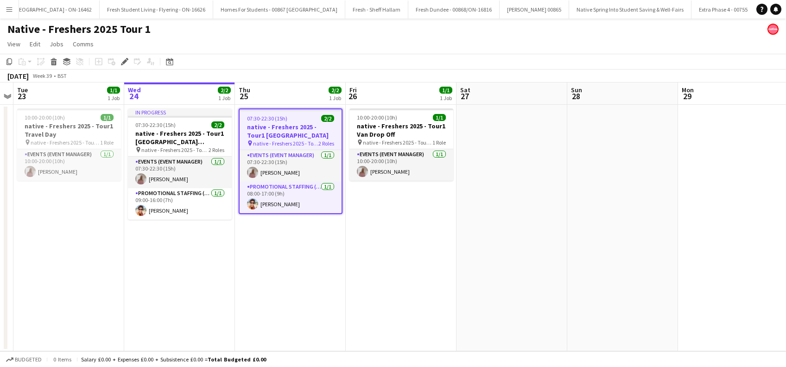
scroll to position [0, 972]
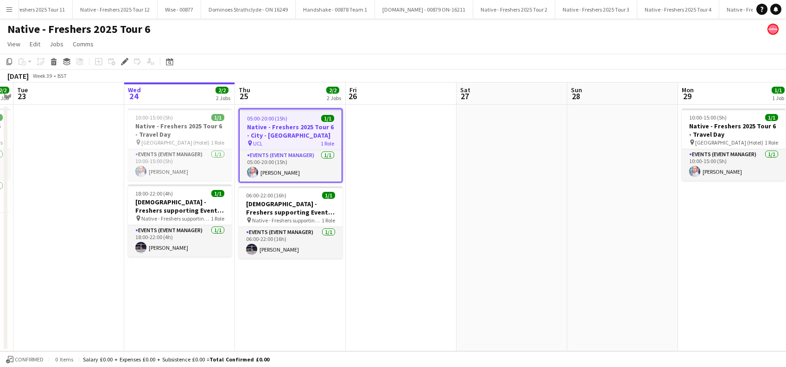
scroll to position [0, 2141]
click at [297, 303] on app-date-cell "05:00-20:00 (15h) 1/1 Native - Freshers 2025 Tour 6 - City - University of Lond…" at bounding box center [290, 228] width 111 height 247
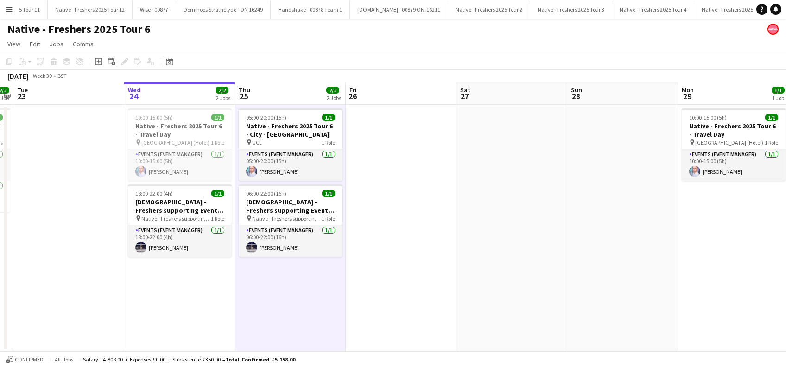
click at [381, 281] on app-date-cell at bounding box center [401, 228] width 111 height 247
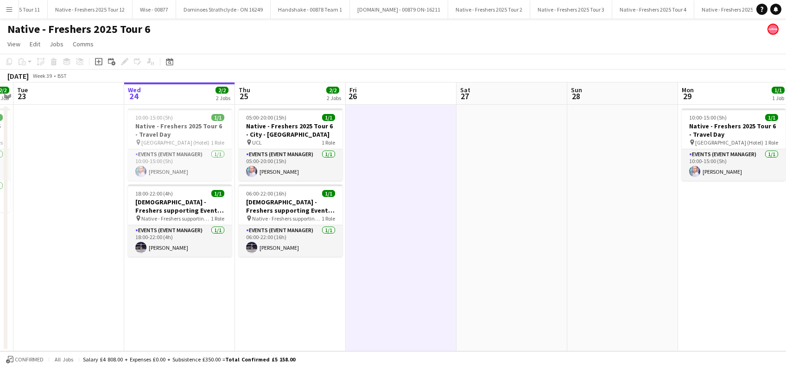
click at [373, 232] on app-date-cell at bounding box center [401, 228] width 111 height 247
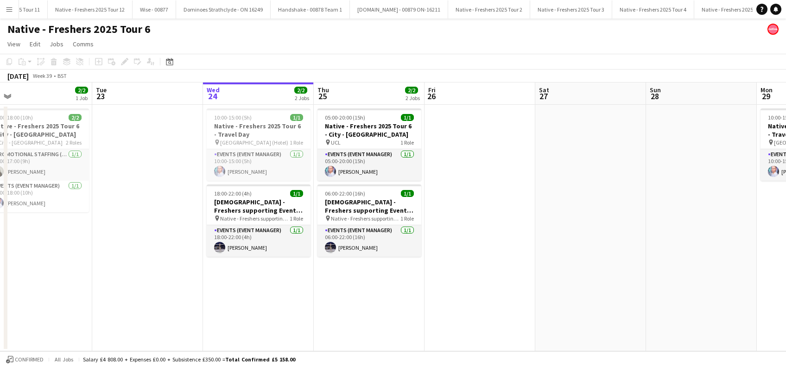
scroll to position [0, 223]
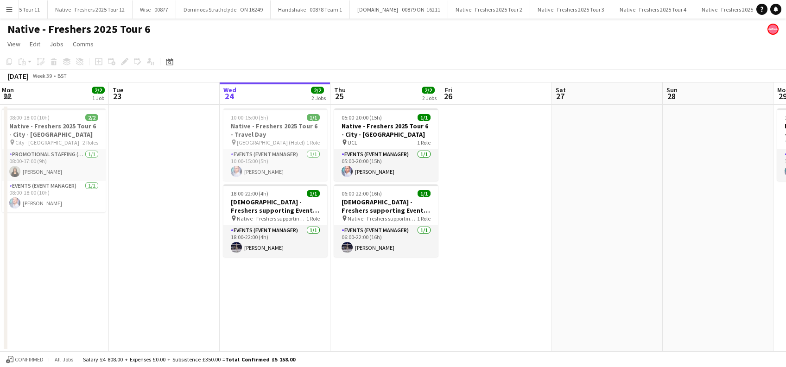
drag, startPoint x: 541, startPoint y: 237, endPoint x: 636, endPoint y: 274, distance: 102.0
click at [636, 274] on app-calendar-viewport "Sat 20 Sun 21 1/1 1 Job Mon 22 2/2 1 Job Tue 23 Wed 24 2/2 2 Jobs Thu 25 2/2 2 …" at bounding box center [393, 217] width 786 height 269
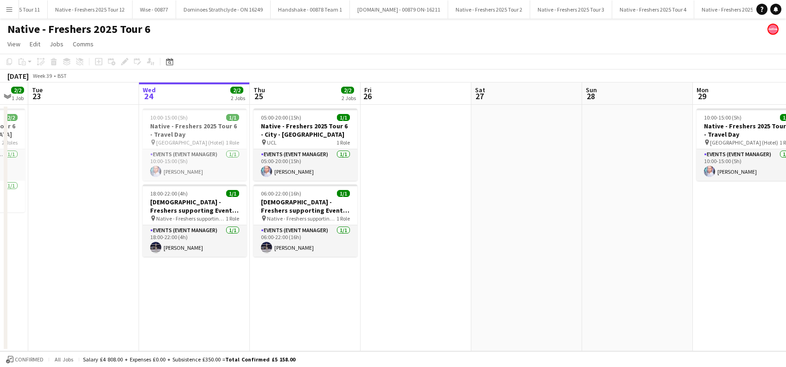
scroll to position [0, 305]
drag, startPoint x: 192, startPoint y: 309, endPoint x: 110, endPoint y: 294, distance: 83.4
click at [110, 294] on app-calendar-viewport "Sat 20 Sun 21 1/1 1 Job Mon 22 2/2 1 Job Tue 23 Wed 24 2/2 2 Jobs Thu 25 2/2 2 …" at bounding box center [393, 217] width 786 height 269
click at [296, 134] on h3 "Native - Freshers 2025 Tour 6 - City - University of London" at bounding box center [304, 130] width 104 height 17
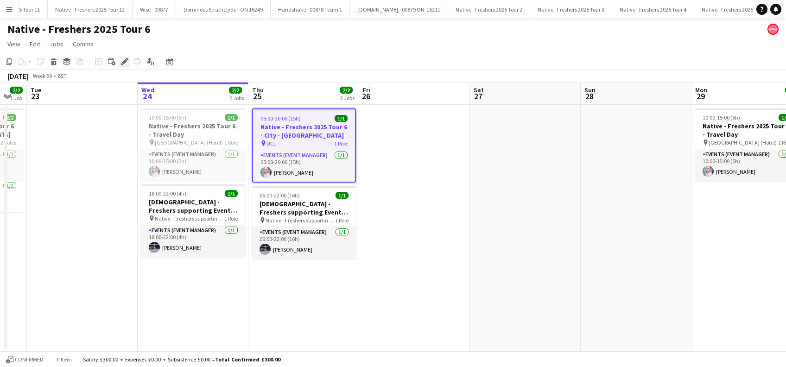
click at [127, 63] on icon "Edit" at bounding box center [124, 61] width 7 height 7
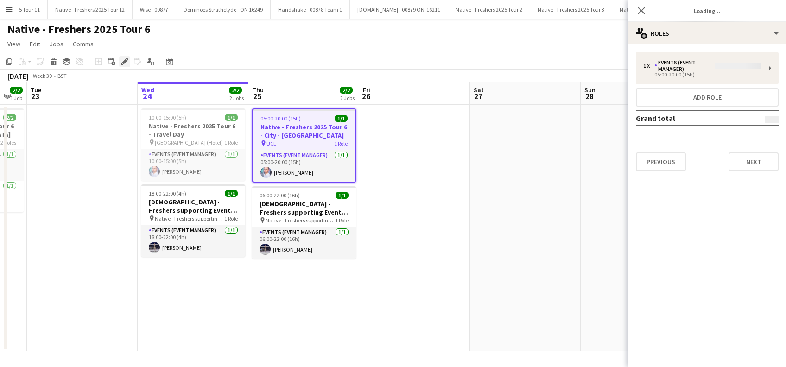
type input "**********"
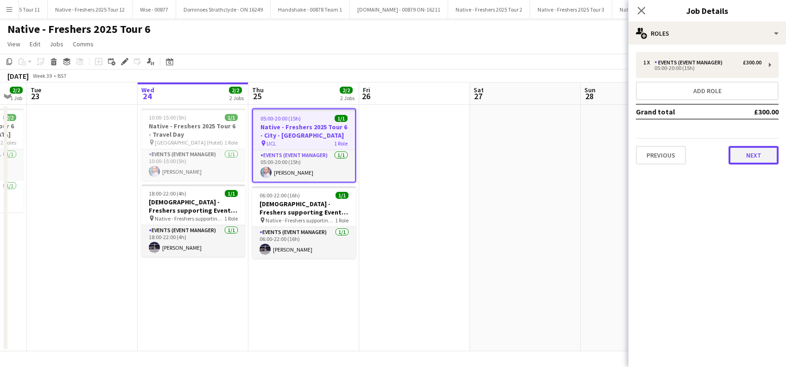
click at [746, 159] on button "Next" at bounding box center [754, 155] width 50 height 19
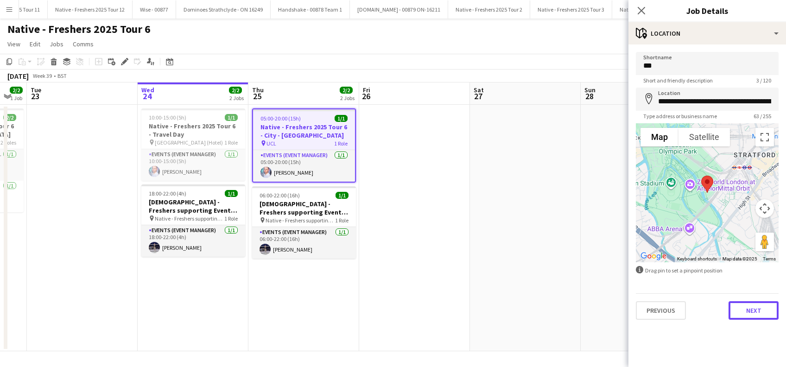
click at [749, 309] on button "Next" at bounding box center [754, 310] width 50 height 19
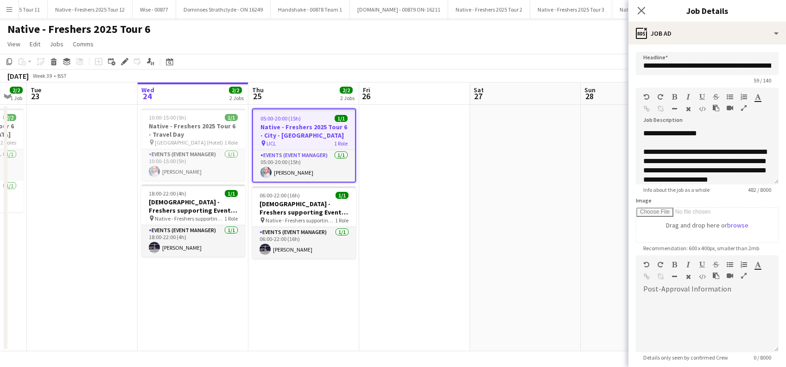
scroll to position [91, 0]
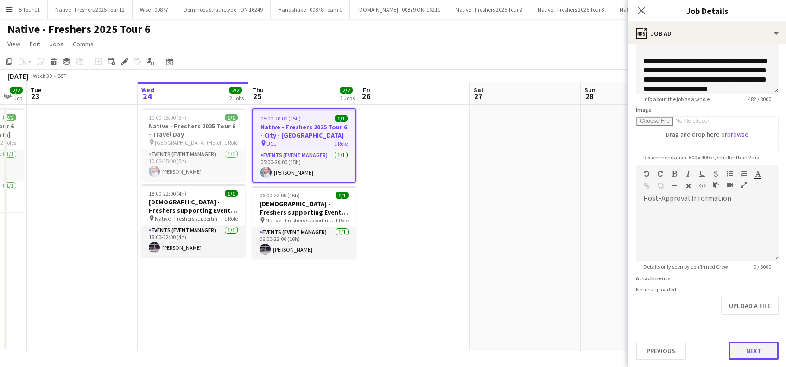
click at [747, 349] on button "Next" at bounding box center [754, 351] width 50 height 19
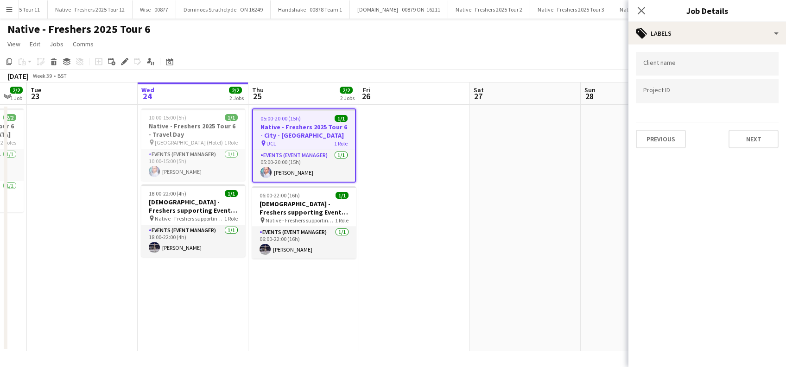
scroll to position [0, 0]
click at [753, 140] on button "Next" at bounding box center [754, 139] width 50 height 19
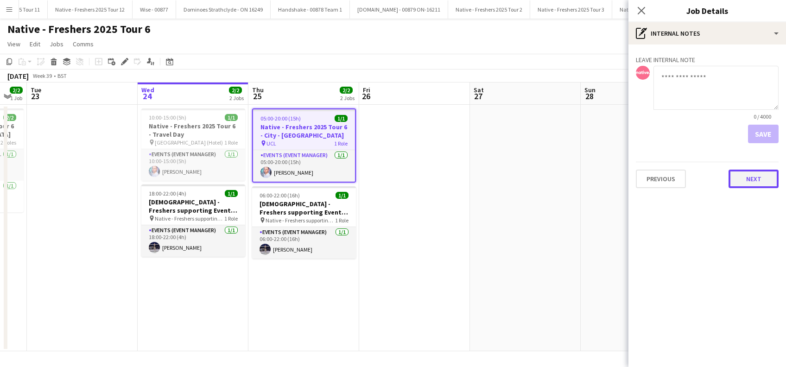
click at [750, 183] on button "Next" at bounding box center [754, 179] width 50 height 19
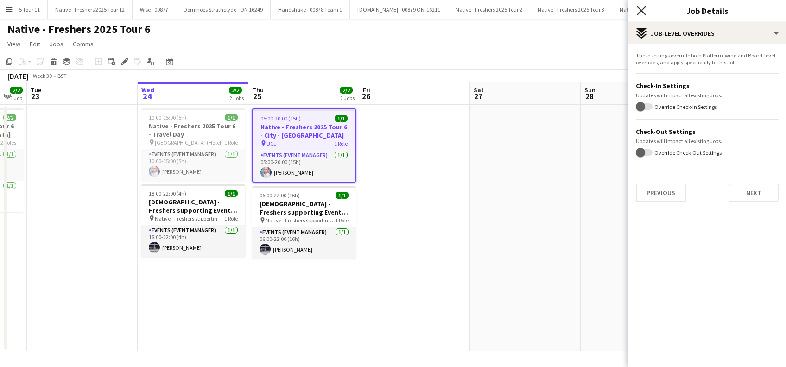
click at [642, 6] on icon "Close pop-in" at bounding box center [641, 10] width 9 height 9
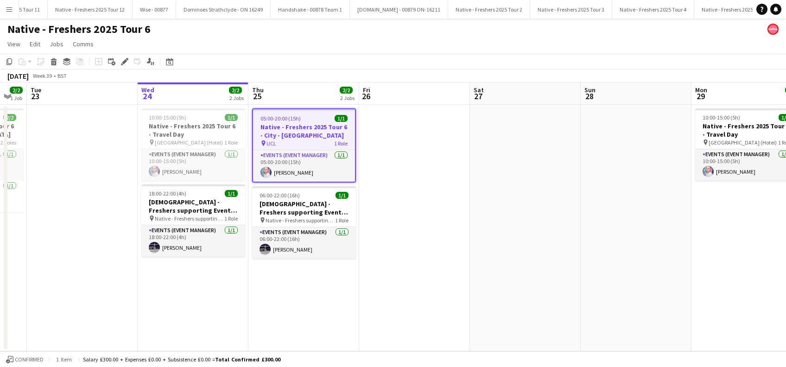
click at [325, 273] on app-date-cell "05:00-20:00 (15h) 1/1 Native - Freshers 2025 Tour 6 - City - University of Lond…" at bounding box center [303, 228] width 111 height 247
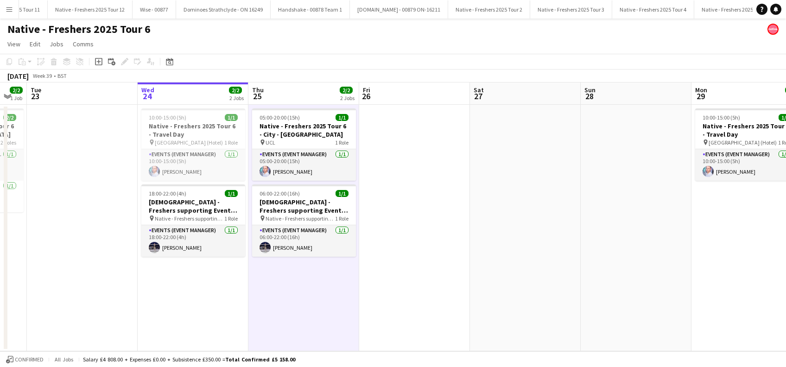
click at [413, 268] on app-date-cell at bounding box center [414, 228] width 111 height 247
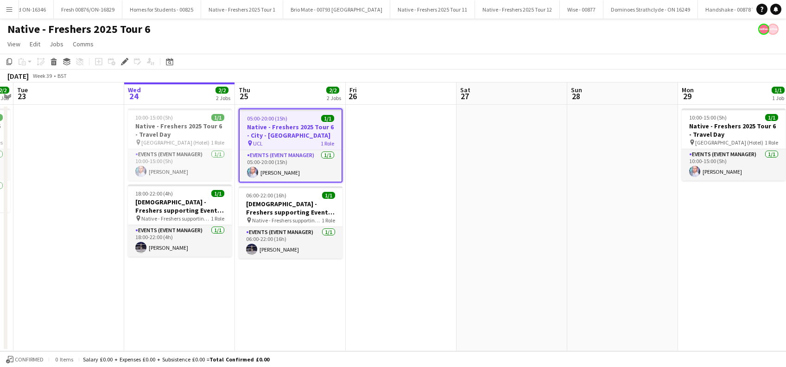
scroll to position [0, 2141]
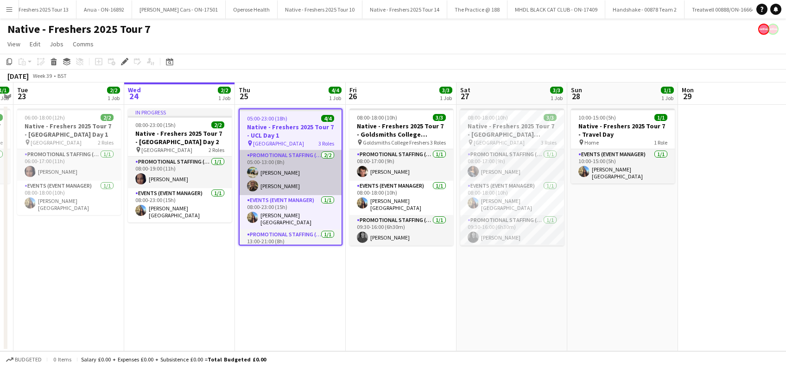
click at [287, 183] on app-card-role "Promotional Staffing (Brand Ambassadors) [DATE] 05:00-13:00 (8h) [PERSON_NAME] …" at bounding box center [291, 172] width 102 height 45
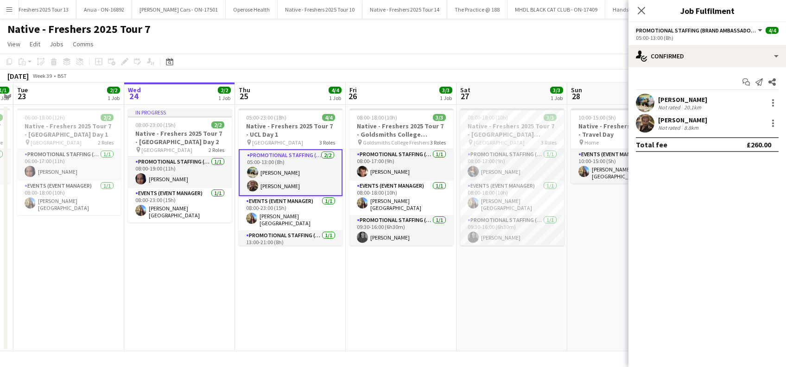
click at [674, 97] on div "[PERSON_NAME]" at bounding box center [682, 99] width 49 height 8
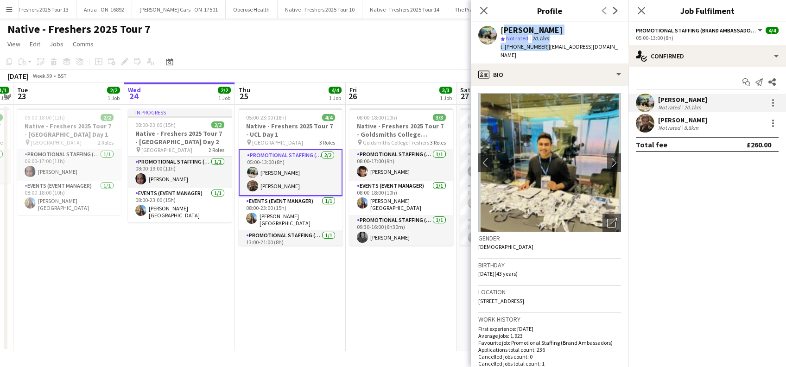
drag, startPoint x: 541, startPoint y: 46, endPoint x: 501, endPoint y: 30, distance: 43.3
click at [501, 30] on div "[PERSON_NAME] star Not rated 20.1km t. [PHONE_NUMBER] | [EMAIL_ADDRESS][DOMAIN_…" at bounding box center [561, 43] width 121 height 34
copy div "[PERSON_NAME] star Not rated 20.1km t. [PHONE_NUMBER]"
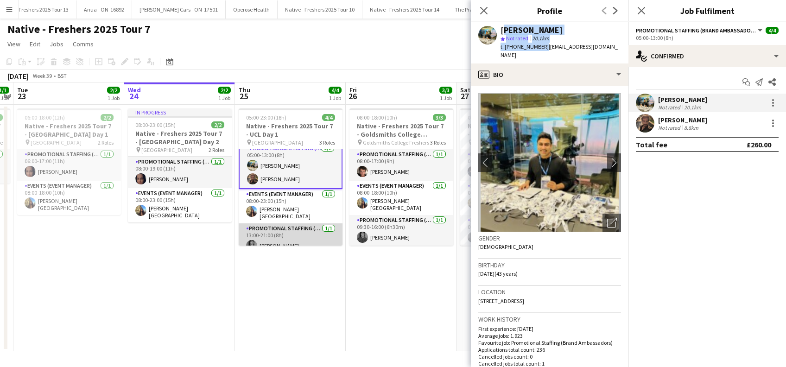
scroll to position [13, 0]
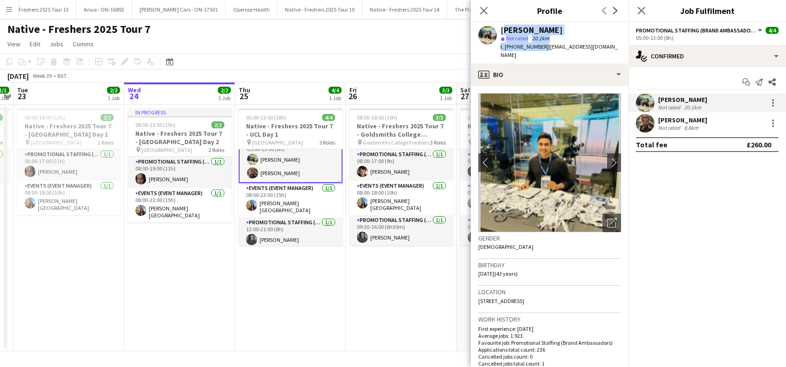
click at [297, 268] on app-date-cell "05:00-23:00 (18h) 4/4 Native - Freshers 2025 Tour 7 - UCL Day 1 pin UCL East 3 …" at bounding box center [290, 228] width 111 height 247
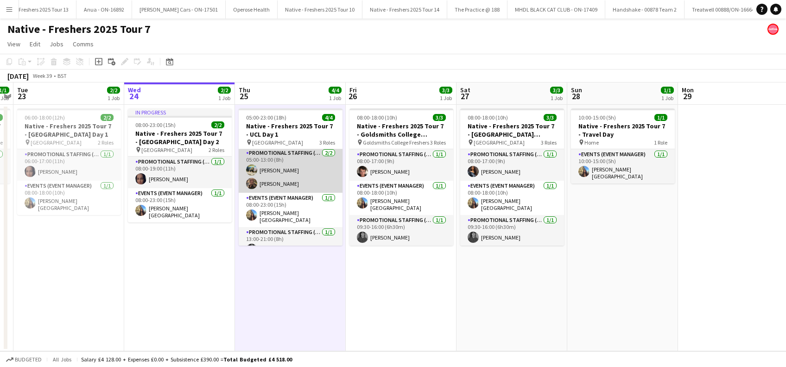
scroll to position [0, 0]
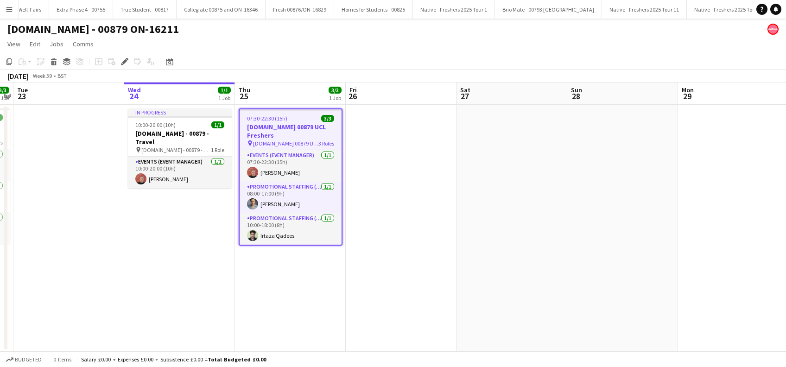
scroll to position [0, 1517]
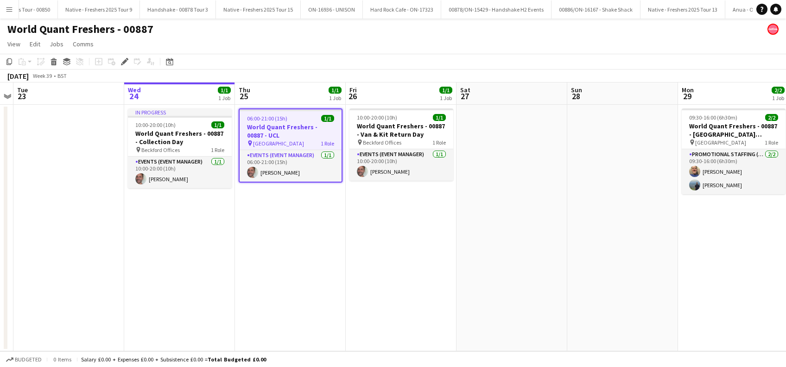
scroll to position [0, 5157]
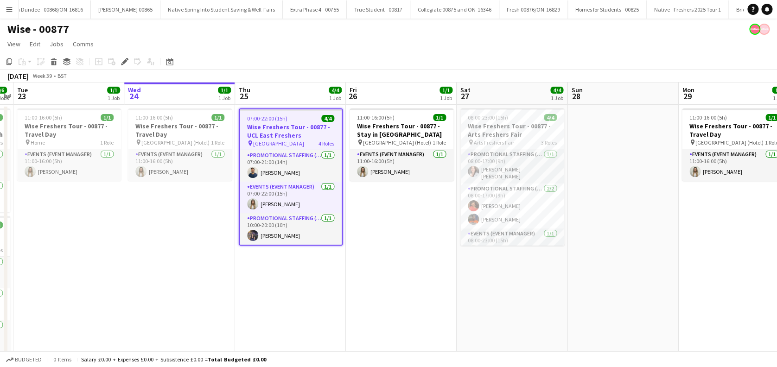
scroll to position [0, 1269]
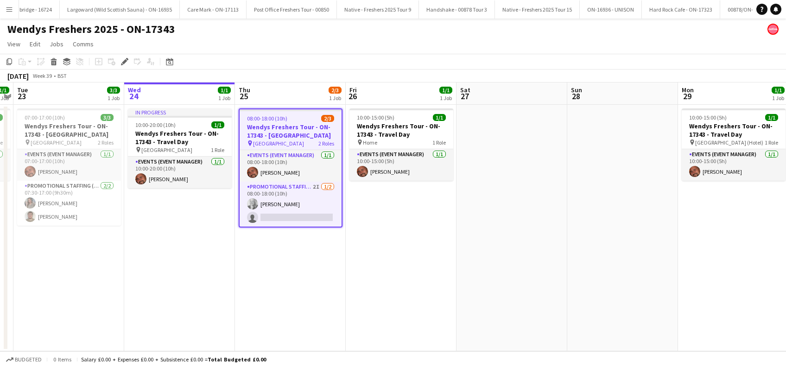
scroll to position [0, 4993]
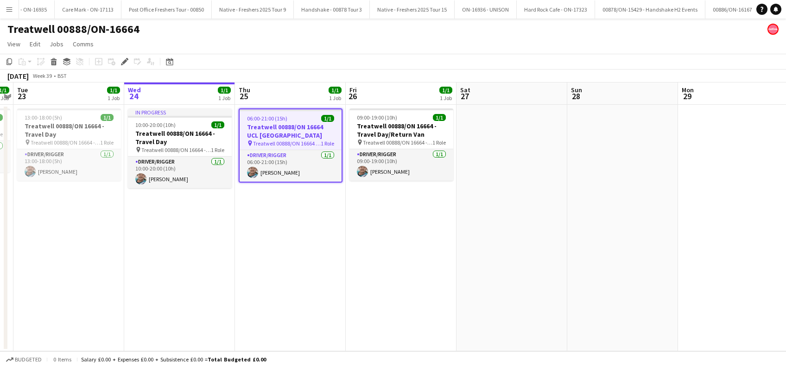
scroll to position [0, 4526]
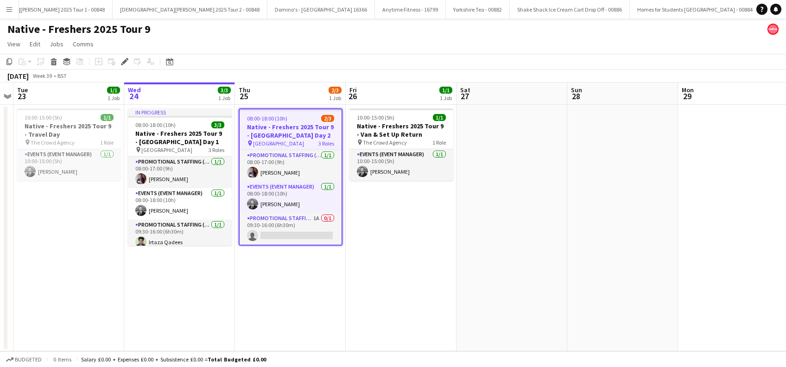
scroll to position [0, 3293]
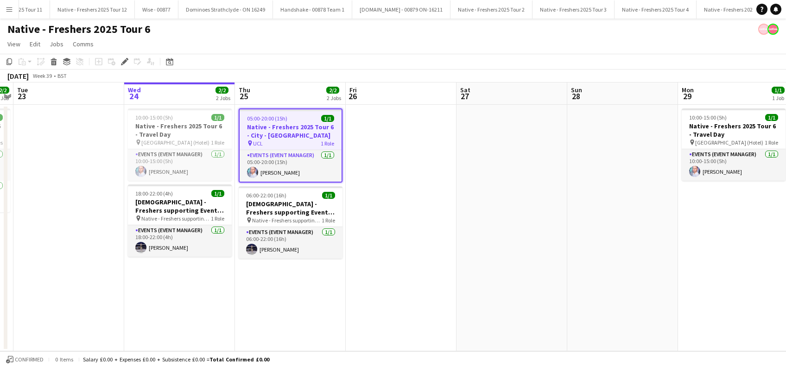
scroll to position [0, 2141]
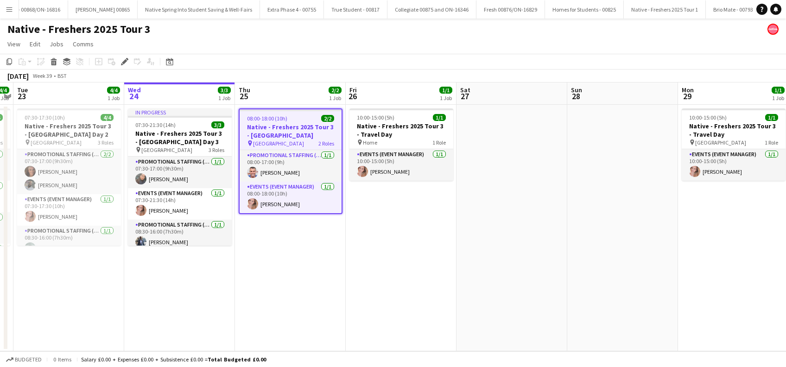
scroll to position [0, 1680]
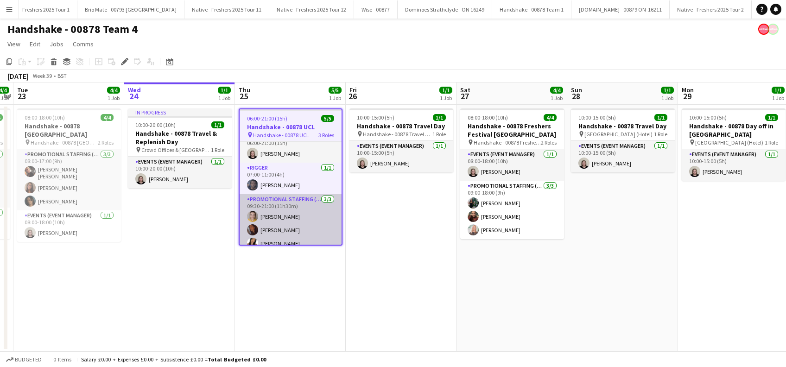
scroll to position [18, 0]
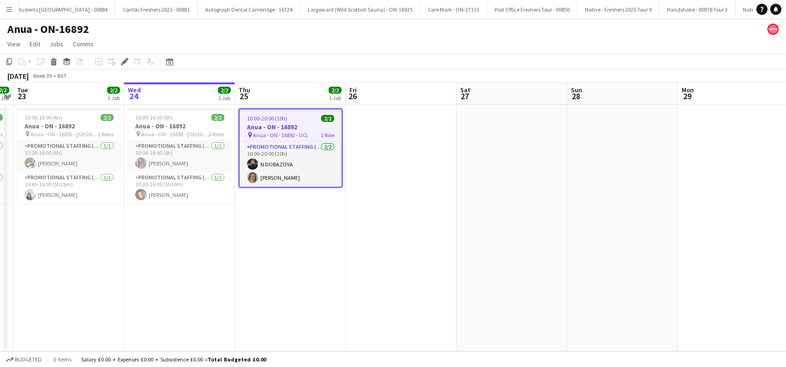
scroll to position [0, 3923]
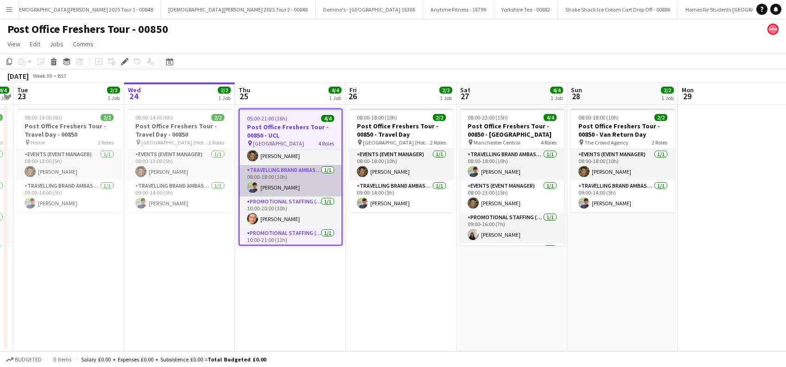
scroll to position [31, 0]
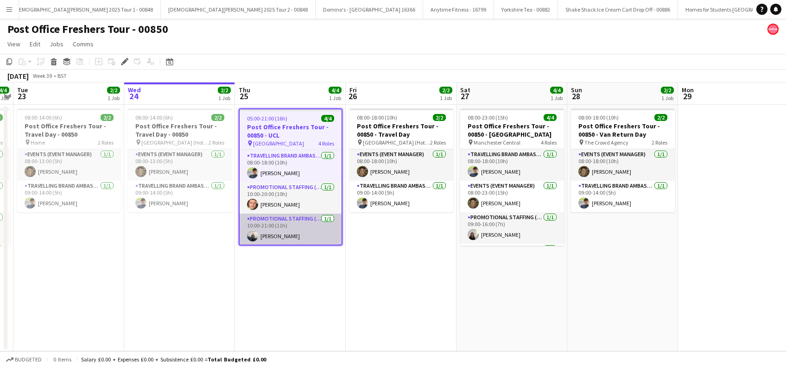
click at [280, 237] on app-card-role "Promotional Staffing (Brand Ambassadors) [DATE] 10:00-21:00 (11h) [PERSON_NAME]" at bounding box center [291, 230] width 102 height 32
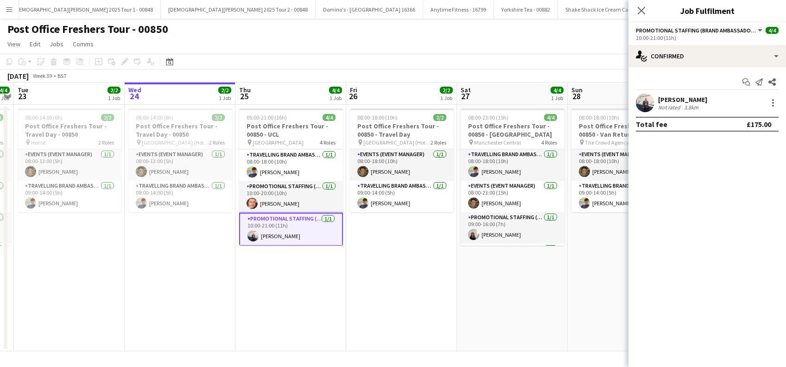
click at [692, 98] on div "[PERSON_NAME]" at bounding box center [682, 99] width 49 height 8
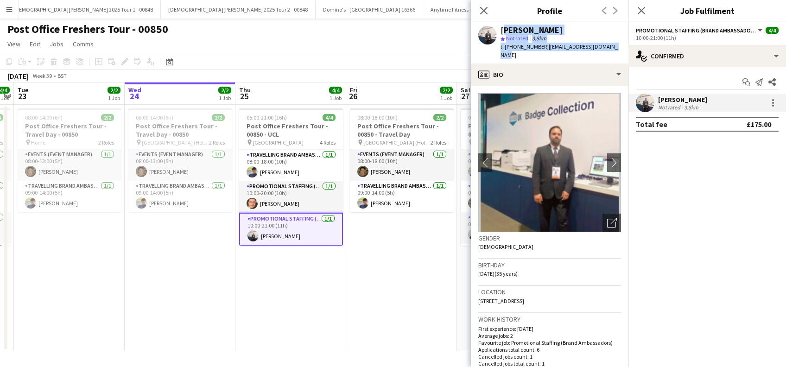
drag, startPoint x: 618, startPoint y: 45, endPoint x: 502, endPoint y: 30, distance: 117.3
click at [502, 30] on div "[PERSON_NAME] star Not rated 3.8km t. [PHONE_NUMBER] | [EMAIL_ADDRESS][DOMAIN_N…" at bounding box center [550, 42] width 158 height 41
copy div "[PERSON_NAME] star Not rated 3.8km t. [PHONE_NUMBER] | [EMAIL_ADDRESS][DOMAIN_N…"
click at [643, 12] on icon at bounding box center [641, 10] width 9 height 9
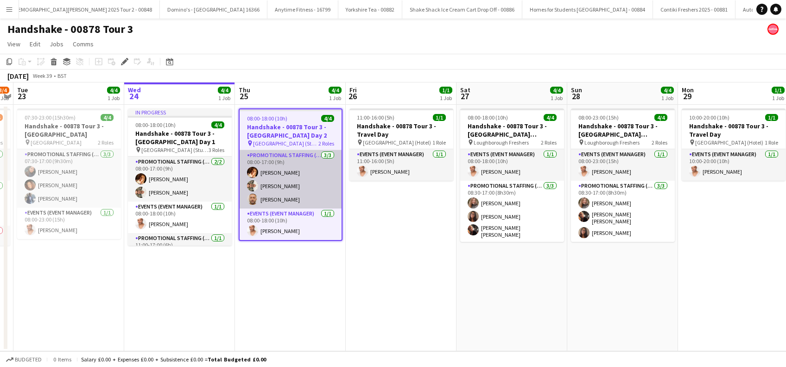
click at [284, 171] on app-card-role "Promotional Staffing (Brand Ambassadors) [DATE] 08:00-17:00 (9h) [PERSON_NAME] …" at bounding box center [291, 179] width 102 height 58
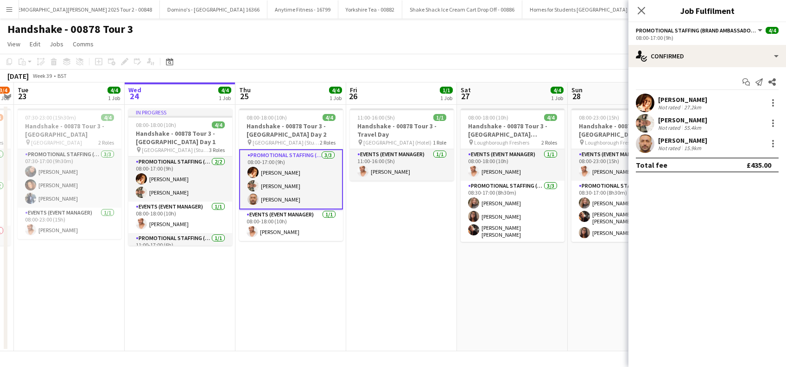
click at [688, 100] on div "[PERSON_NAME]" at bounding box center [682, 99] width 49 height 8
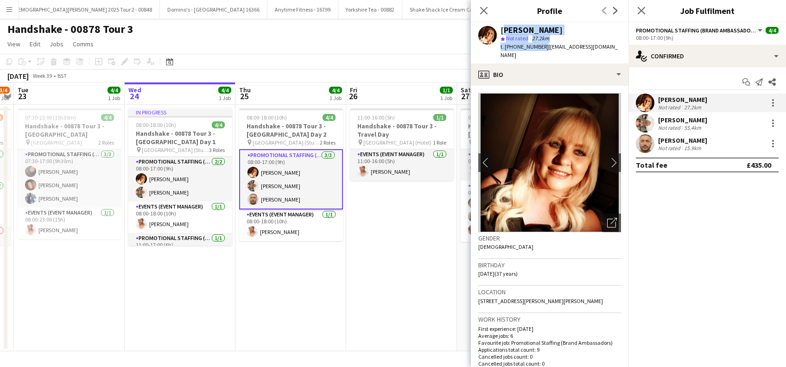
drag, startPoint x: 540, startPoint y: 46, endPoint x: 502, endPoint y: 26, distance: 42.9
click at [502, 26] on div "[PERSON_NAME] star Not rated 27.2km t. [PHONE_NUMBER] | [EMAIL_ADDRESS][DOMAIN_…" at bounding box center [561, 43] width 121 height 34
copy div "[PERSON_NAME] star Not rated 27.2km t. [PHONE_NUMBER]"
click at [693, 140] on div "[PERSON_NAME]" at bounding box center [682, 140] width 49 height 8
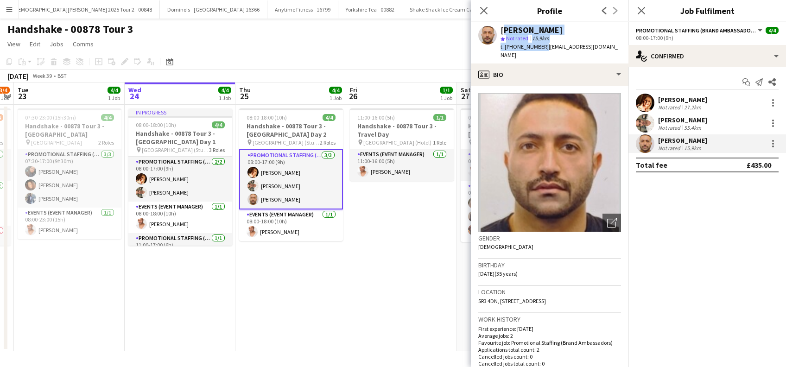
drag, startPoint x: 541, startPoint y: 46, endPoint x: 501, endPoint y: 29, distance: 43.4
click at [501, 29] on div "[PERSON_NAME] star Not rated 15.9km t. [PHONE_NUMBER] | [EMAIL_ADDRESS][DOMAIN_…" at bounding box center [561, 43] width 121 height 34
copy div "[PERSON_NAME] star Not rated 15.9km t. [PHONE_NUMBER]"
click at [394, 309] on app-date-cell "11:00-16:00 (5h) 1/1 Handshake - 00878 Tour 3 - Travel Day pin [GEOGRAPHIC_DATA…" at bounding box center [401, 228] width 111 height 247
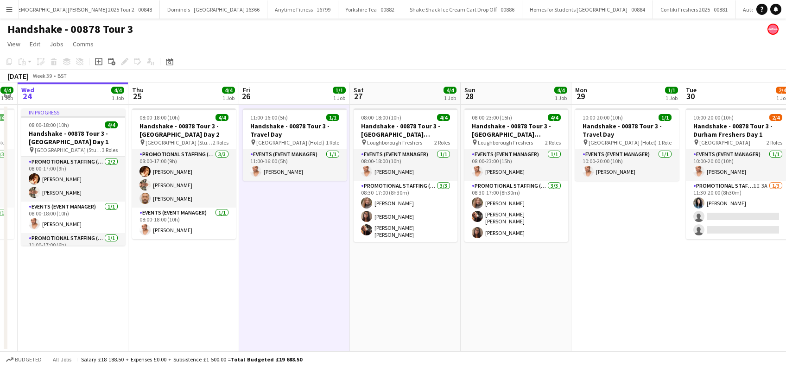
drag, startPoint x: 514, startPoint y: 343, endPoint x: 403, endPoint y: 343, distance: 110.3
click at [405, 342] on app-calendar-viewport "Sat 20 Sun 21 1/1 1 Job Mon 22 3/4 1 Job Tue 23 4/4 1 Job Wed 24 4/4 1 Job Thu …" at bounding box center [393, 217] width 786 height 269
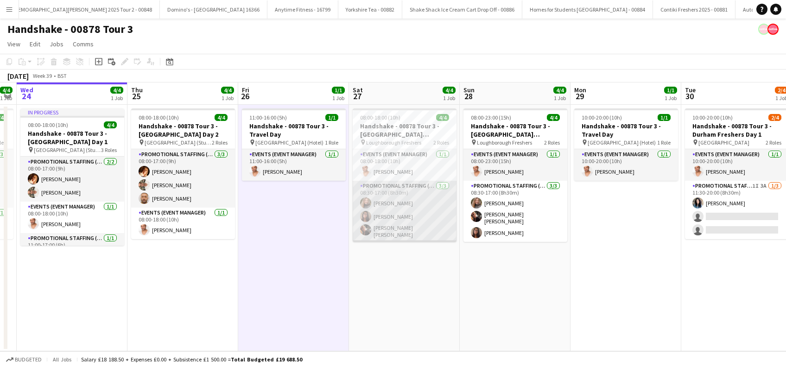
click at [389, 203] on app-card-role "Promotional Staffing (Brand Ambassadors) [DATE] 08:30-17:00 (8h30m) [PERSON_NAM…" at bounding box center [405, 211] width 104 height 61
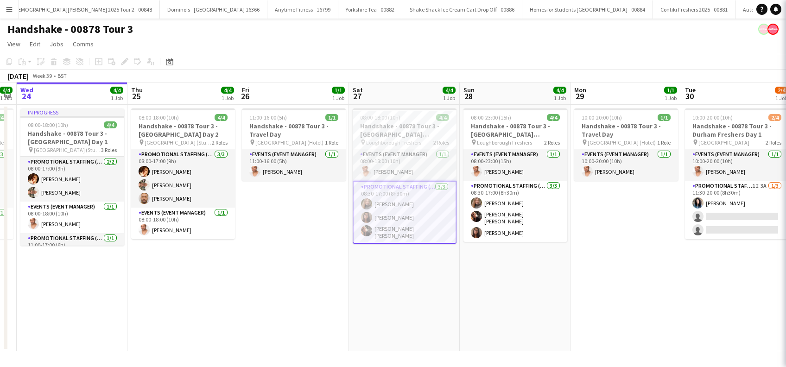
scroll to position [0, 426]
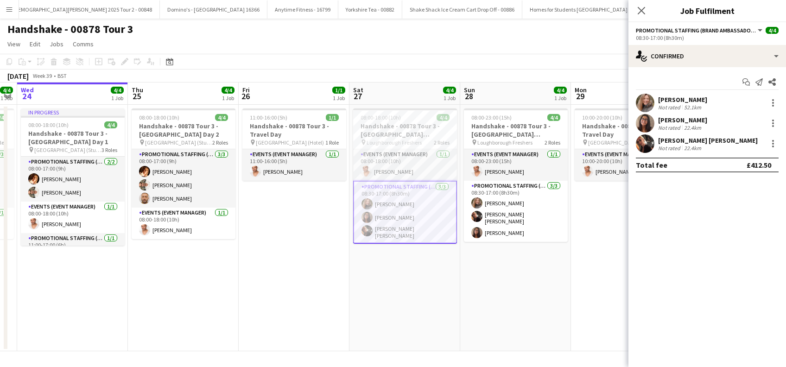
click at [689, 97] on div "[PERSON_NAME]" at bounding box center [682, 99] width 49 height 8
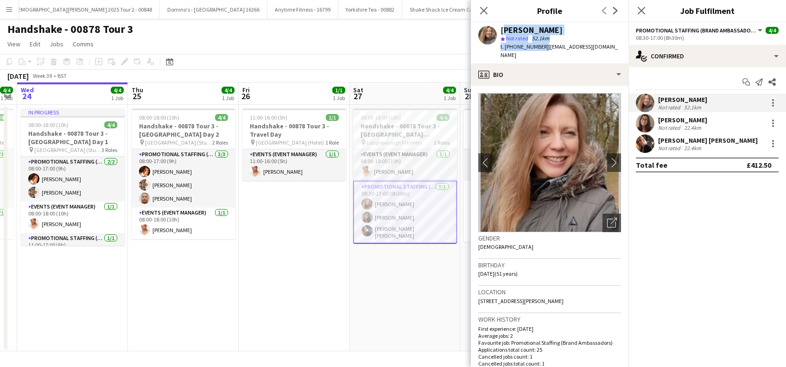
drag, startPoint x: 541, startPoint y: 45, endPoint x: 499, endPoint y: 28, distance: 45.7
click at [499, 28] on div "[PERSON_NAME] star Not rated 52.1km t. [PHONE_NUMBER] | [EMAIL_ADDRESS][DOMAIN_…" at bounding box center [550, 42] width 158 height 41
copy div "[PERSON_NAME] star Not rated 52.1km t. [PHONE_NUMBER]"
click at [682, 118] on div "[PERSON_NAME]" at bounding box center [682, 120] width 49 height 8
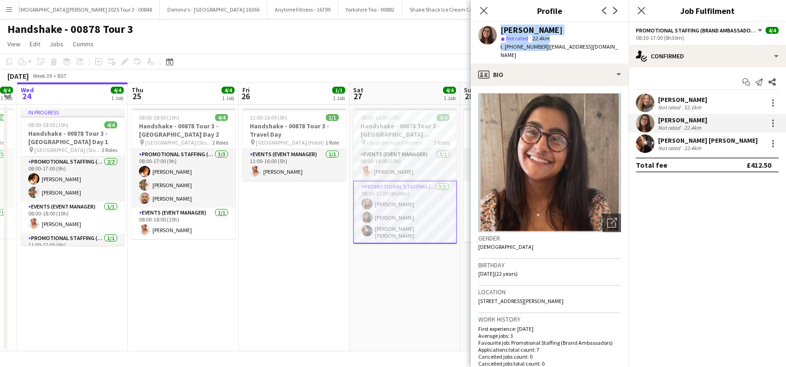
drag, startPoint x: 540, startPoint y: 46, endPoint x: 492, endPoint y: 32, distance: 50.5
click at [492, 32] on div "[PERSON_NAME] star Not rated 22.4km t. [PHONE_NUMBER] | [EMAIL_ADDRESS][DOMAIN_…" at bounding box center [550, 42] width 158 height 41
copy div "[PERSON_NAME] star Not rated 22.4km t. [PHONE_NUMBER]"
click at [688, 143] on div "[PERSON_NAME] [PERSON_NAME]" at bounding box center [708, 140] width 100 height 8
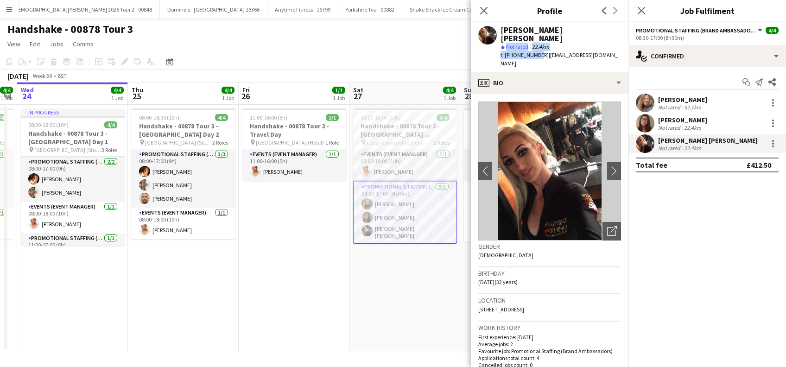
drag, startPoint x: 536, startPoint y: 46, endPoint x: 505, endPoint y: 38, distance: 32.0
click at [505, 38] on div "[PERSON_NAME] [PERSON_NAME] Not rated 22.4km t. [PHONE_NUMBER] | [EMAIL_ADDRESS…" at bounding box center [561, 47] width 121 height 42
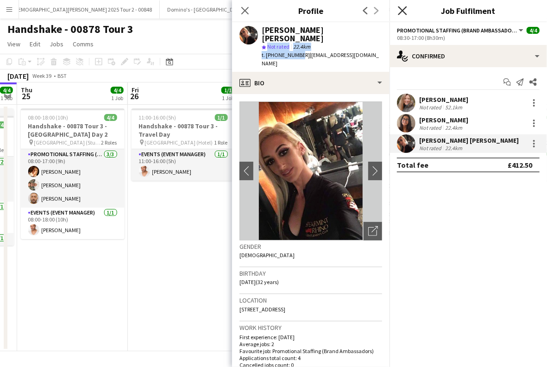
click at [404, 8] on icon "Close pop-in" at bounding box center [402, 10] width 9 height 9
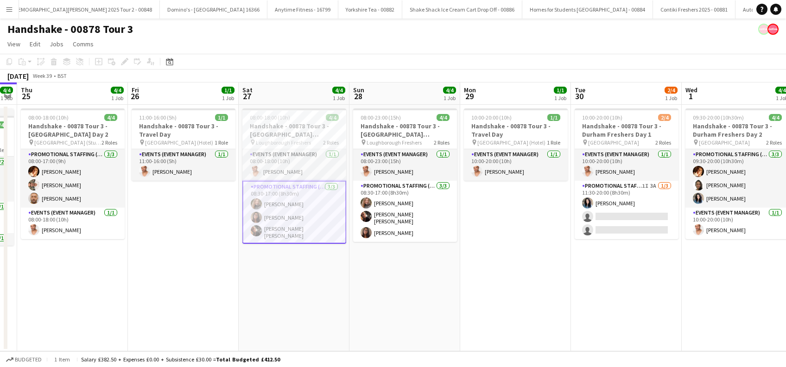
click at [295, 230] on app-card-role "Promotional Staffing (Brand Ambassadors) [DATE] 08:30-17:00 (8h30m) [PERSON_NAM…" at bounding box center [294, 212] width 104 height 63
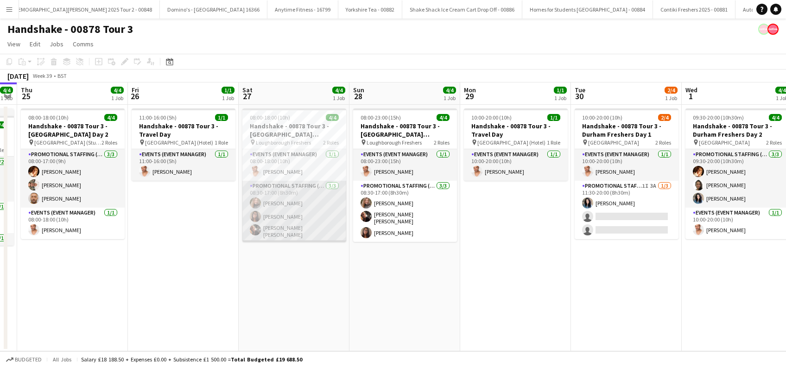
click at [307, 227] on app-card-role "Promotional Staffing (Brand Ambassadors) [DATE] 08:30-17:00 (8h30m) [PERSON_NAM…" at bounding box center [294, 211] width 104 height 61
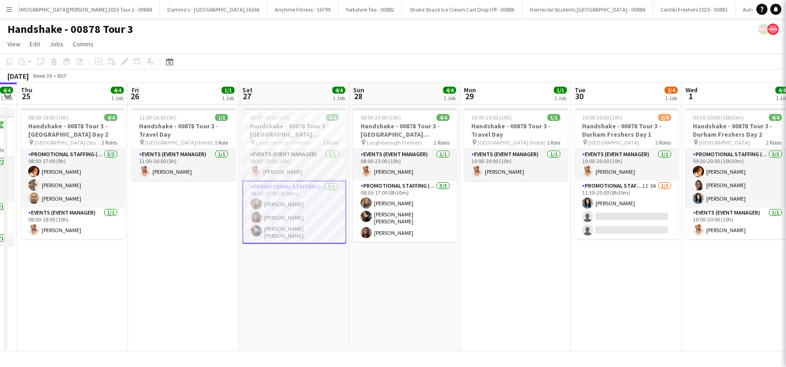
scroll to position [0, 425]
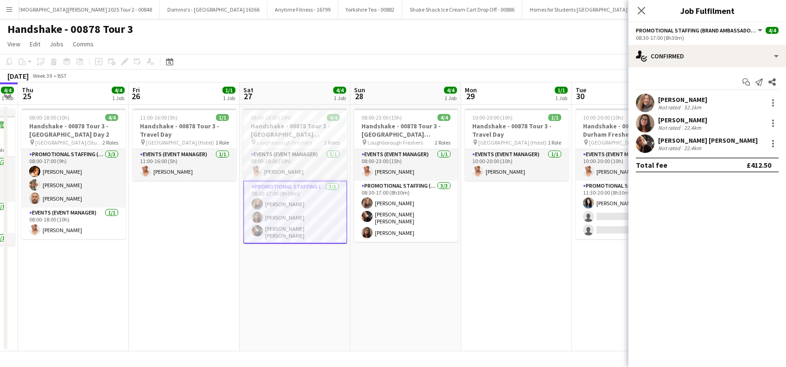
click at [700, 141] on div "[PERSON_NAME] [PERSON_NAME]" at bounding box center [708, 140] width 100 height 8
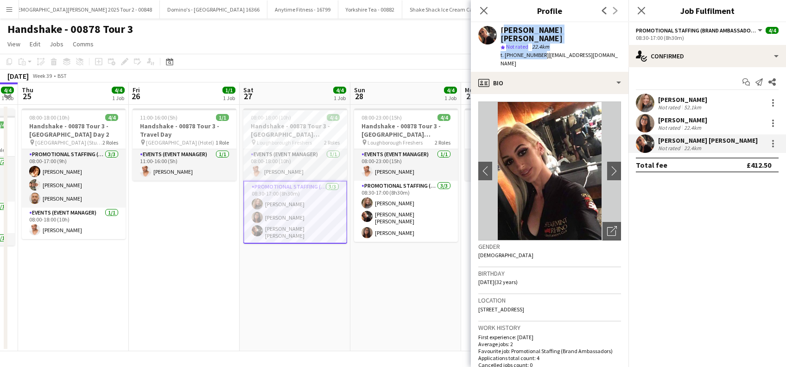
drag, startPoint x: 539, startPoint y: 46, endPoint x: 502, endPoint y: 30, distance: 39.8
click at [502, 30] on div "[PERSON_NAME] [PERSON_NAME] Not rated 22.4km t. [PHONE_NUMBER] | [EMAIL_ADDRESS…" at bounding box center [561, 47] width 121 height 42
copy div "[PERSON_NAME] [PERSON_NAME] Not rated 22.4km t. [PHONE_NUMBER]"
click at [644, 13] on icon at bounding box center [641, 10] width 9 height 9
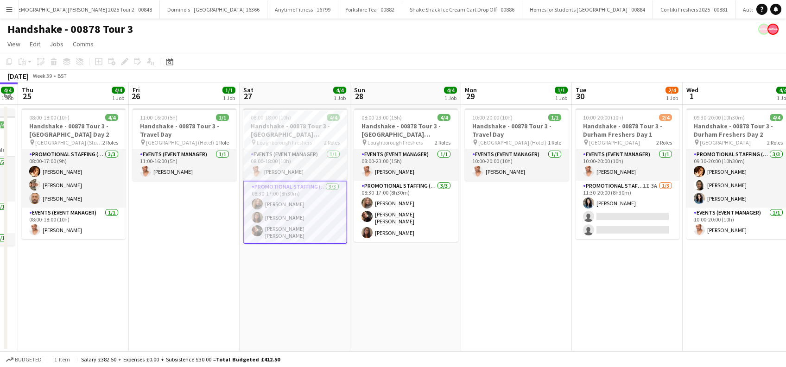
click at [423, 290] on app-date-cell "08:00-23:00 (15h) 4/4 Handshake - 00878 Tour 3 - [GEOGRAPHIC_DATA] Freshers Day…" at bounding box center [405, 228] width 111 height 247
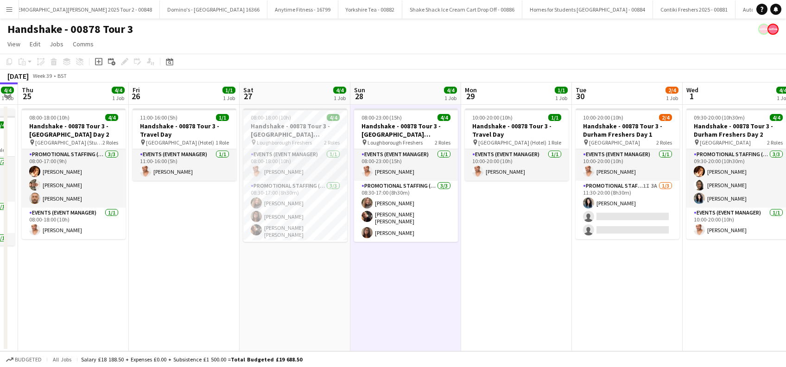
click at [506, 252] on app-date-cell "10:00-20:00 (10h) 1/1 Handshake - 00878 Tour 3 - Travel Day pin [GEOGRAPHIC_DAT…" at bounding box center [516, 228] width 111 height 247
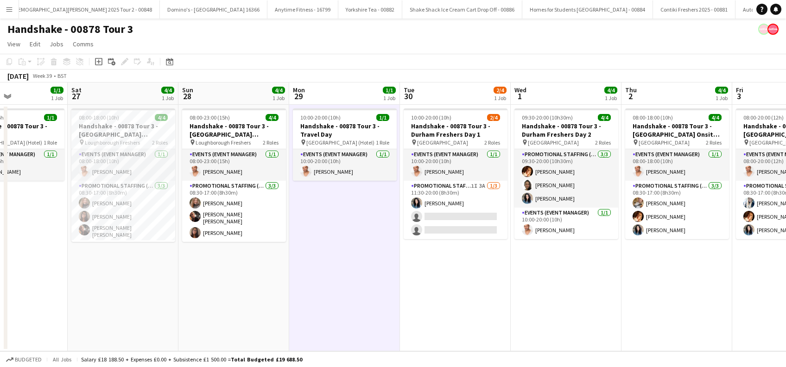
drag, startPoint x: 626, startPoint y: 306, endPoint x: 432, endPoint y: 314, distance: 194.8
click at [432, 314] on app-calendar-viewport "Tue 23 4/4 1 Job Wed 24 4/4 1 Job Thu 25 4/4 1 Job Fri 26 1/1 1 Job Sat 27 4/4 …" at bounding box center [393, 217] width 786 height 269
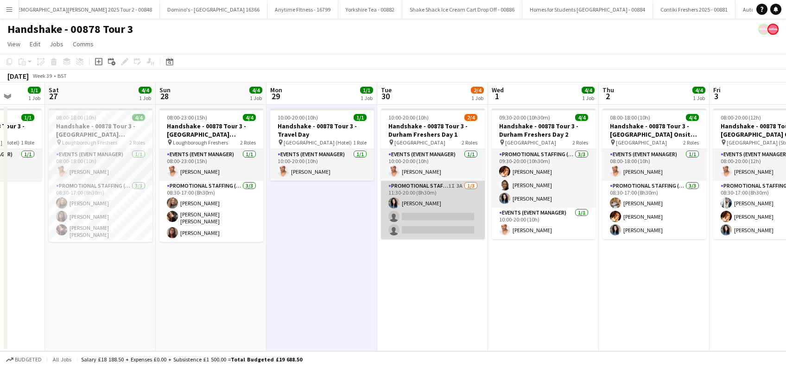
click at [434, 211] on app-card-role "Promotional Staffing (Brand Ambassadors) 1I 3A [DATE] 11:30-20:00 (8h30m) [PERS…" at bounding box center [433, 210] width 104 height 58
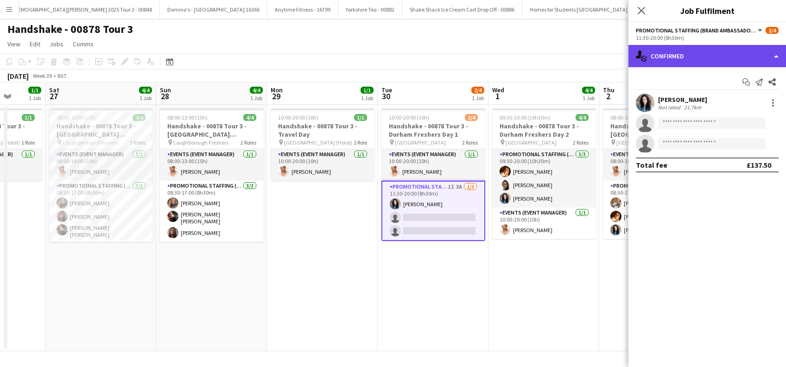
click at [683, 63] on div "single-neutral-actions-check-2 Confirmed" at bounding box center [708, 56] width 158 height 22
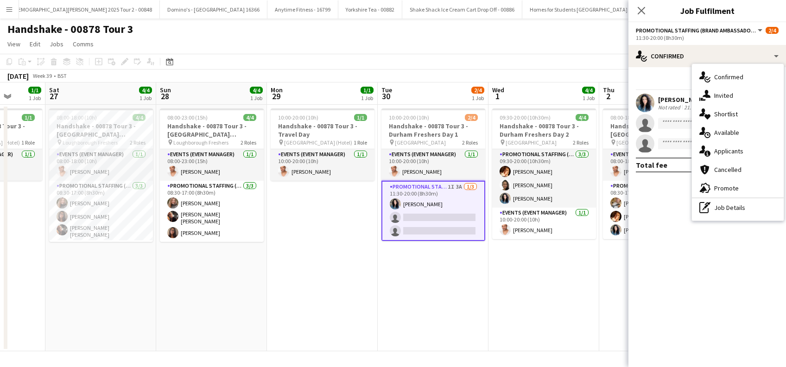
drag, startPoint x: 683, startPoint y: 63, endPoint x: 731, endPoint y: 151, distance: 100.2
click at [731, 151] on span "Applicants" at bounding box center [728, 151] width 29 height 8
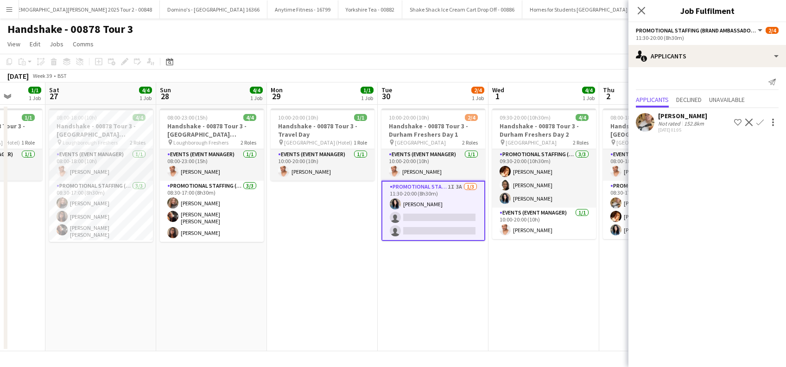
click at [662, 116] on div "[PERSON_NAME]" at bounding box center [682, 116] width 49 height 8
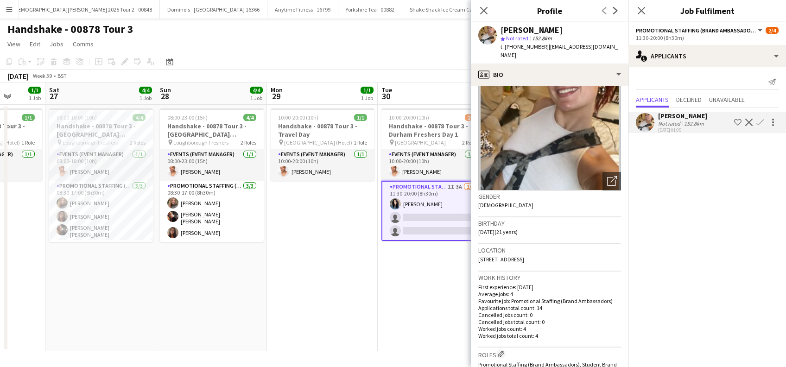
scroll to position [0, 0]
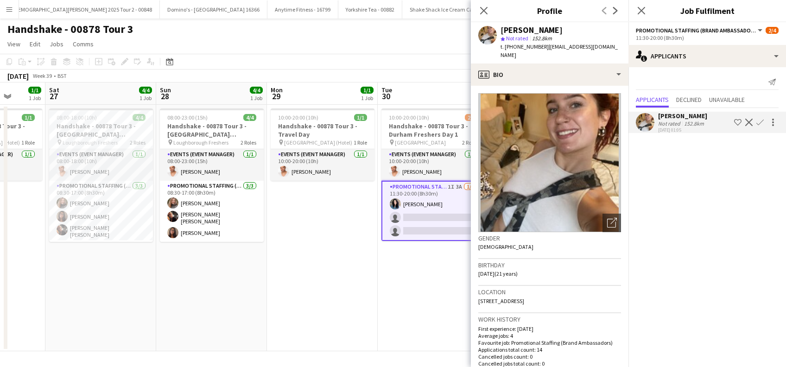
drag, startPoint x: 642, startPoint y: 10, endPoint x: 639, endPoint y: 15, distance: 5.9
click at [643, 10] on icon "Close pop-in" at bounding box center [641, 10] width 7 height 7
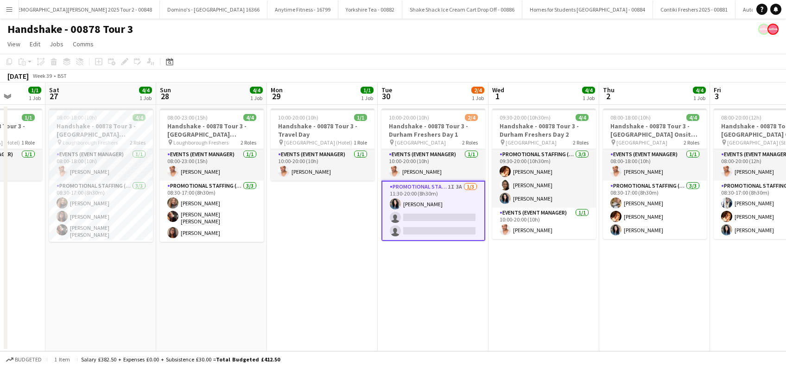
click at [443, 227] on app-card-role "Promotional Staffing (Brand Ambassadors) 1I 3A [DATE] 11:30-20:00 (8h30m) [PERS…" at bounding box center [433, 211] width 104 height 60
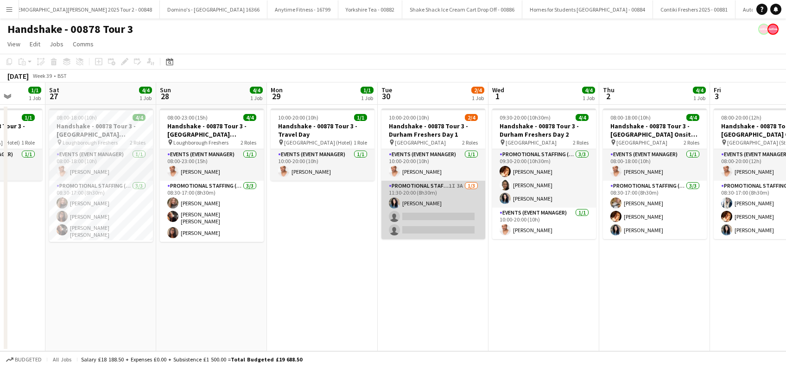
click at [443, 228] on app-card-role "Promotional Staffing (Brand Ambassadors) 1I 3A [DATE] 11:30-20:00 (8h30m) [PERS…" at bounding box center [433, 210] width 104 height 58
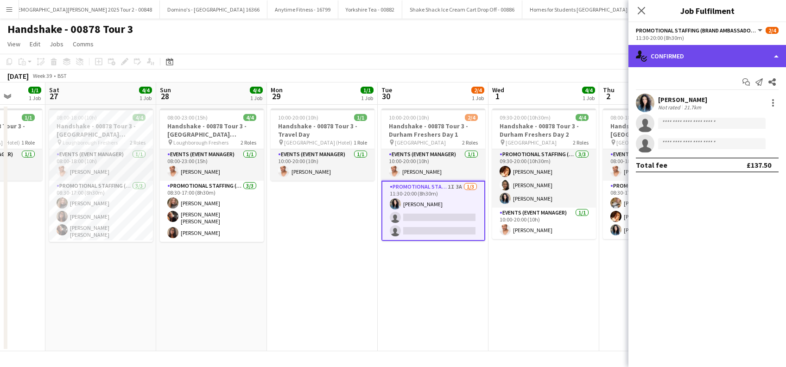
click at [739, 47] on div "single-neutral-actions-check-2 Confirmed" at bounding box center [708, 56] width 158 height 22
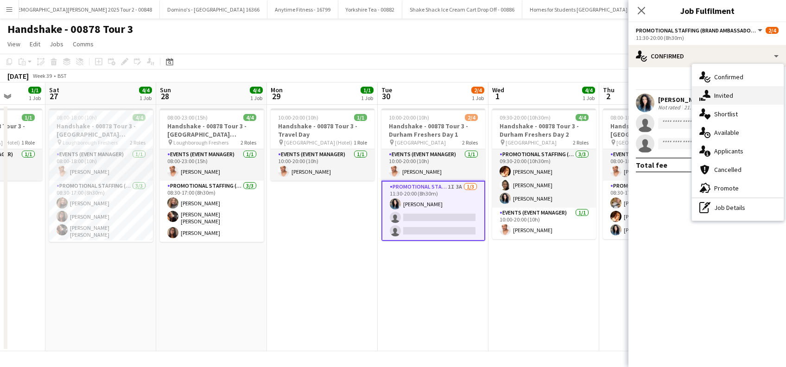
click at [726, 95] on span "Invited" at bounding box center [723, 95] width 19 height 8
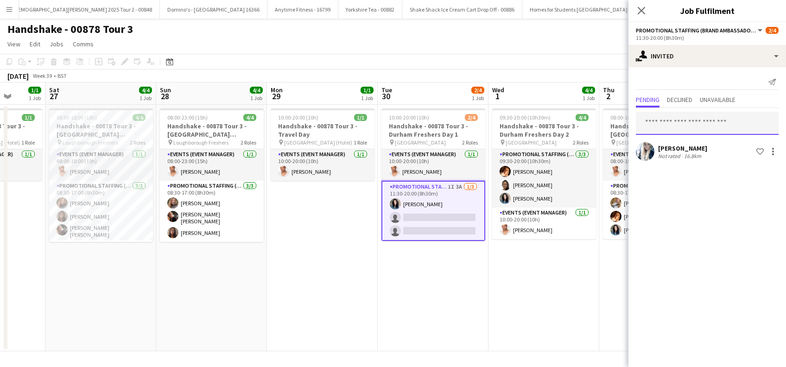
click at [667, 127] on input "text" at bounding box center [707, 123] width 143 height 23
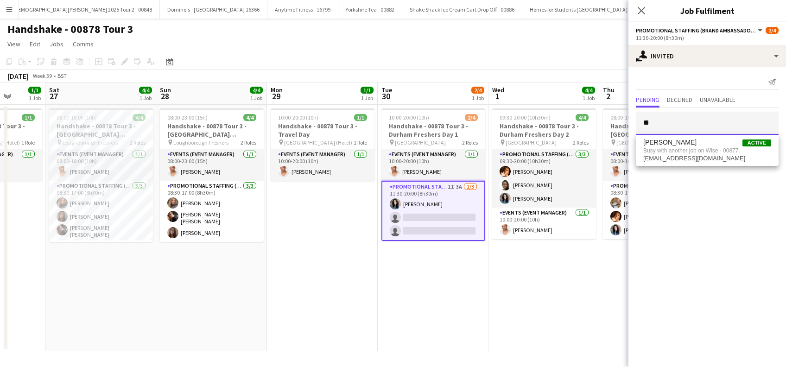
type input "*"
type input "********"
click at [644, 21] on div "Close pop-in" at bounding box center [642, 10] width 26 height 21
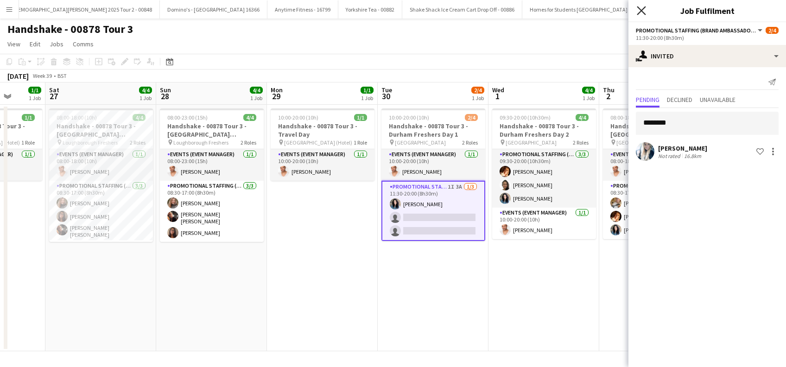
click at [642, 11] on icon at bounding box center [641, 10] width 9 height 9
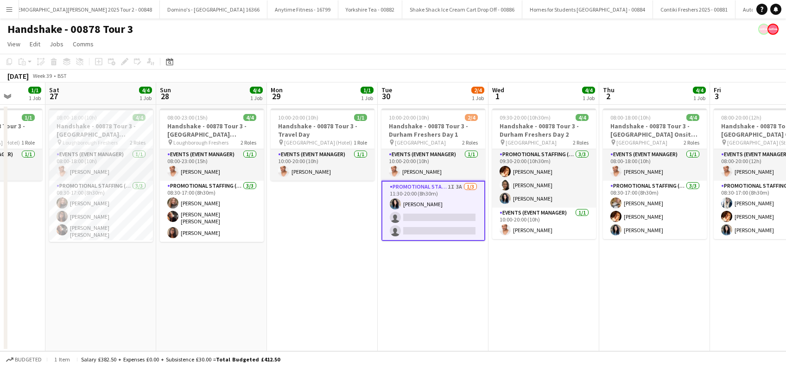
click at [563, 278] on app-date-cell "09:30-20:00 (10h30m) 4/4 Handshake - 00878 Tour 3 - Durham Freshers Day 2 pin D…" at bounding box center [544, 228] width 111 height 247
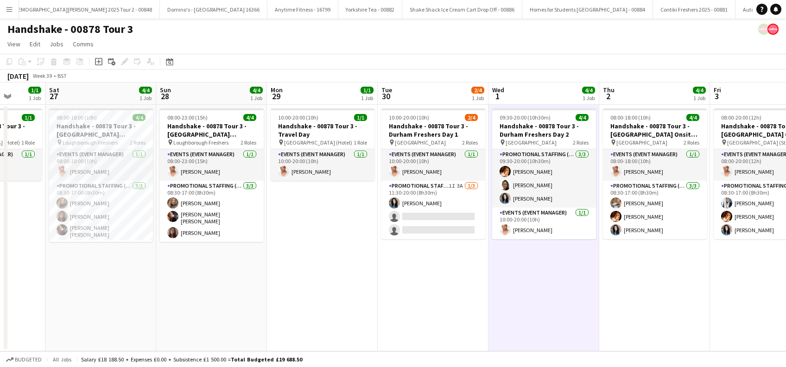
click at [647, 281] on app-date-cell "08:00-18:00 (10h) 4/4 Handshake - 00878 Tour 3 - [GEOGRAPHIC_DATA] Onsite Day p…" at bounding box center [654, 228] width 111 height 247
